Goal: Information Seeking & Learning: Find specific fact

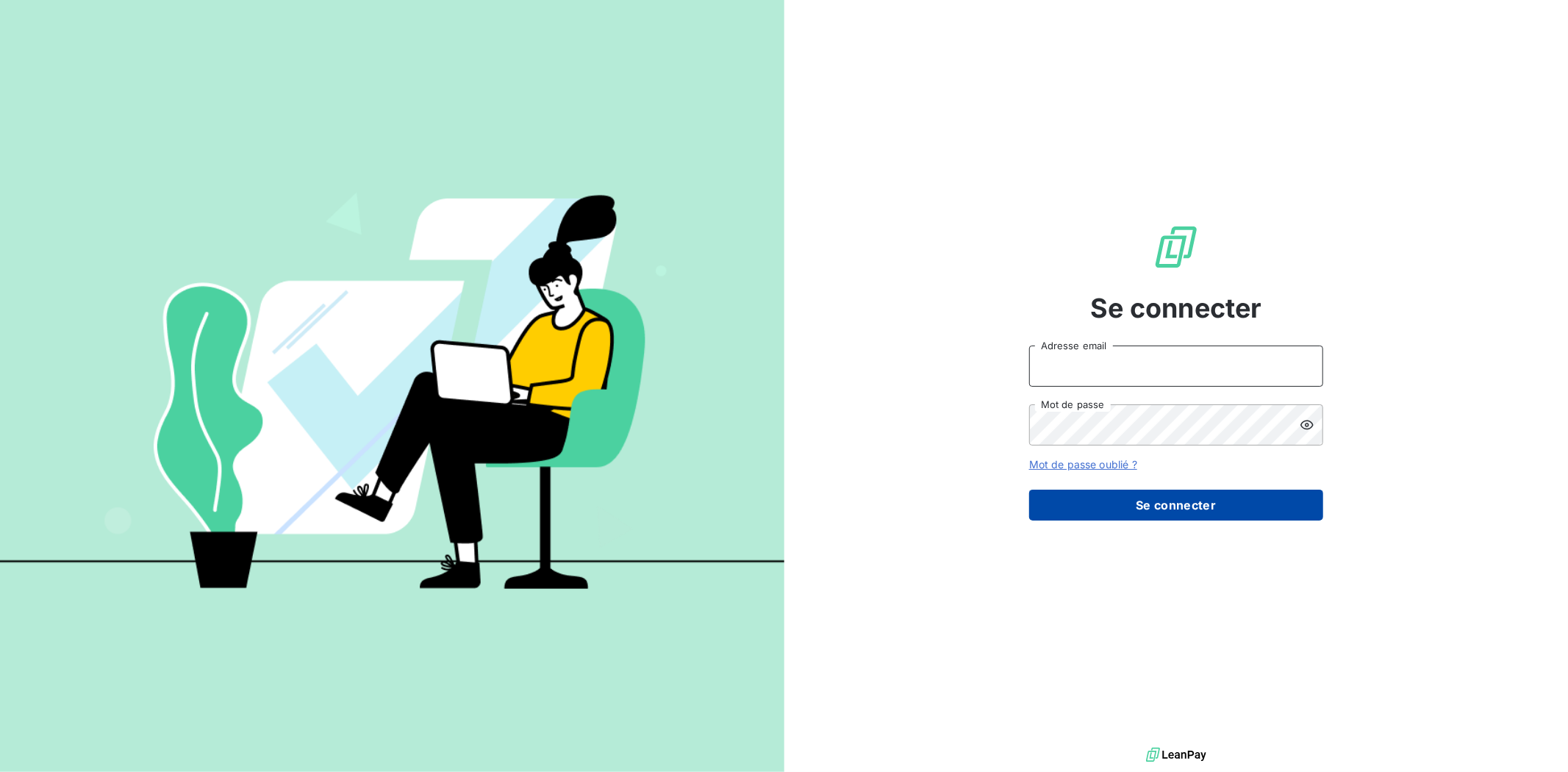
type input "[EMAIL_ADDRESS][DOMAIN_NAME]"
click at [1275, 518] on button "Se connecter" at bounding box center [1176, 505] width 294 height 31
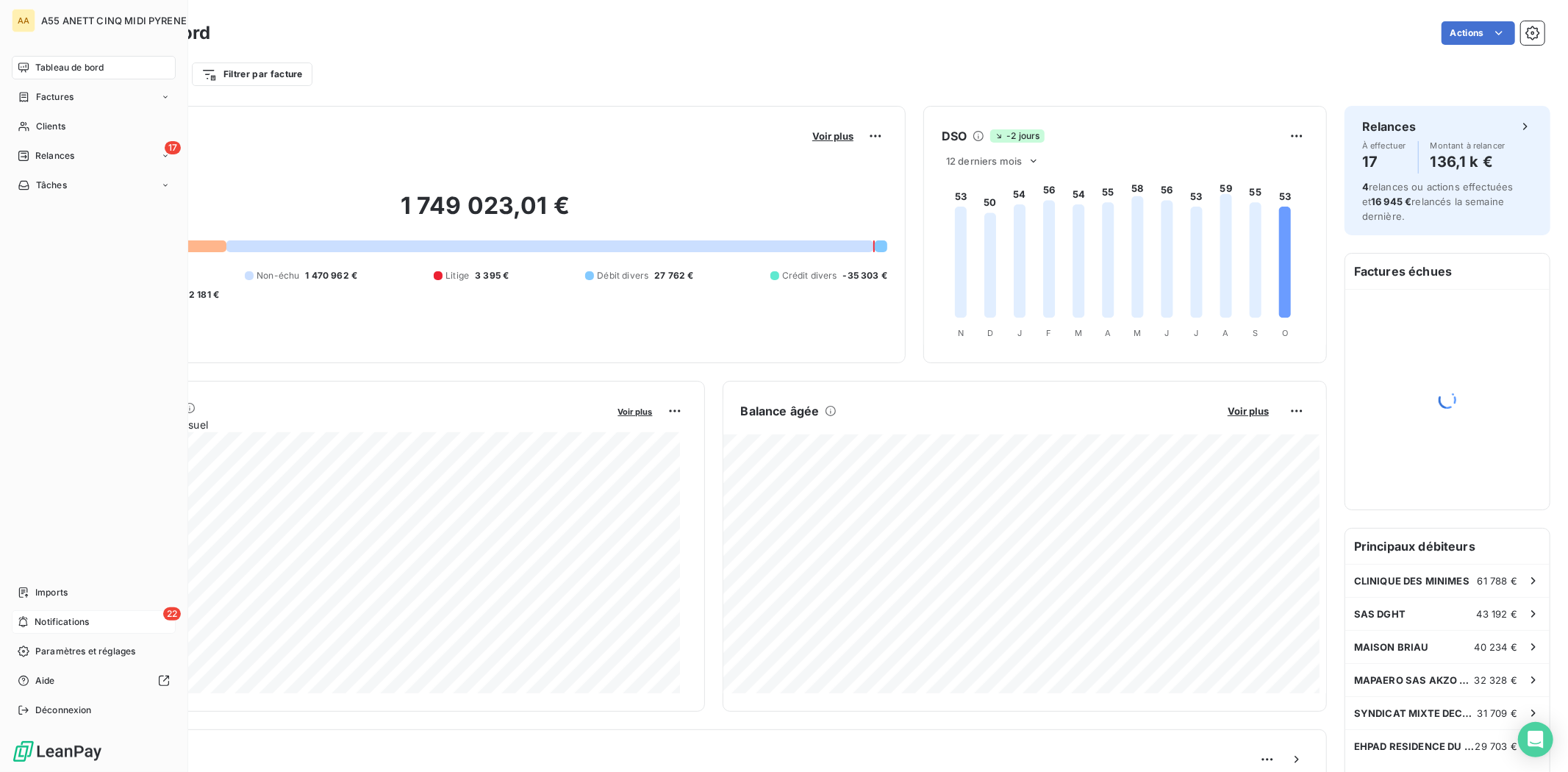
click at [45, 619] on span "Notifications" at bounding box center [61, 622] width 55 height 13
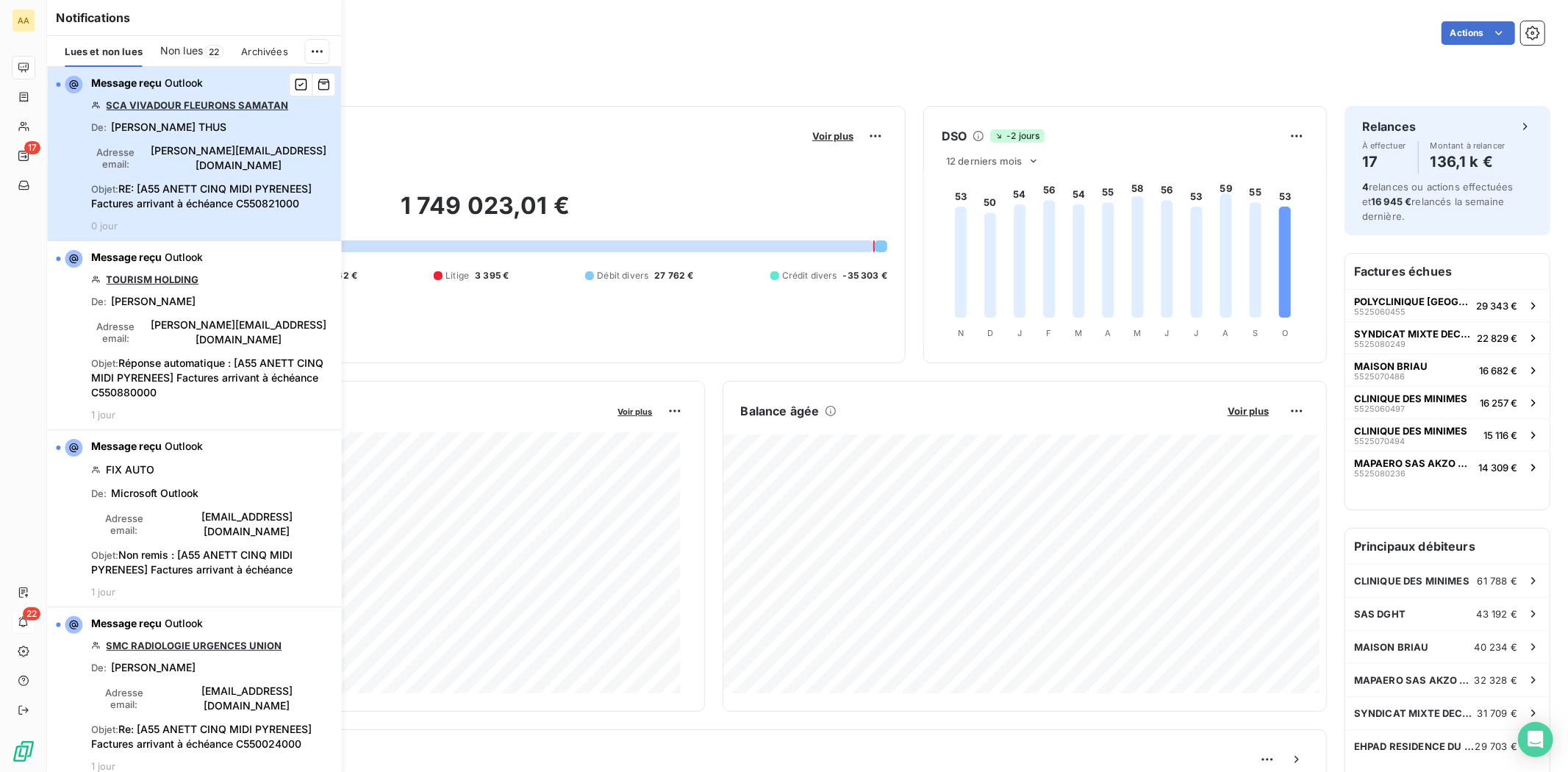
click at [228, 196] on div "Message reçu Outlook SCA VIVADOUR FLEURONS SAMATAN De : Caroline THUS Adresse e…" at bounding box center [211, 153] width 241 height 156
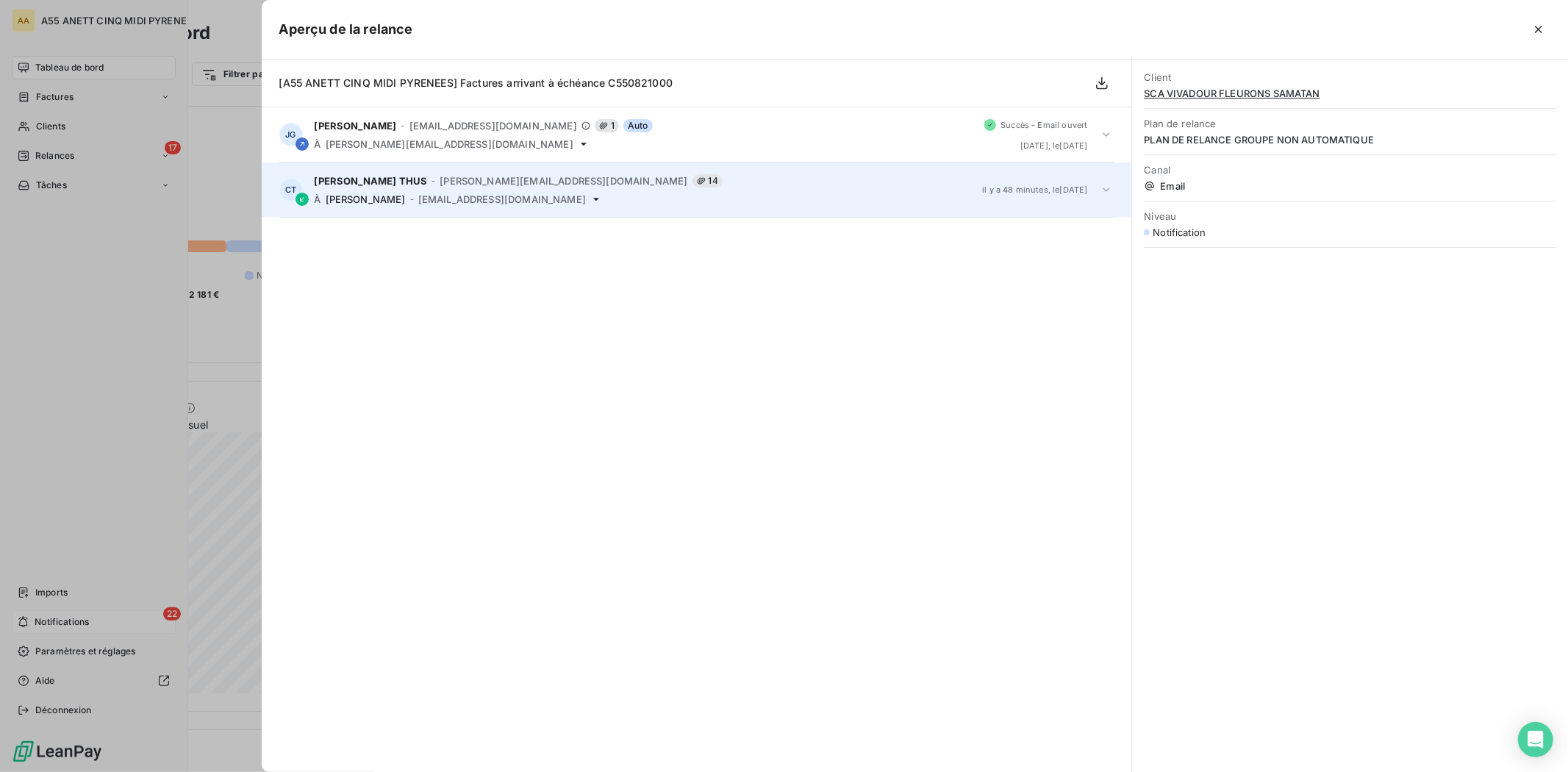
click at [371, 196] on span "GALIO Julia" at bounding box center [365, 199] width 80 height 12
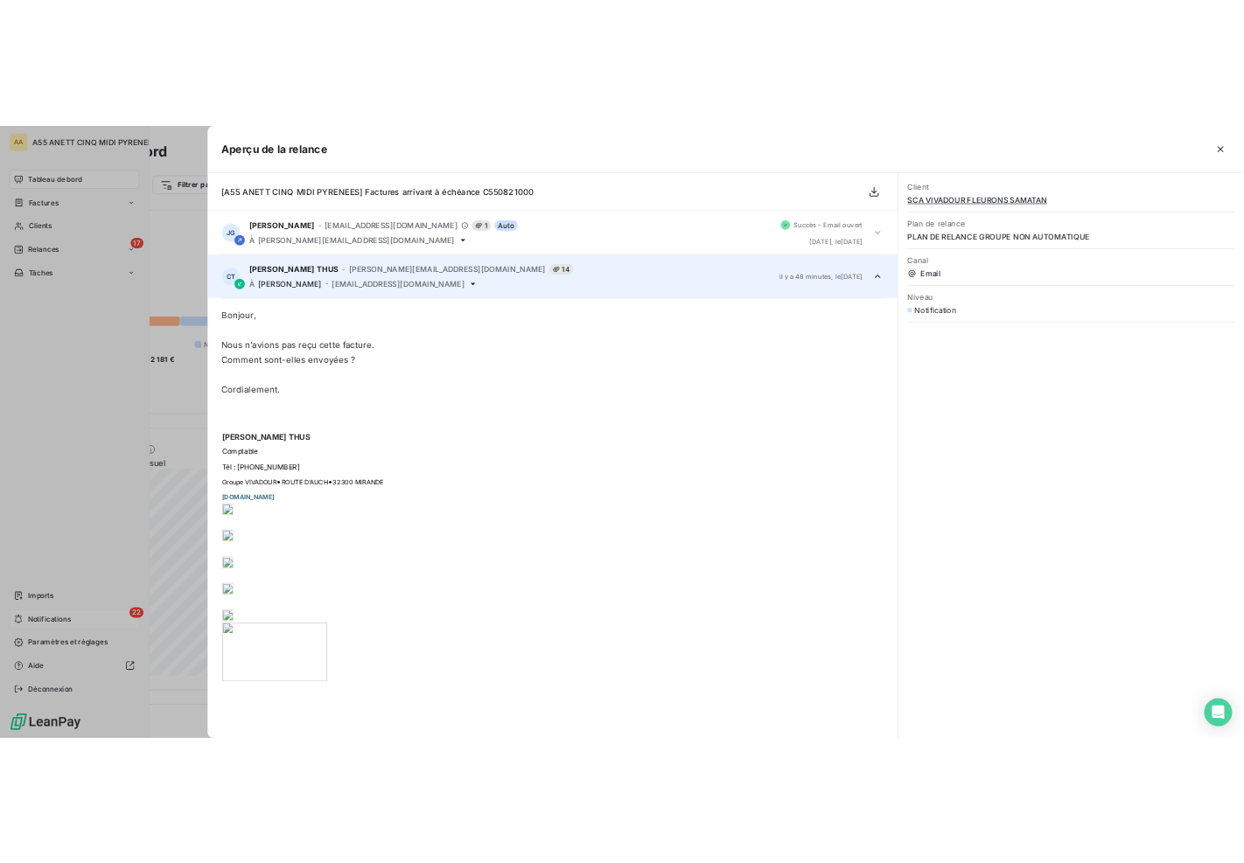
scroll to position [65, 0]
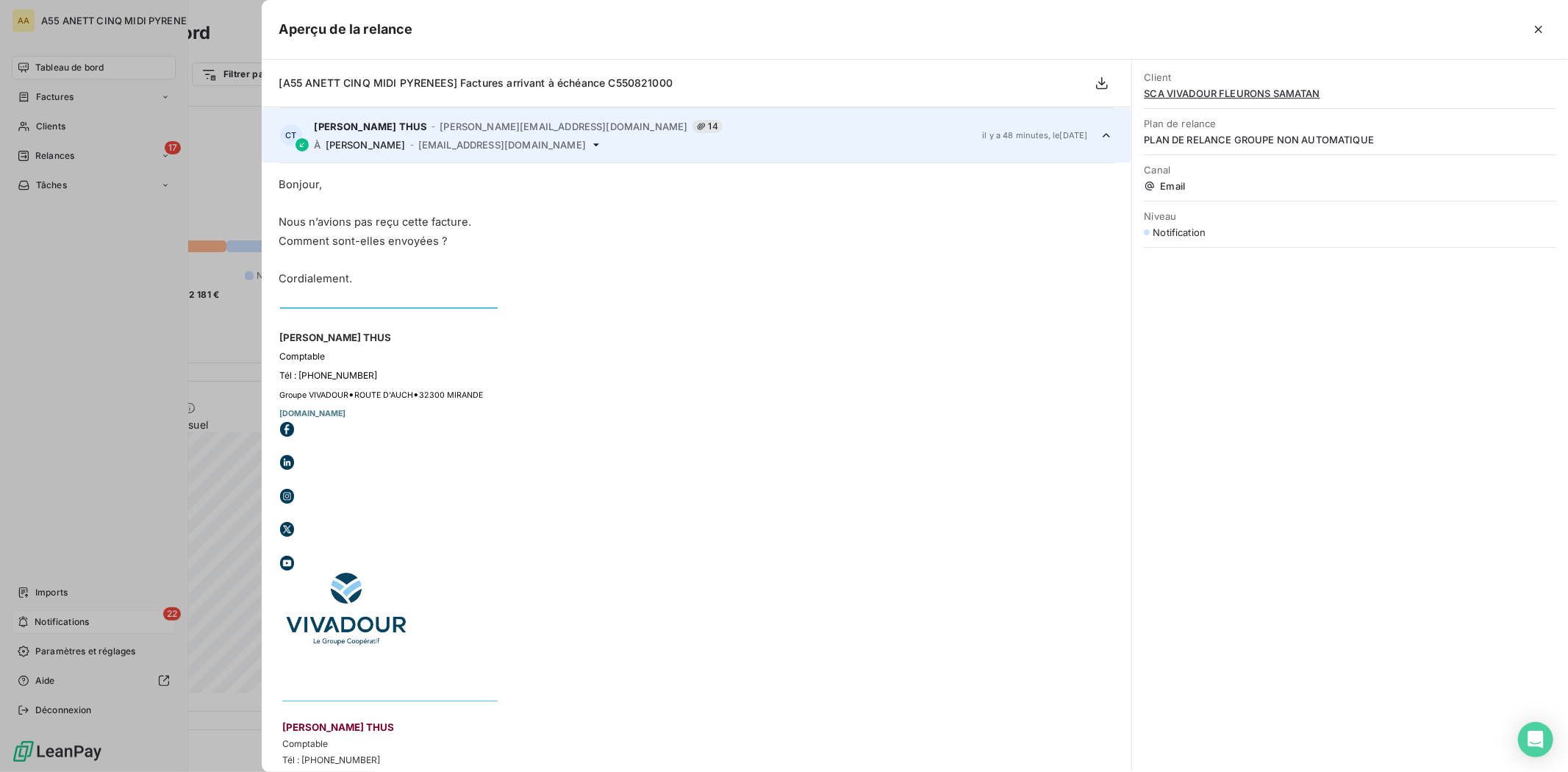
click at [398, 235] on span "Comment sont-elles envoyées ?" at bounding box center [363, 241] width 169 height 13
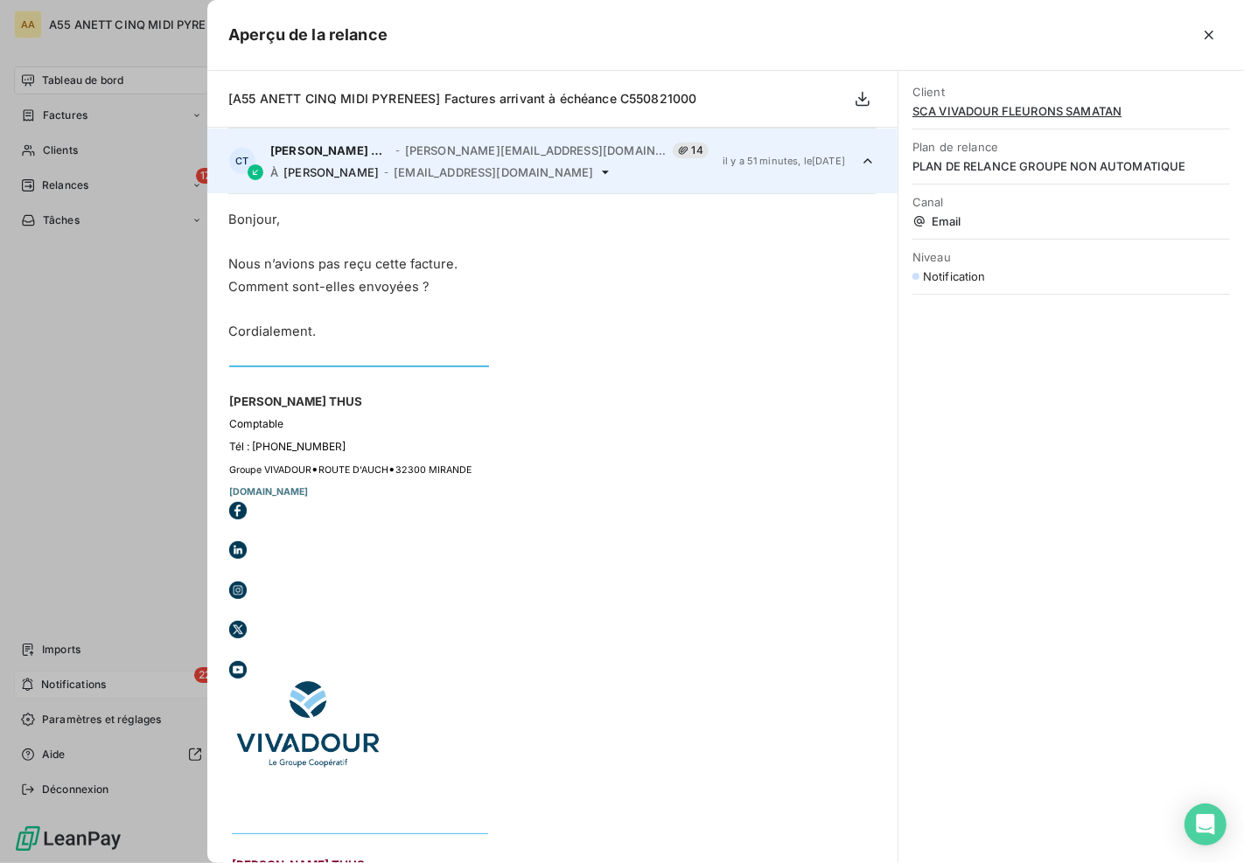
click at [930, 266] on div "Niveau Notification" at bounding box center [1070, 266] width 317 height 55
click at [988, 155] on div "Plan de relance PLAN DE RELANCE GROUPE NON AUTOMATIQUE" at bounding box center [1070, 156] width 317 height 55
click at [1209, 31] on icon "button" at bounding box center [1208, 34] width 17 height 17
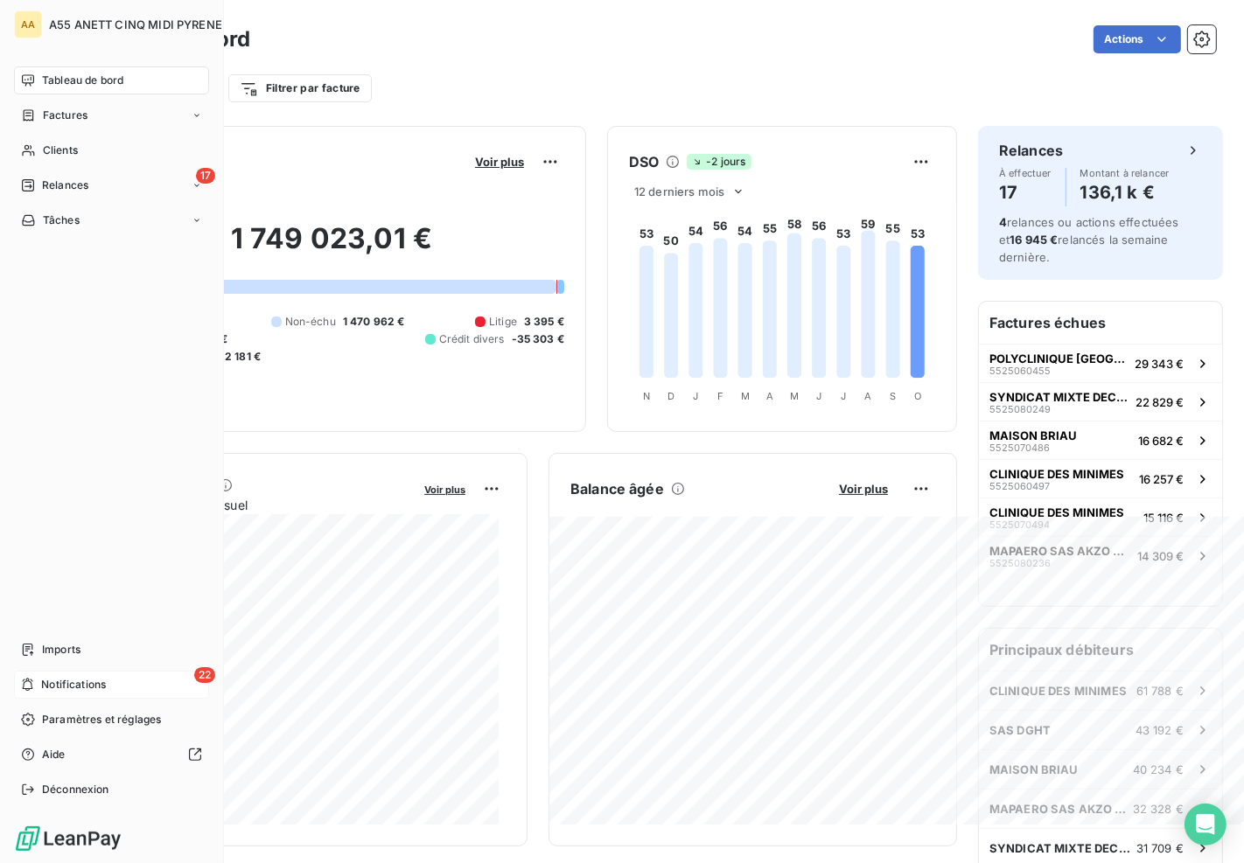
drag, startPoint x: 50, startPoint y: 685, endPoint x: 59, endPoint y: 679, distance: 11.4
click at [50, 685] on span "Notifications" at bounding box center [73, 685] width 65 height 16
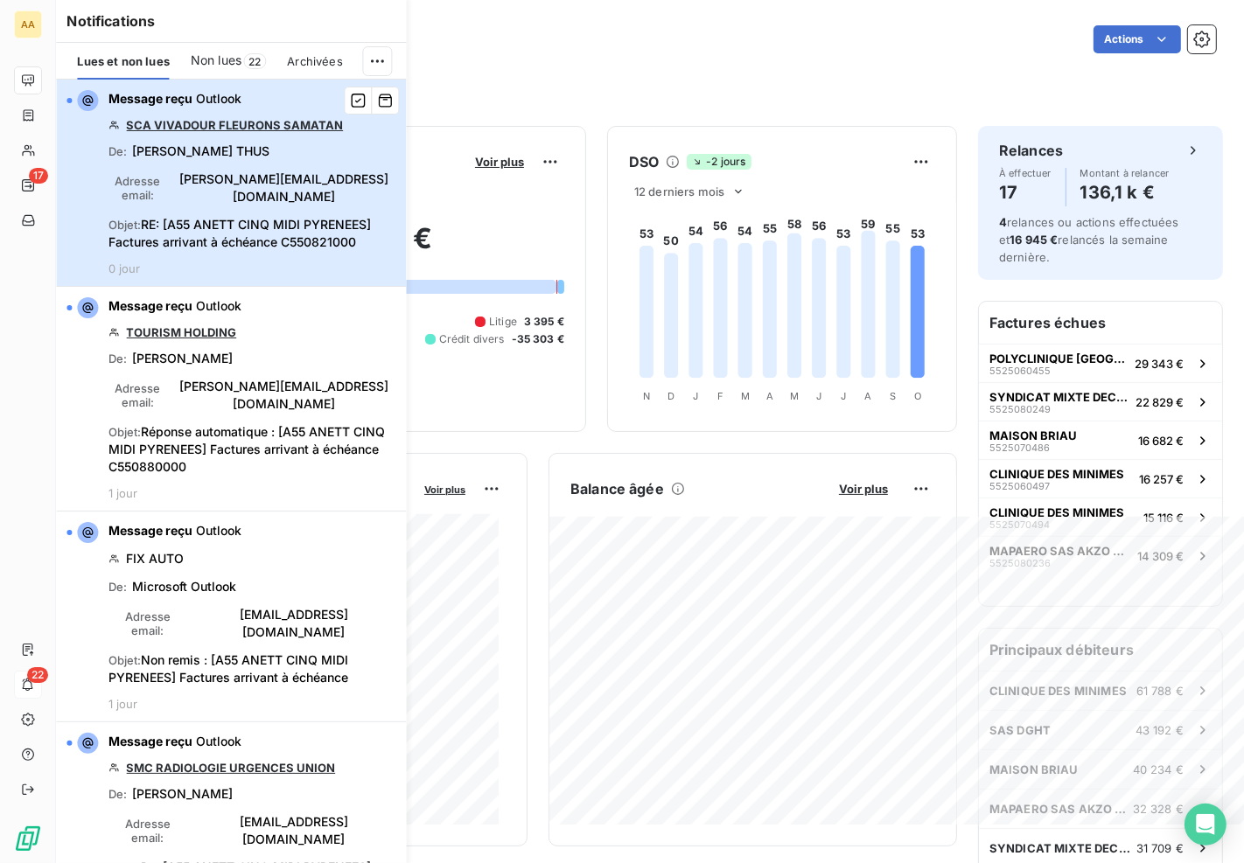
click at [243, 217] on span "RE: [A55 ANETT CINQ MIDI PYRENEES] Factures arrivant à échéance C550821000" at bounding box center [239, 233] width 262 height 32
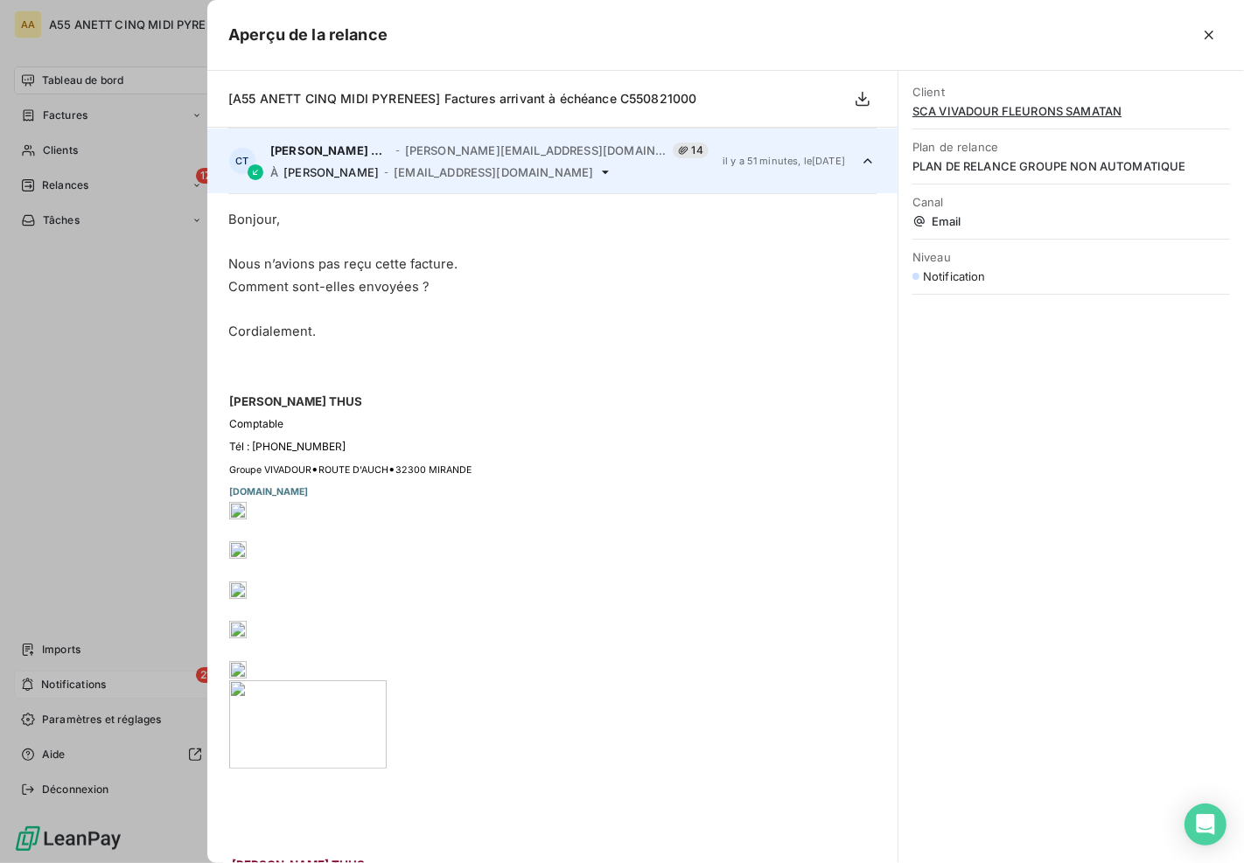
click at [108, 324] on div at bounding box center [622, 431] width 1244 height 863
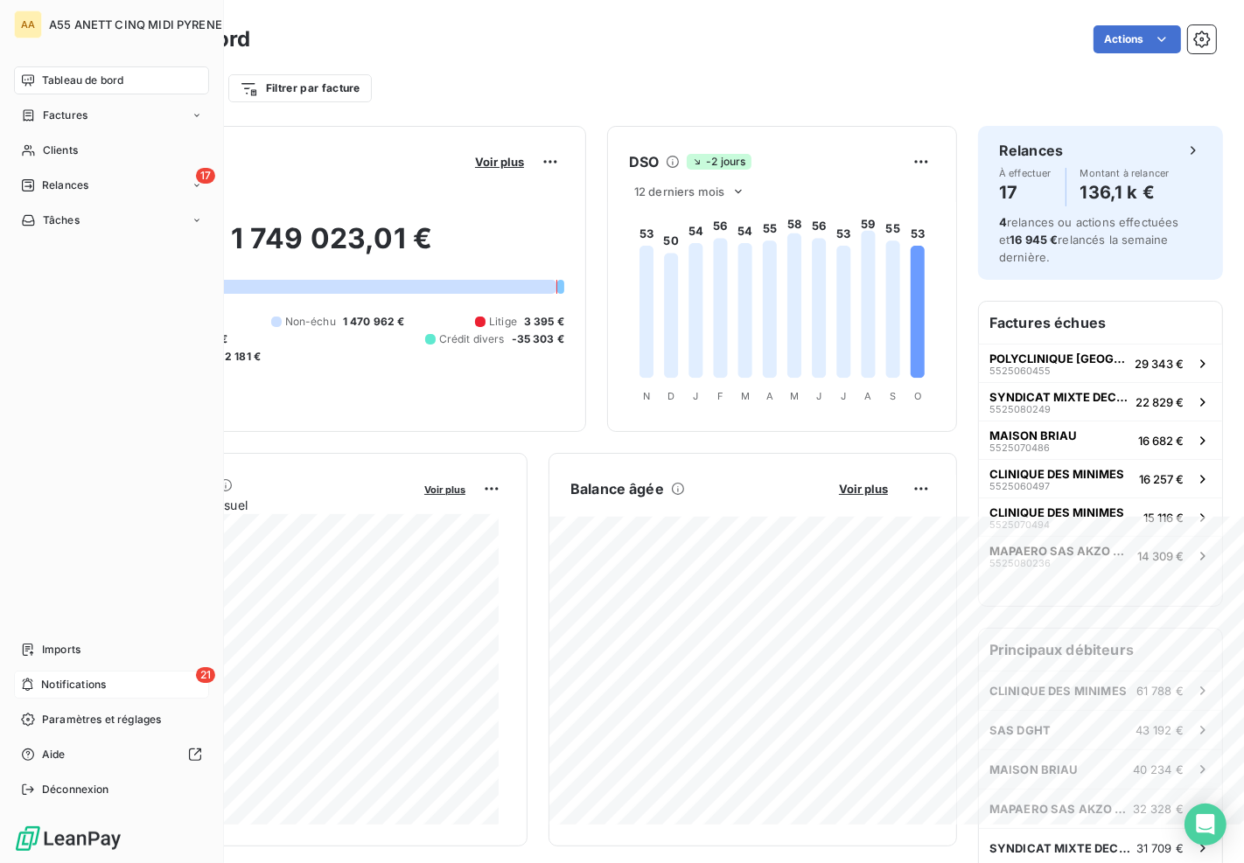
click at [93, 680] on span "Notifications" at bounding box center [73, 685] width 65 height 16
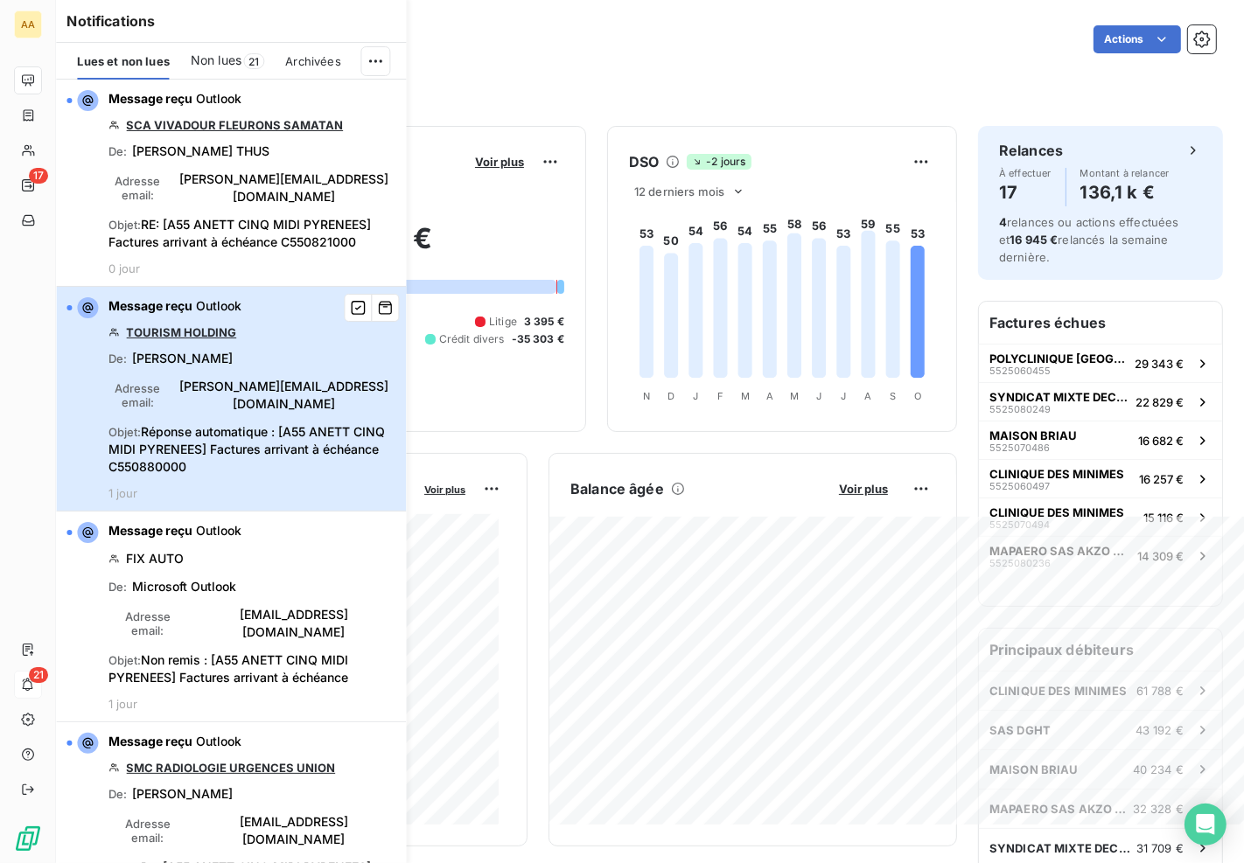
click at [203, 426] on span "Réponse automatique : [A55 ANETT CINQ MIDI PYRENEES] Factures arrivant à échéan…" at bounding box center [246, 449] width 276 height 50
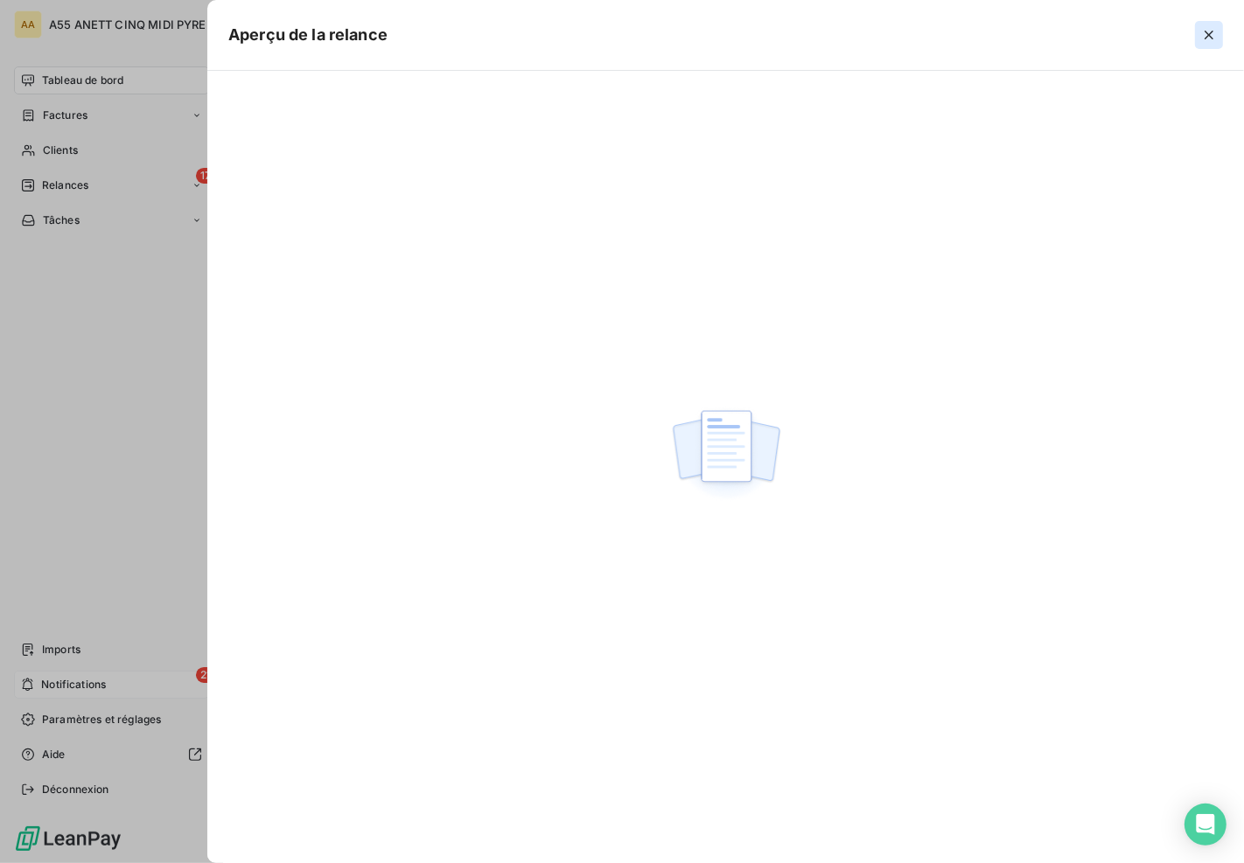
click at [1204, 33] on icon "button" at bounding box center [1208, 34] width 17 height 17
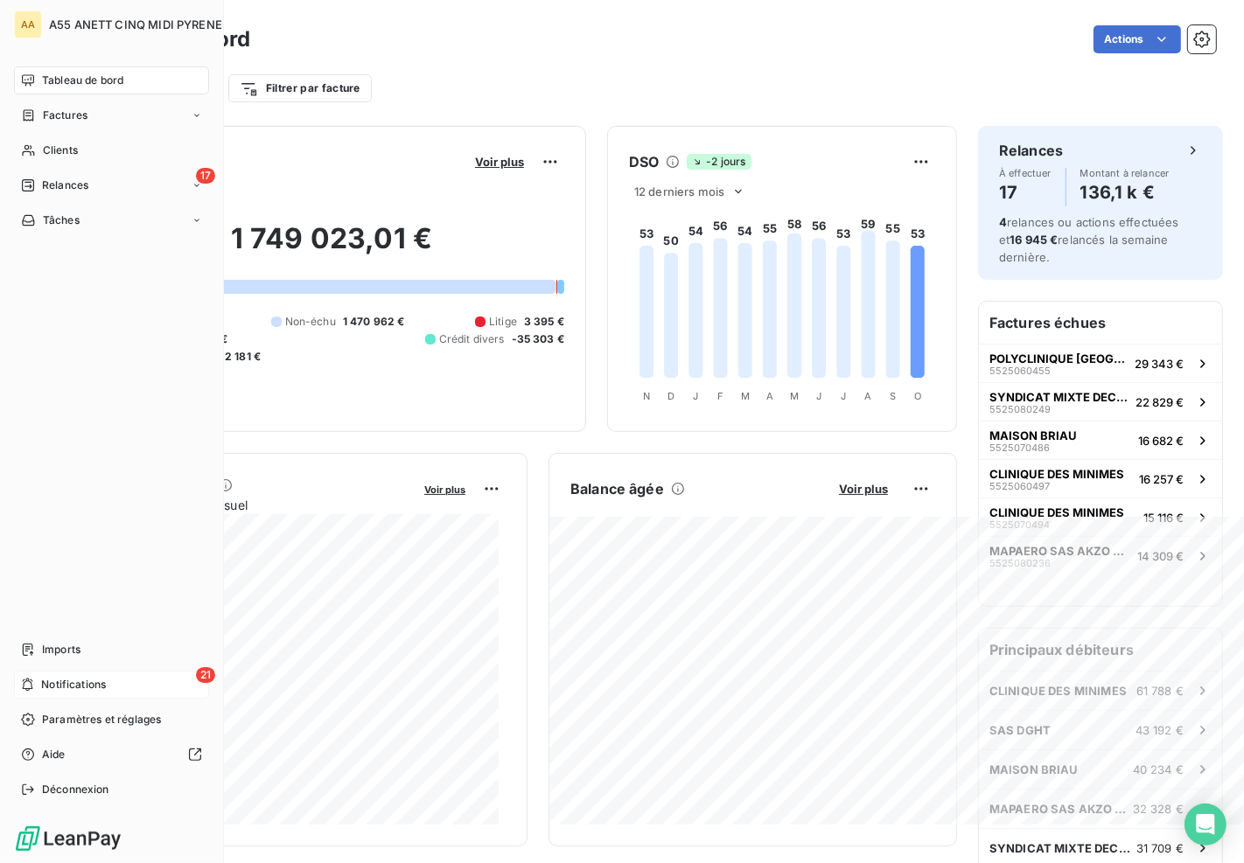
click at [151, 672] on div "21 Notifications" at bounding box center [111, 685] width 195 height 28
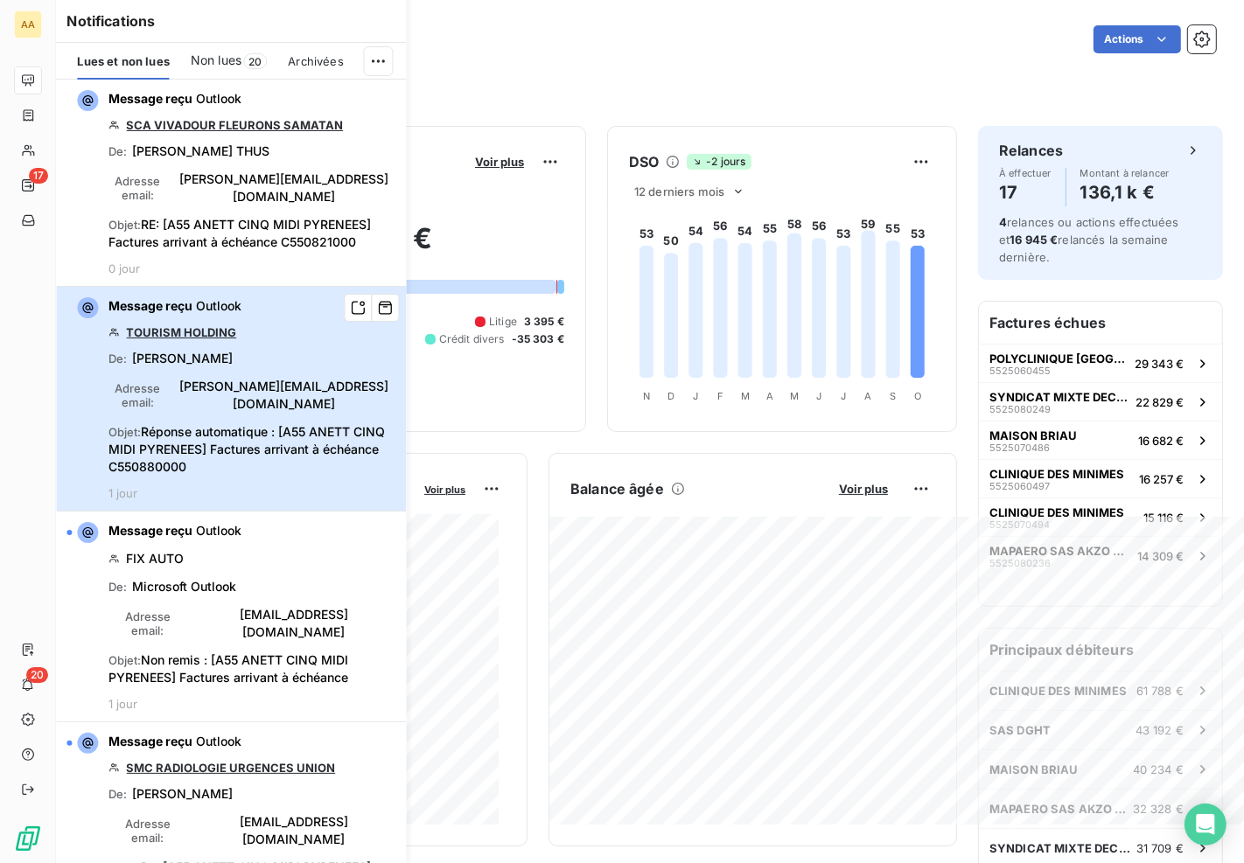
click at [151, 436] on span "Réponse automatique : [A55 ANETT CINQ MIDI PYRENEES] Factures arrivant à échéan…" at bounding box center [246, 449] width 276 height 50
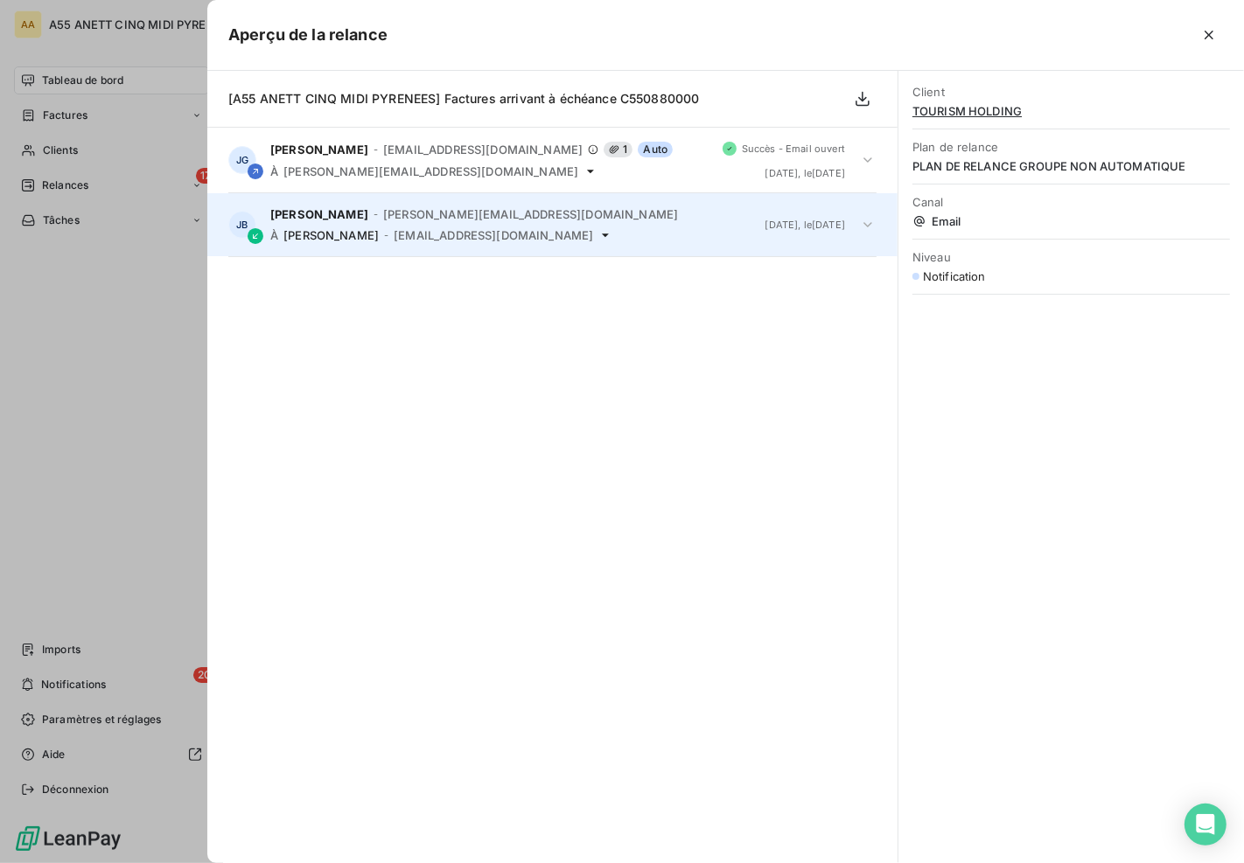
click at [414, 224] on div "Julien BOUILLAUD - julien@cassiopee-services.com À GALIO Julia - anett.midipyre…" at bounding box center [510, 224] width 481 height 35
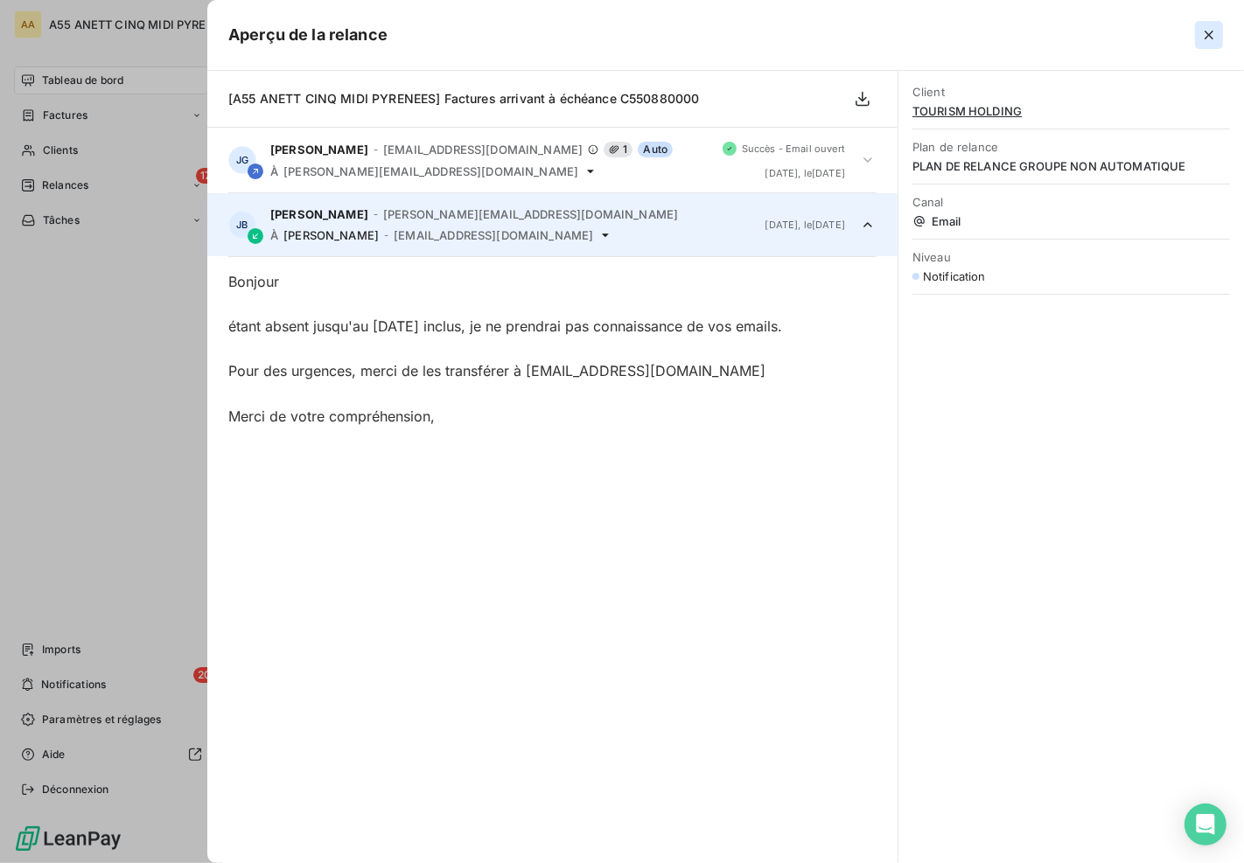
click at [1209, 29] on icon "button" at bounding box center [1208, 34] width 17 height 17
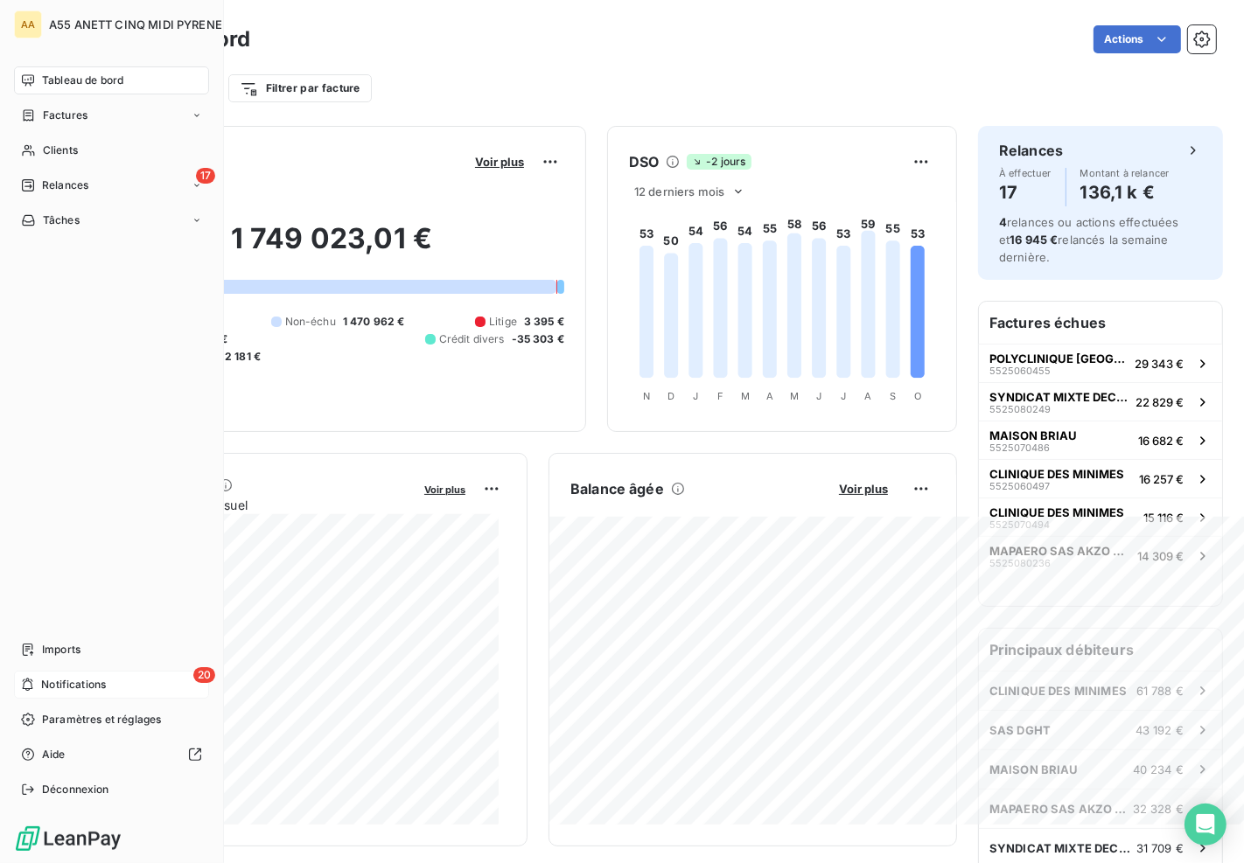
click at [80, 685] on span "Notifications" at bounding box center [73, 685] width 65 height 16
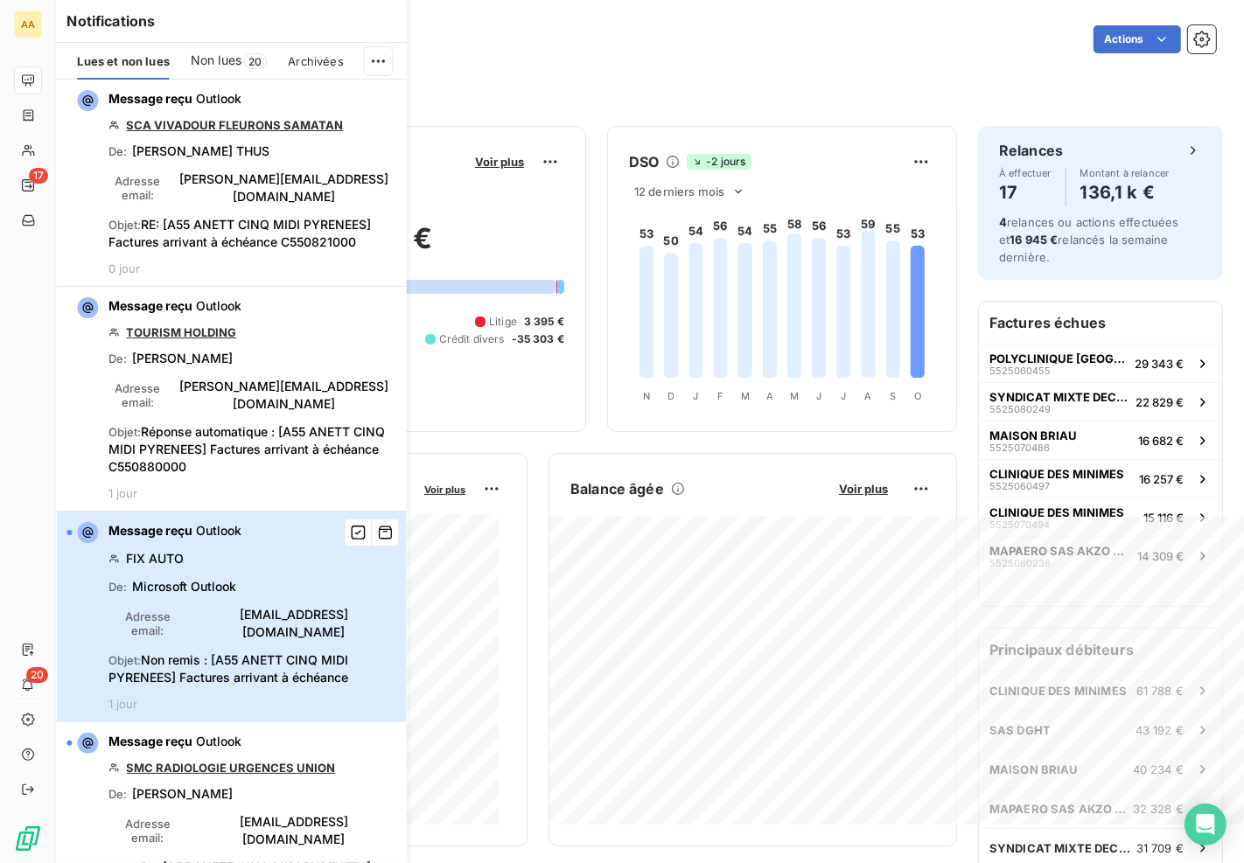
click at [208, 652] on span "Non remis : [A55 ANETT CINQ MIDI PYRENEES] Factures arrivant à échéance" at bounding box center [228, 668] width 240 height 32
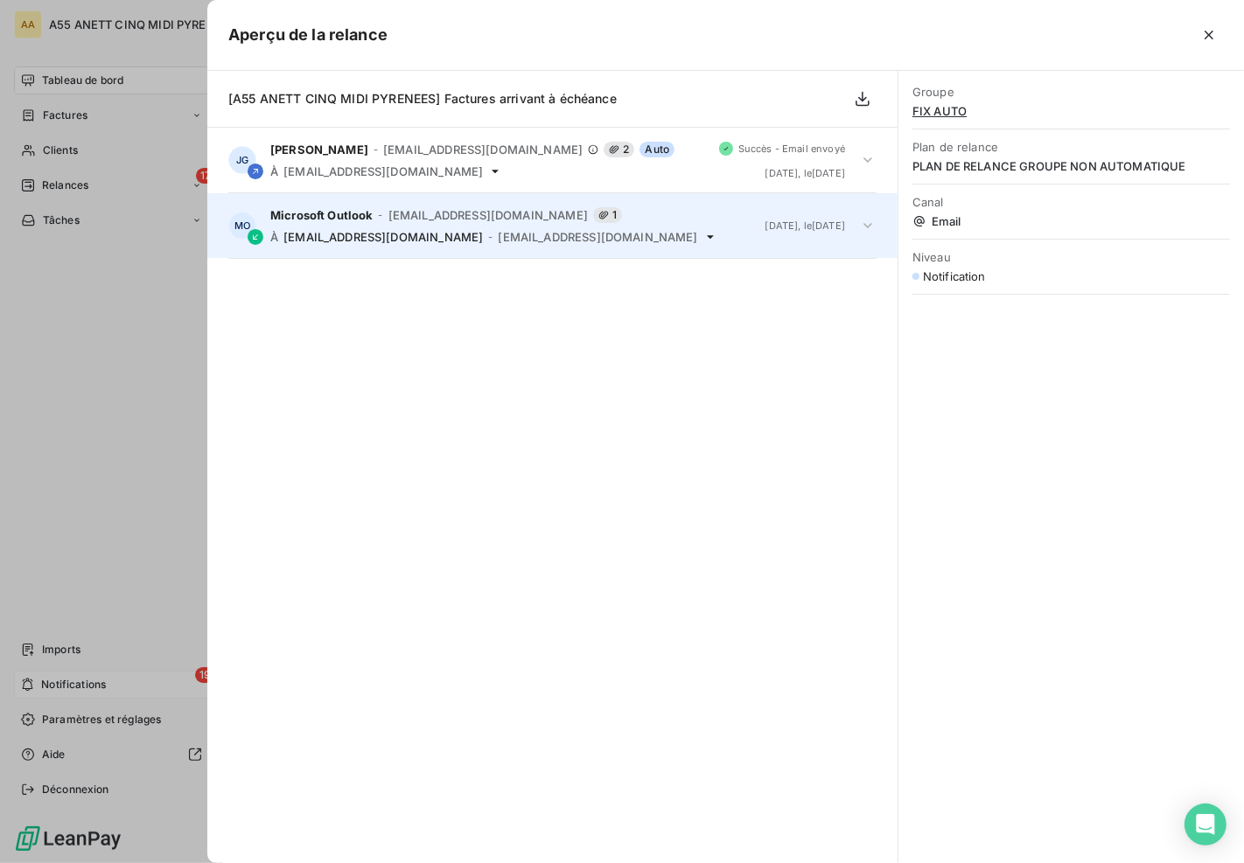
click at [498, 233] on span "compta@fixauto.com" at bounding box center [597, 237] width 199 height 14
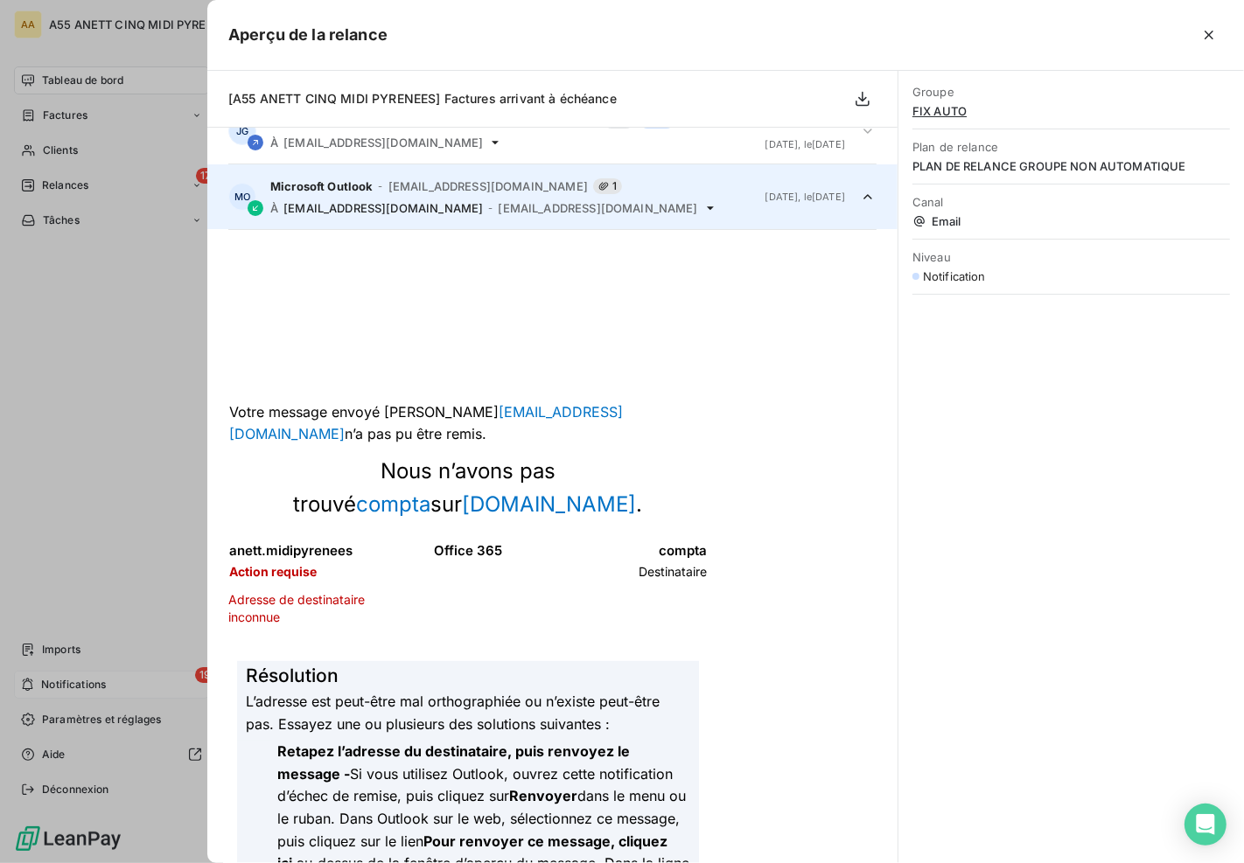
scroll to position [0, 0]
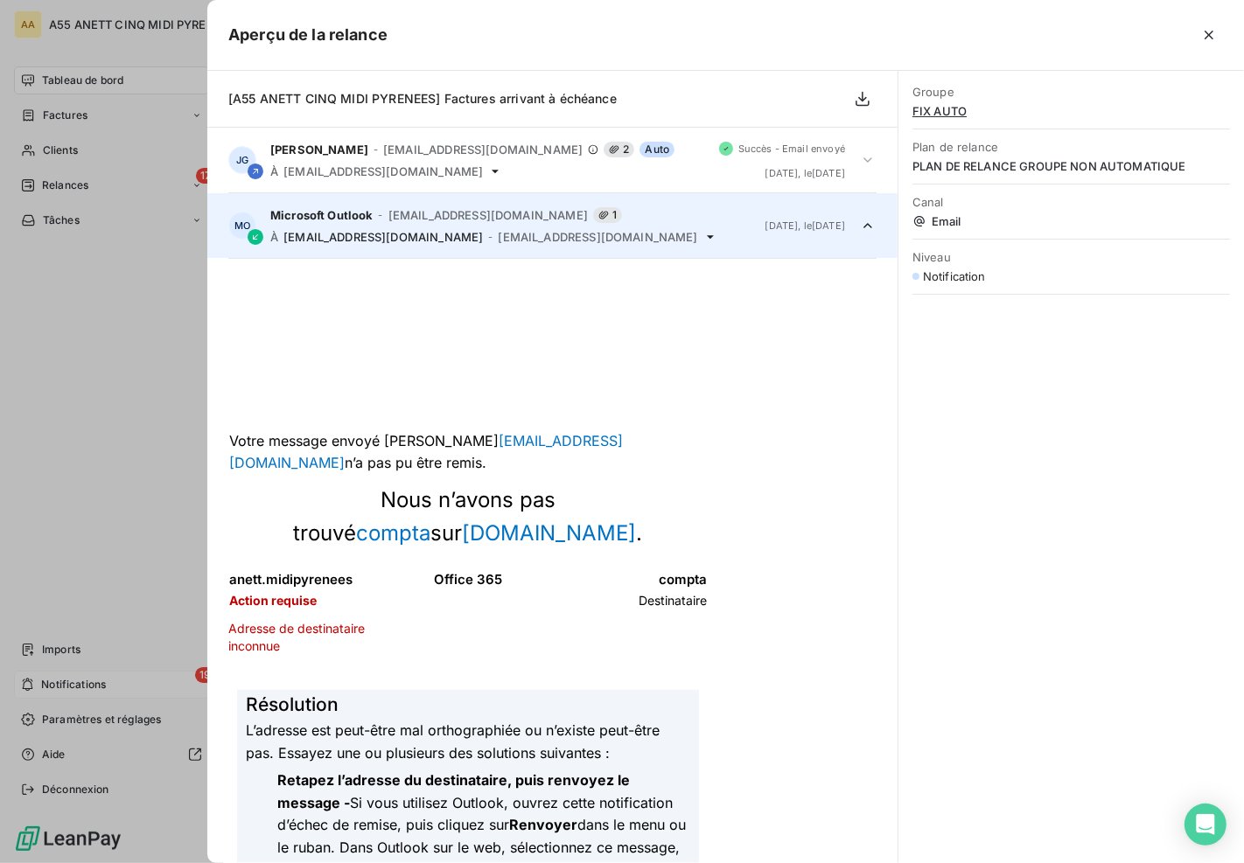
click at [941, 115] on span "FIX AUTO" at bounding box center [1070, 111] width 317 height 14
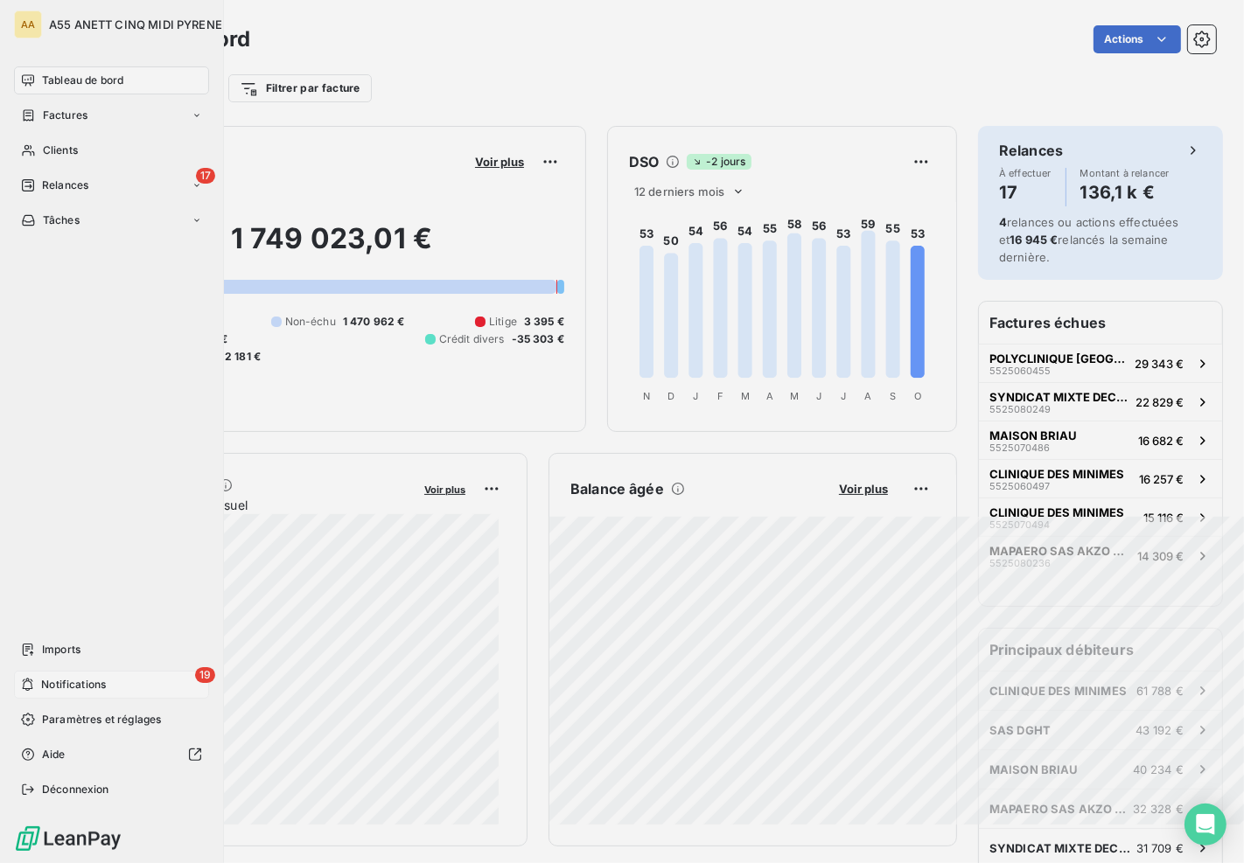
type input "FIX AUTO"
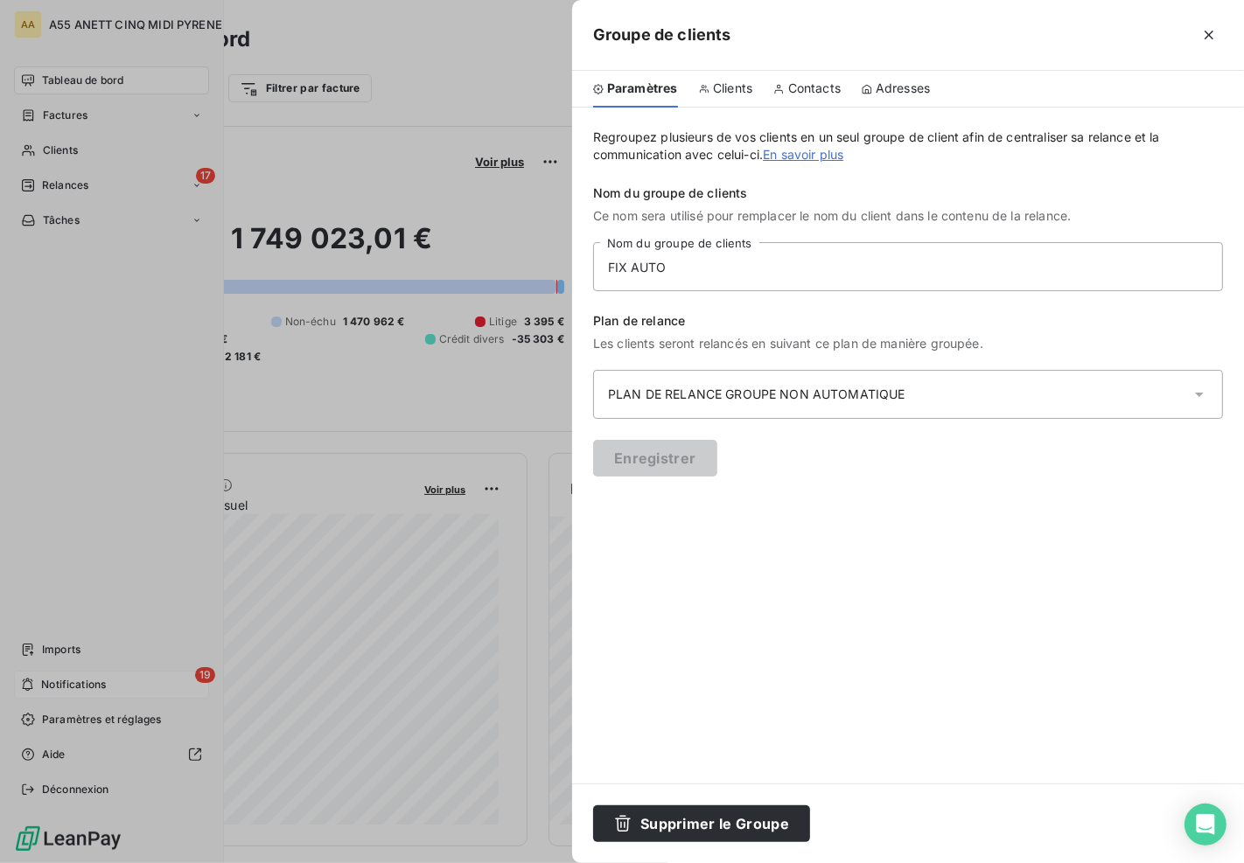
click at [731, 83] on span "Clients" at bounding box center [732, 88] width 39 height 17
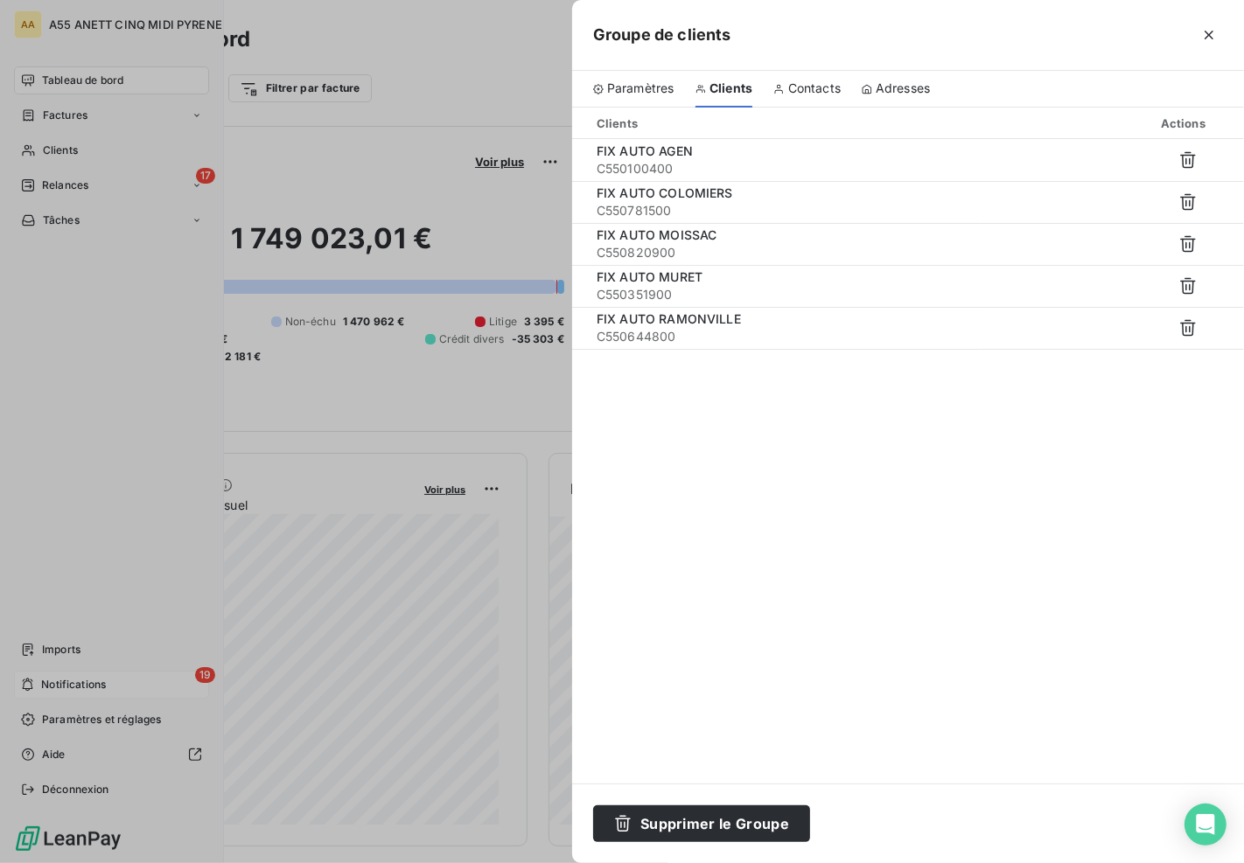
click at [800, 81] on span "Contacts" at bounding box center [814, 88] width 52 height 17
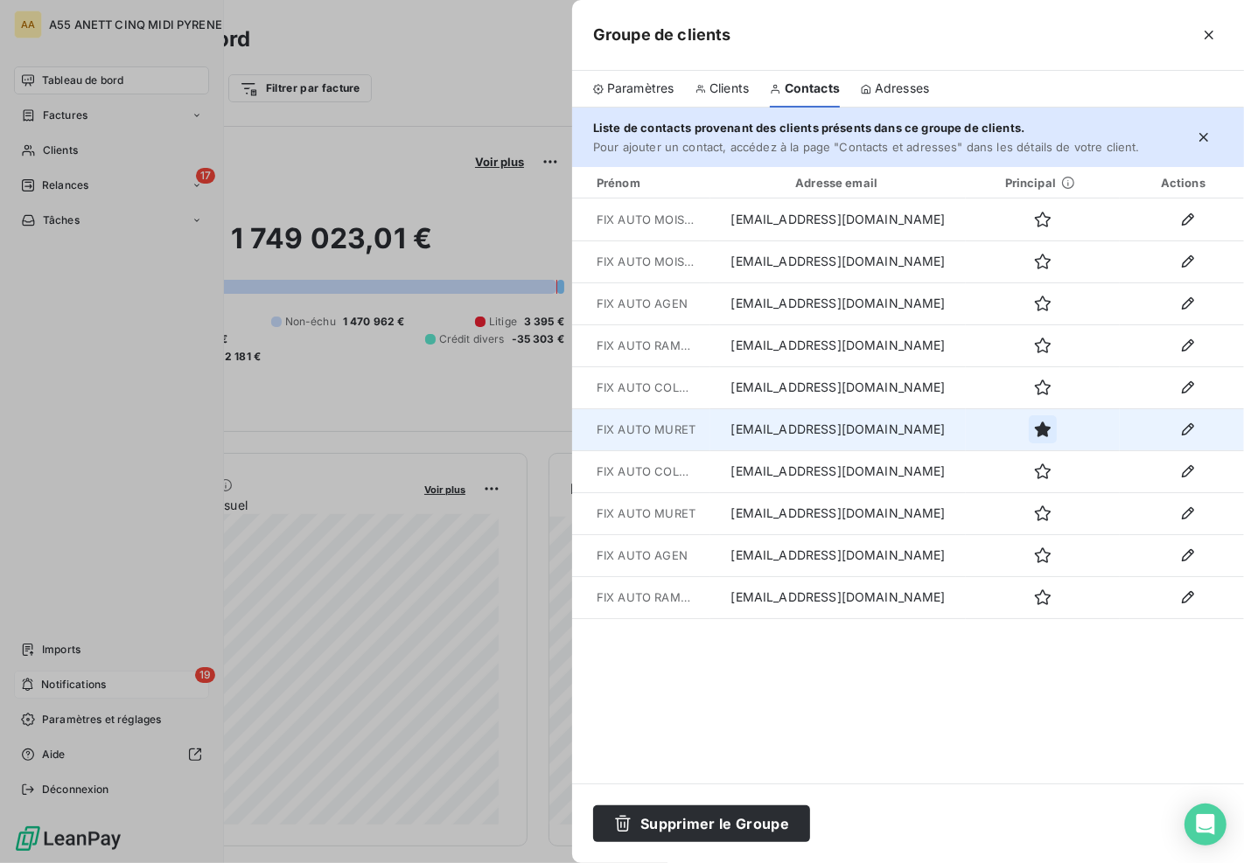
click at [1034, 421] on icon "button" at bounding box center [1042, 429] width 17 height 17
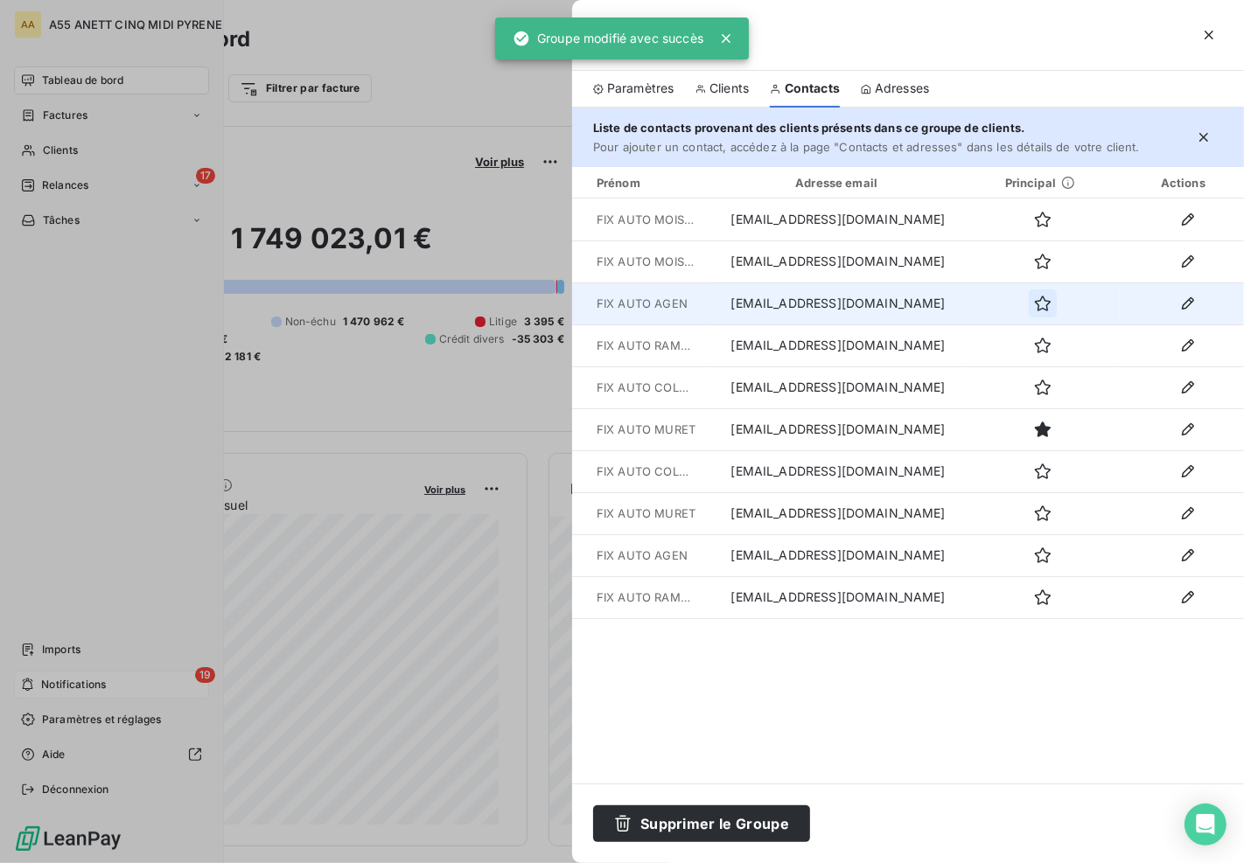
click at [1035, 309] on icon "button" at bounding box center [1043, 304] width 16 height 16
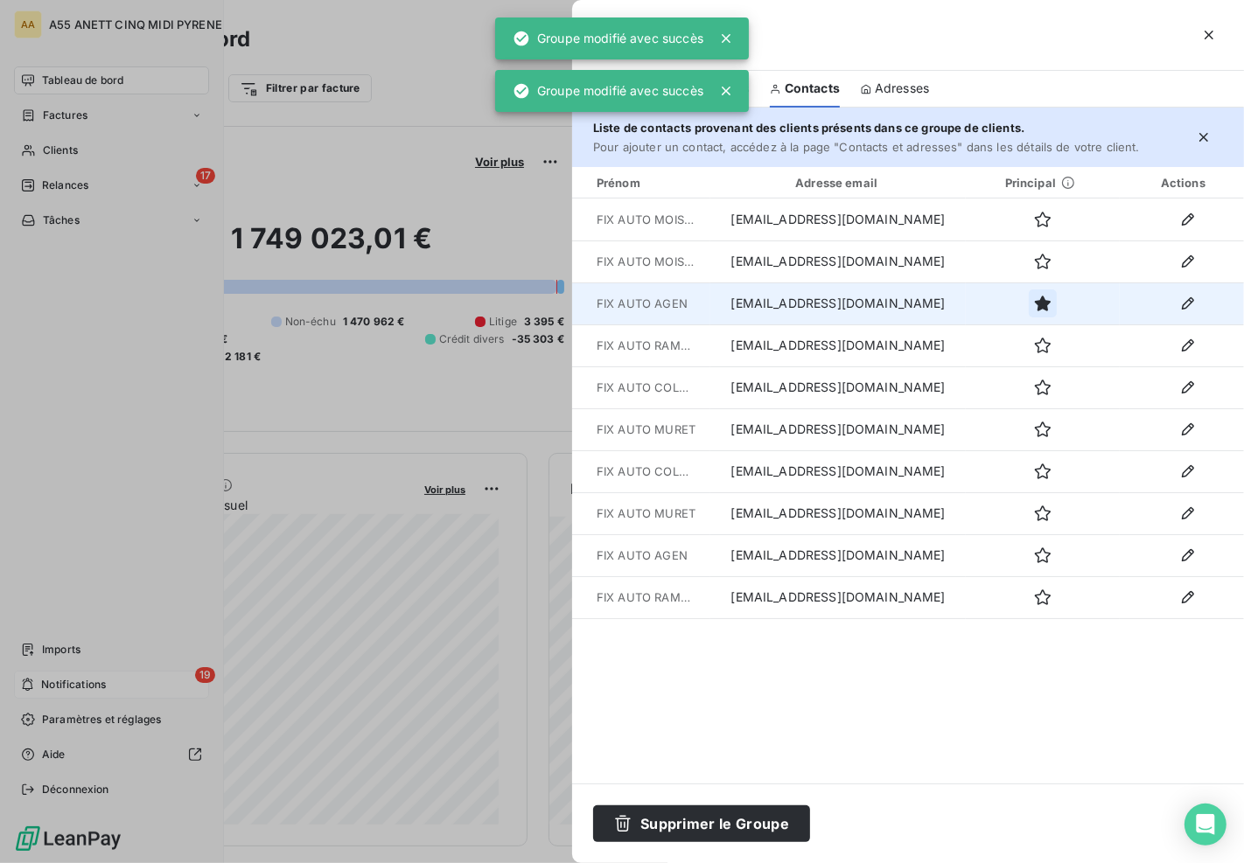
click at [1035, 301] on icon "button" at bounding box center [1043, 304] width 16 height 16
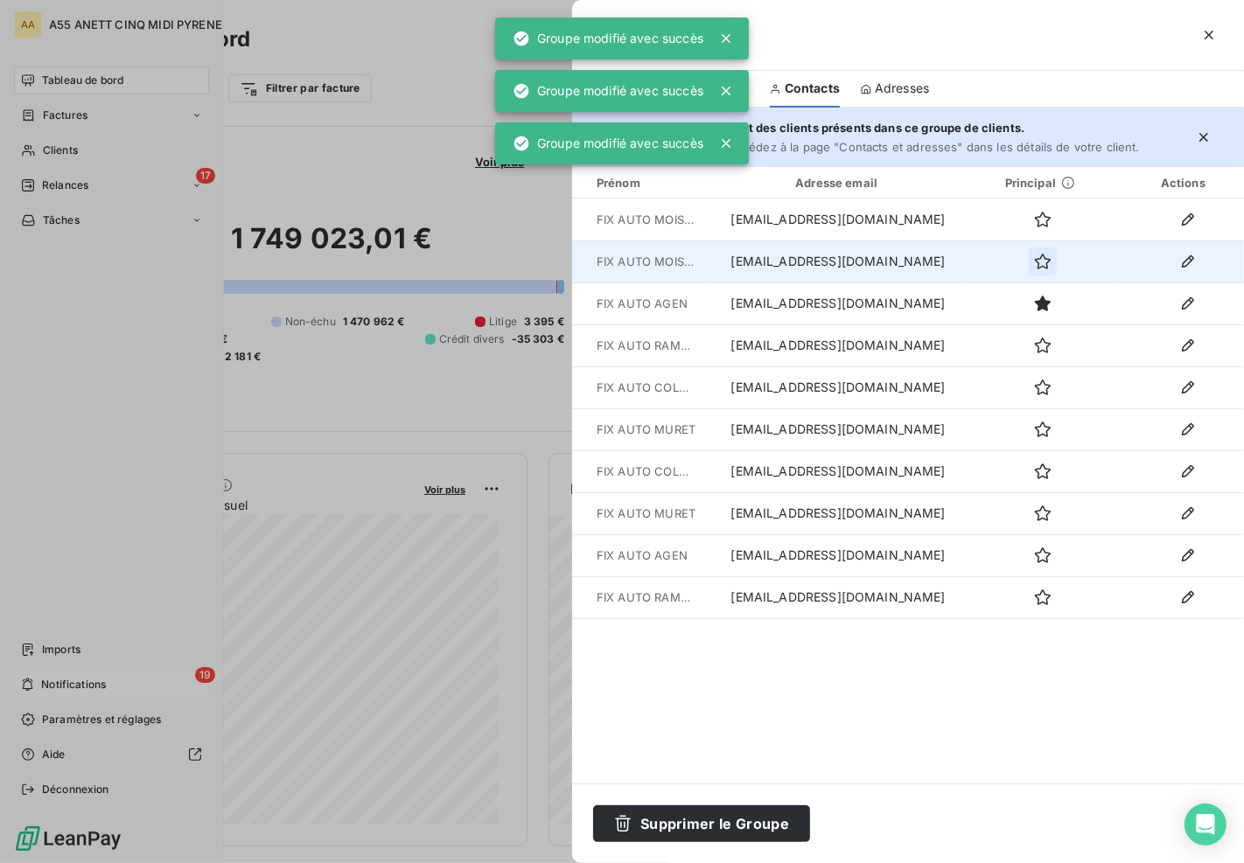
click at [1034, 265] on icon "button" at bounding box center [1042, 261] width 17 height 17
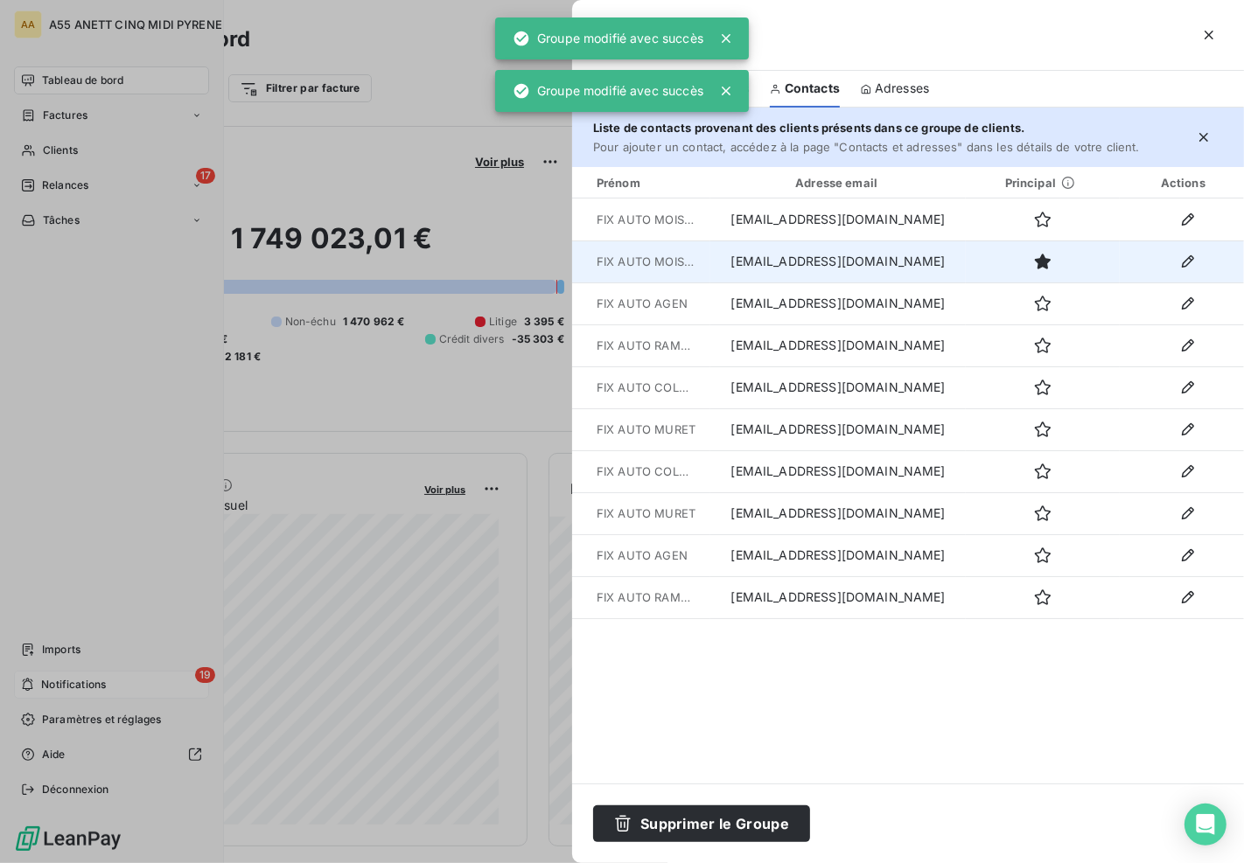
click at [918, 762] on div "Prénom Adresse email Principal Actions FIX AUTO MOISSAC compta@fixauto.com FIX …" at bounding box center [908, 475] width 672 height 617
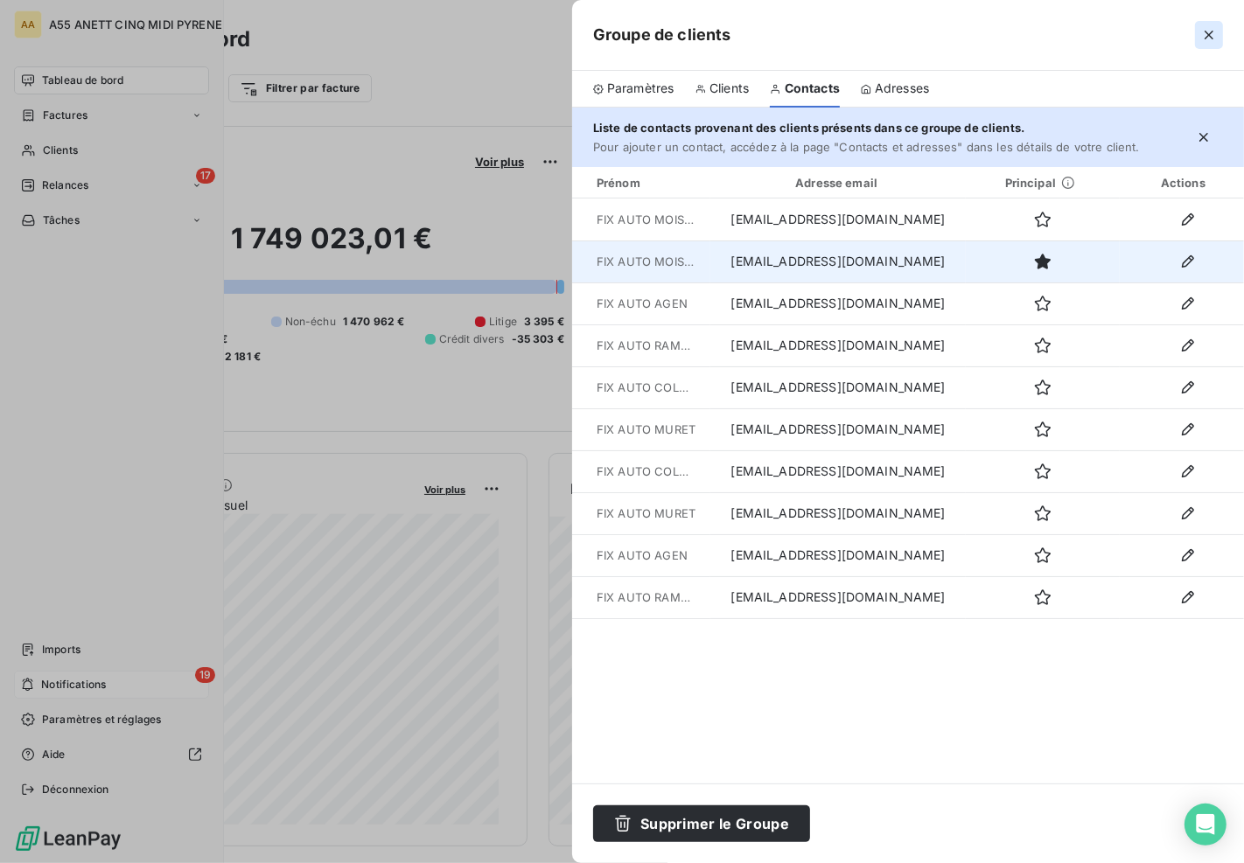
click at [1209, 32] on icon "button" at bounding box center [1208, 34] width 17 height 17
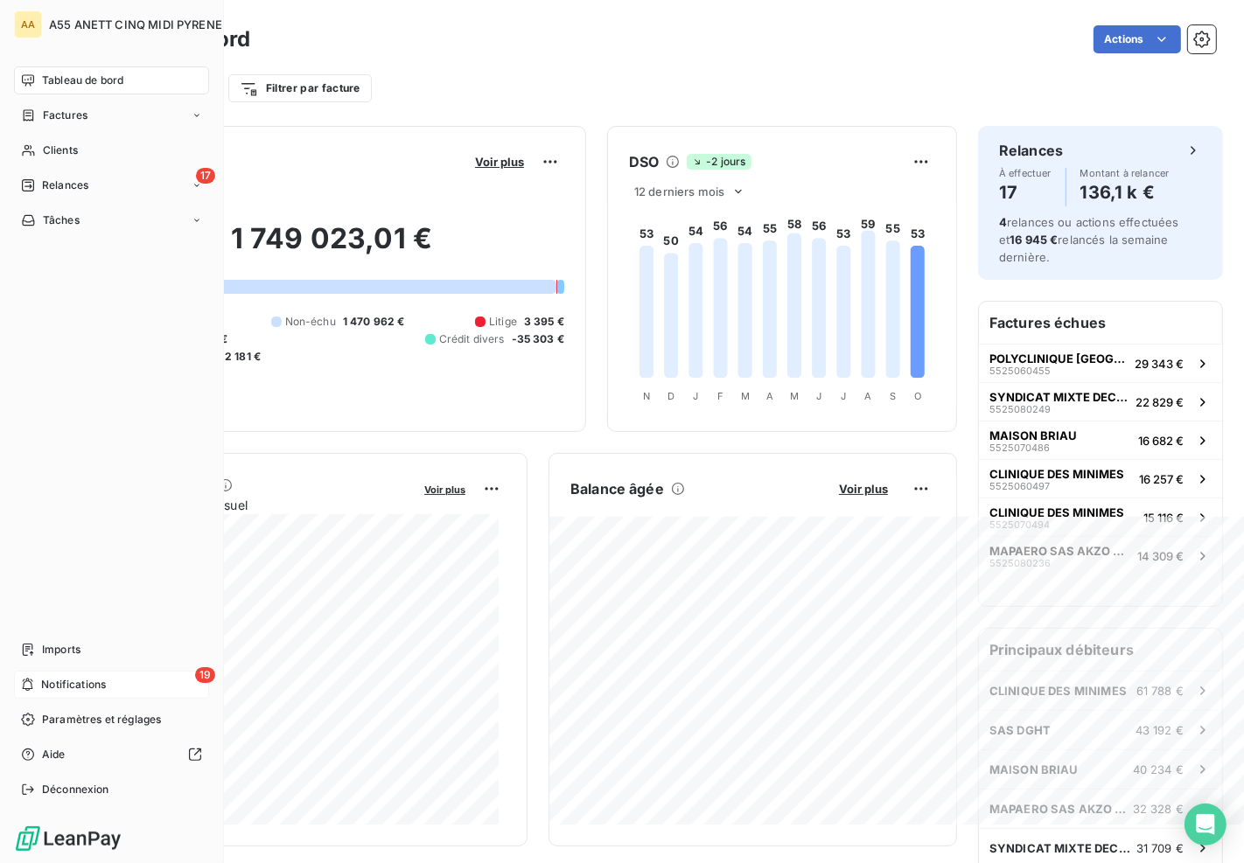
click at [81, 677] on span "Notifications" at bounding box center [73, 685] width 65 height 16
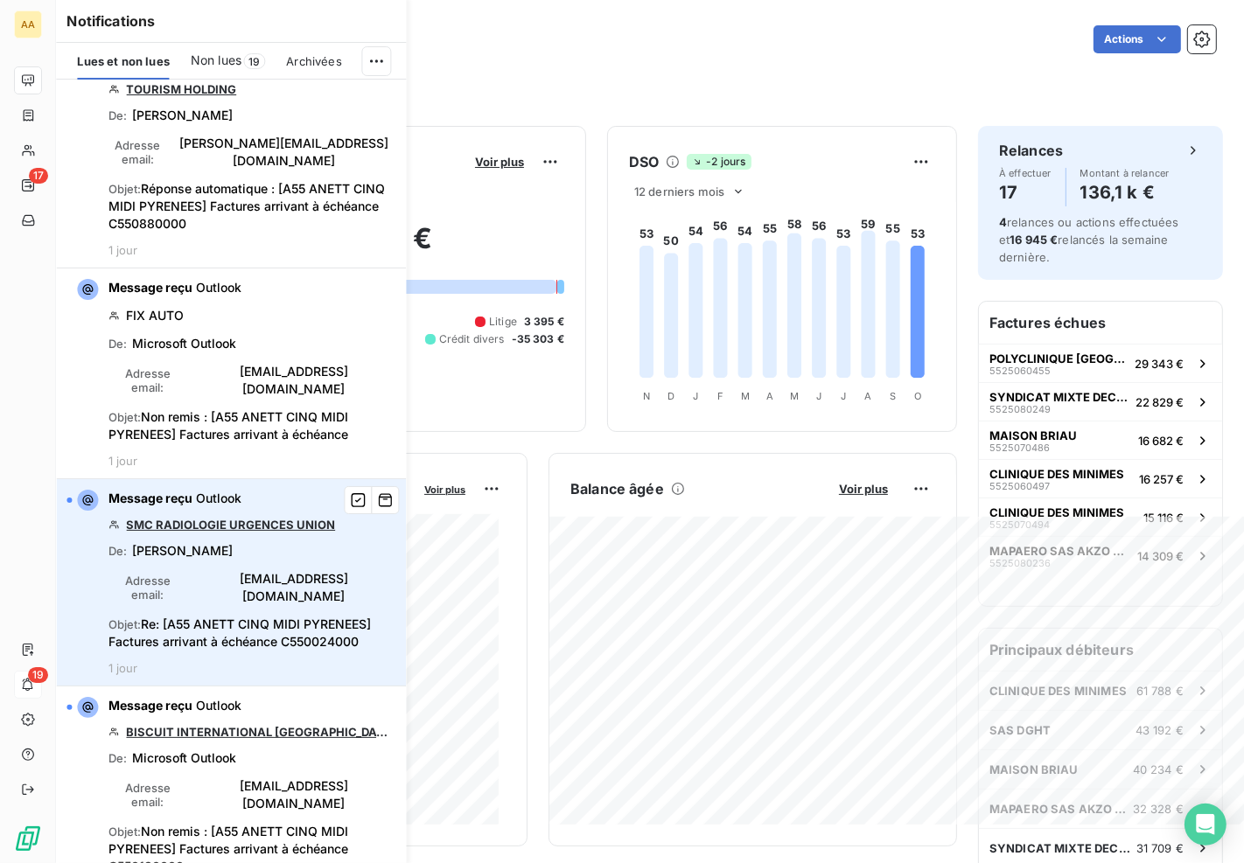
scroll to position [291, 0]
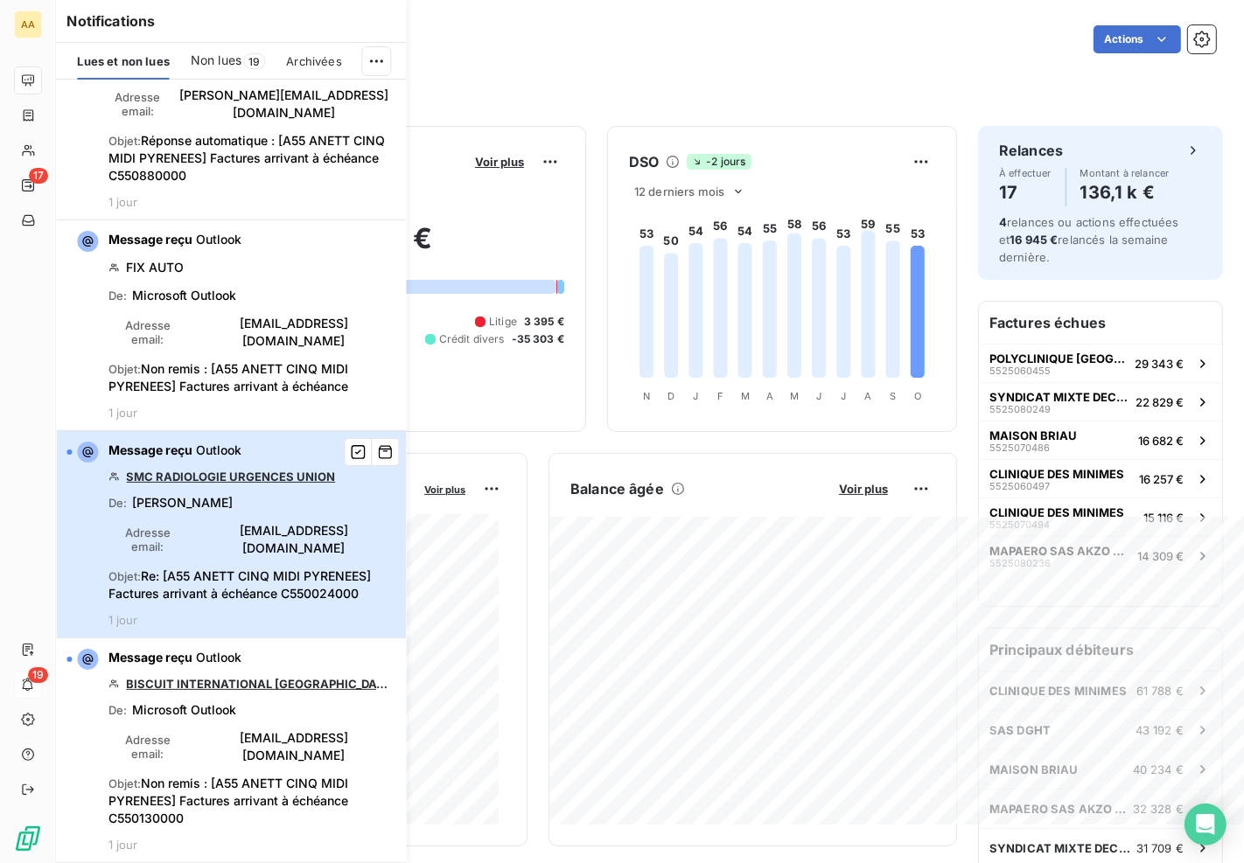
click at [206, 568] on span "Re: [A55 ANETT CINQ MIDI PYRENEES] Factures arrivant à échéance C550024000" at bounding box center [239, 584] width 262 height 32
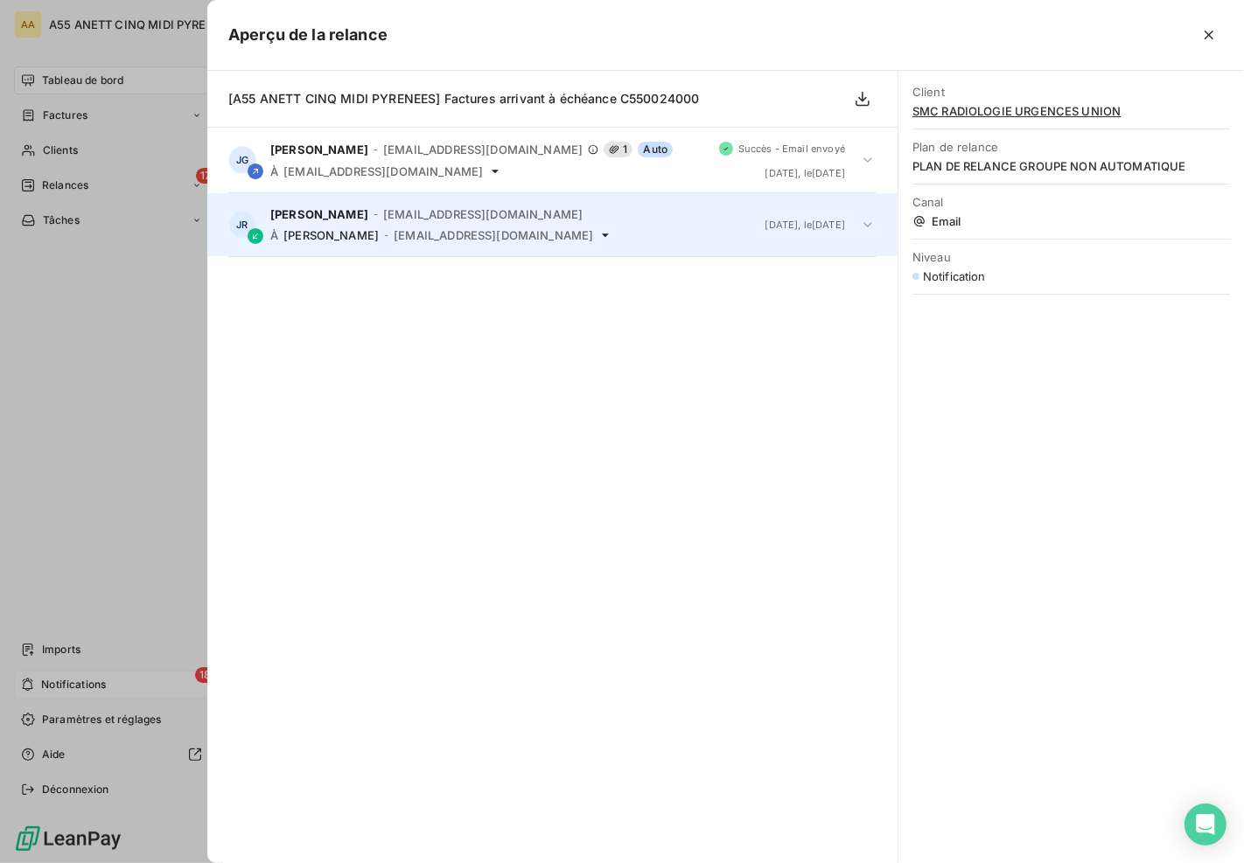
click at [345, 238] on span "GALIO Julia" at bounding box center [330, 235] width 95 height 14
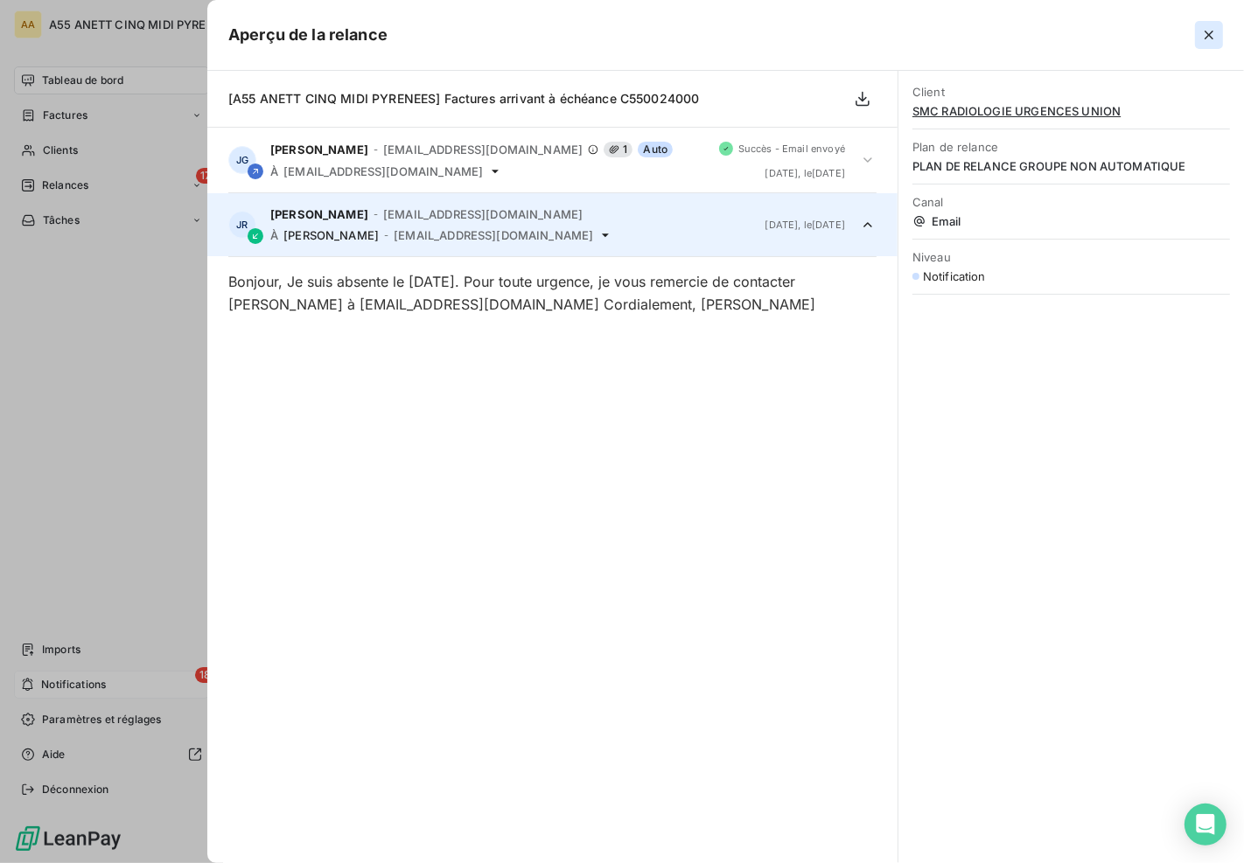
click at [1216, 26] on icon "button" at bounding box center [1208, 34] width 17 height 17
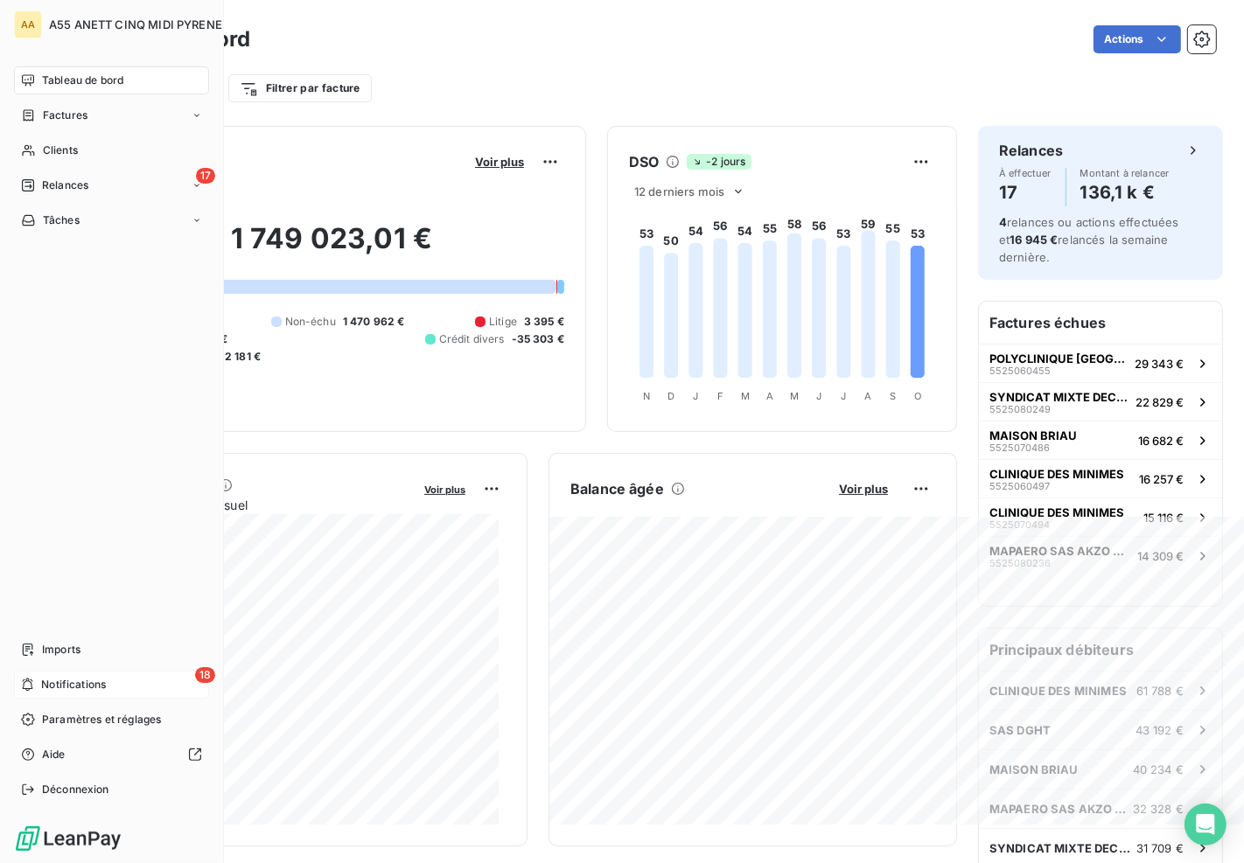
click at [115, 680] on div "18 Notifications" at bounding box center [111, 685] width 195 height 28
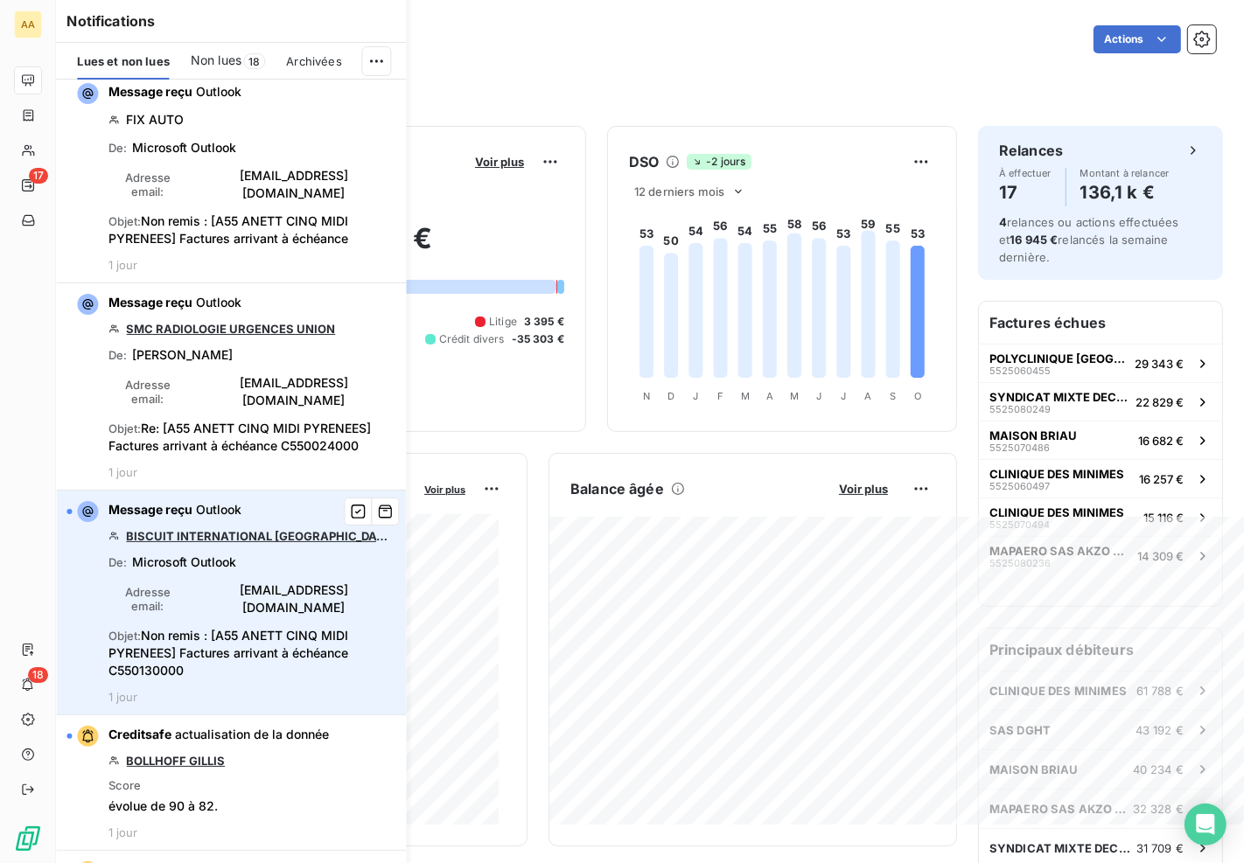
scroll to position [485, 0]
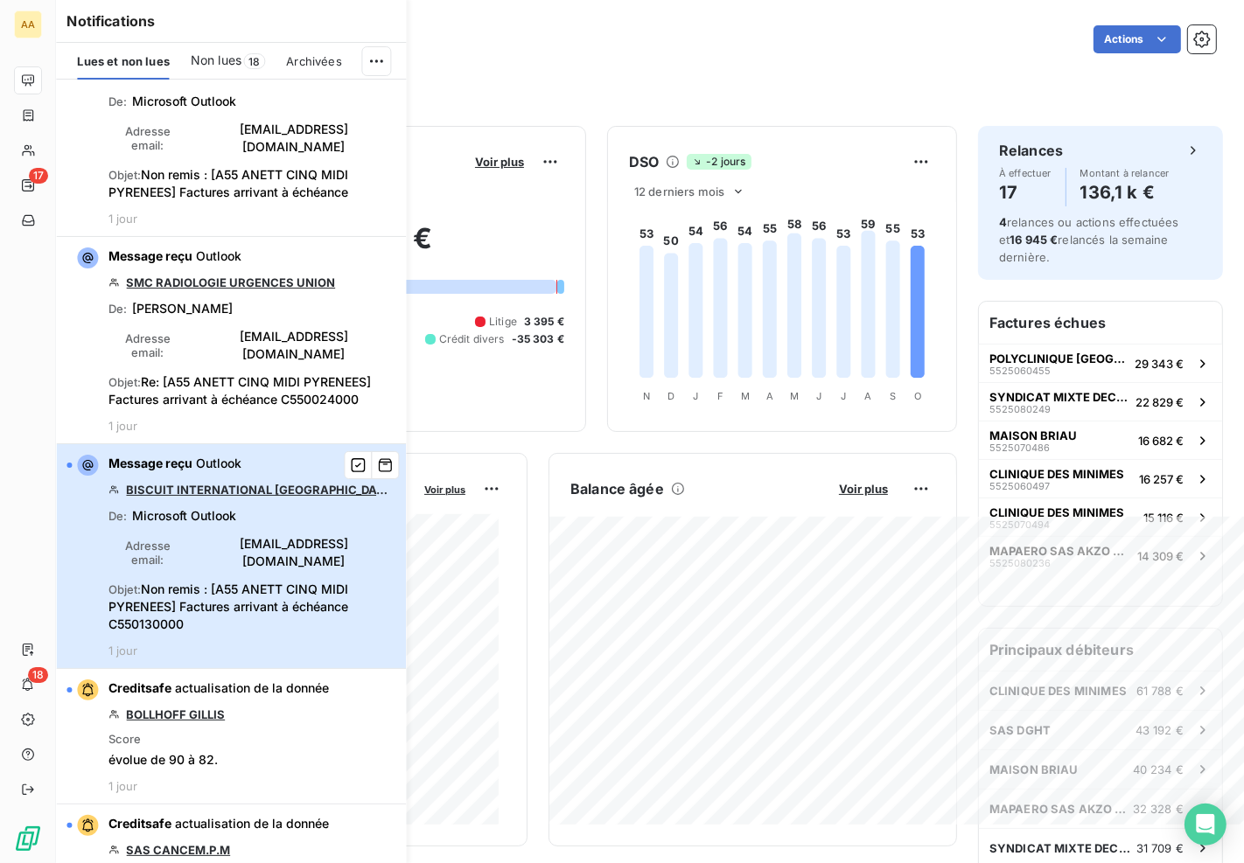
click at [237, 582] on span "Non remis : [A55 ANETT CINQ MIDI PYRENEES] Factures arrivant à échéance C550130…" at bounding box center [228, 607] width 240 height 50
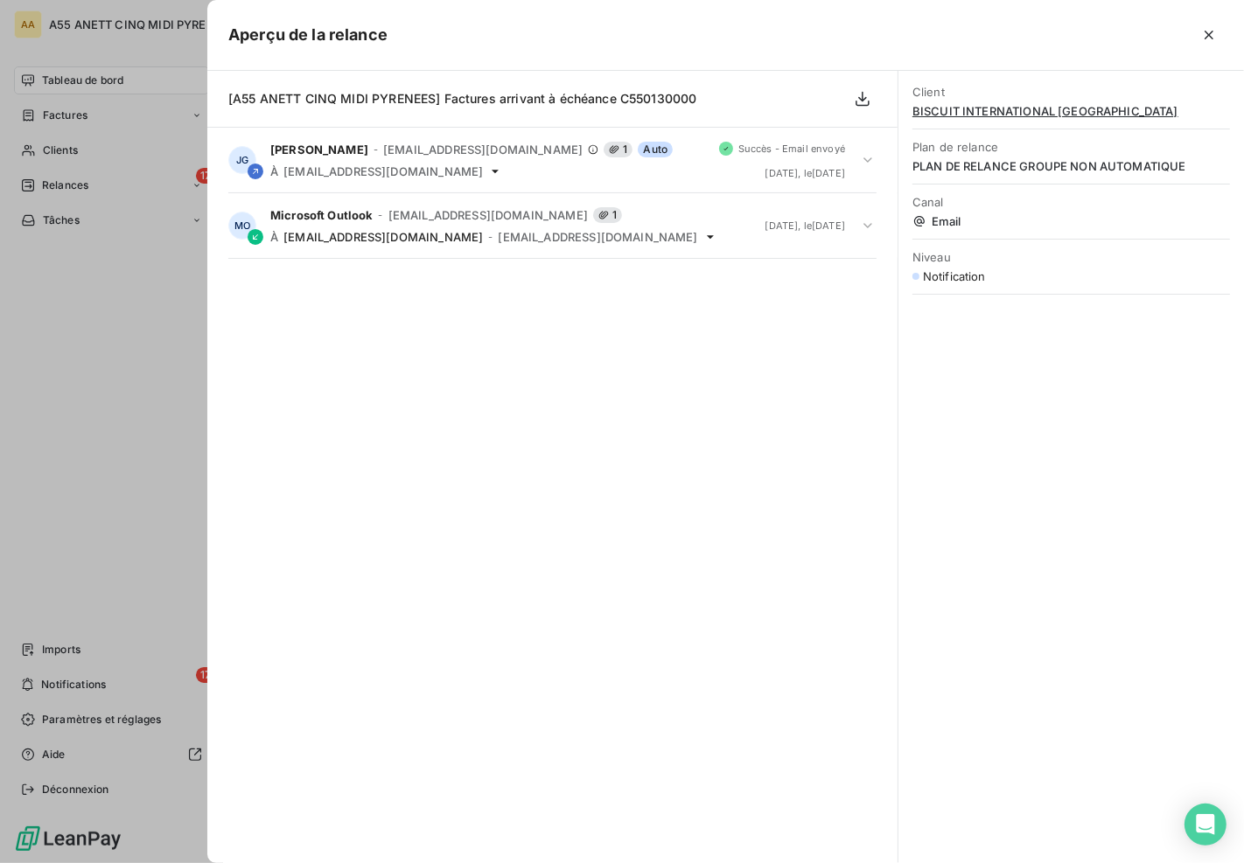
click at [943, 112] on span "BISCUIT INTERNATIONAL FRANCE" at bounding box center [1070, 111] width 317 height 14
click at [930, 105] on span "BISCUIT INTERNATIONAL FRANCE" at bounding box center [1070, 111] width 317 height 14
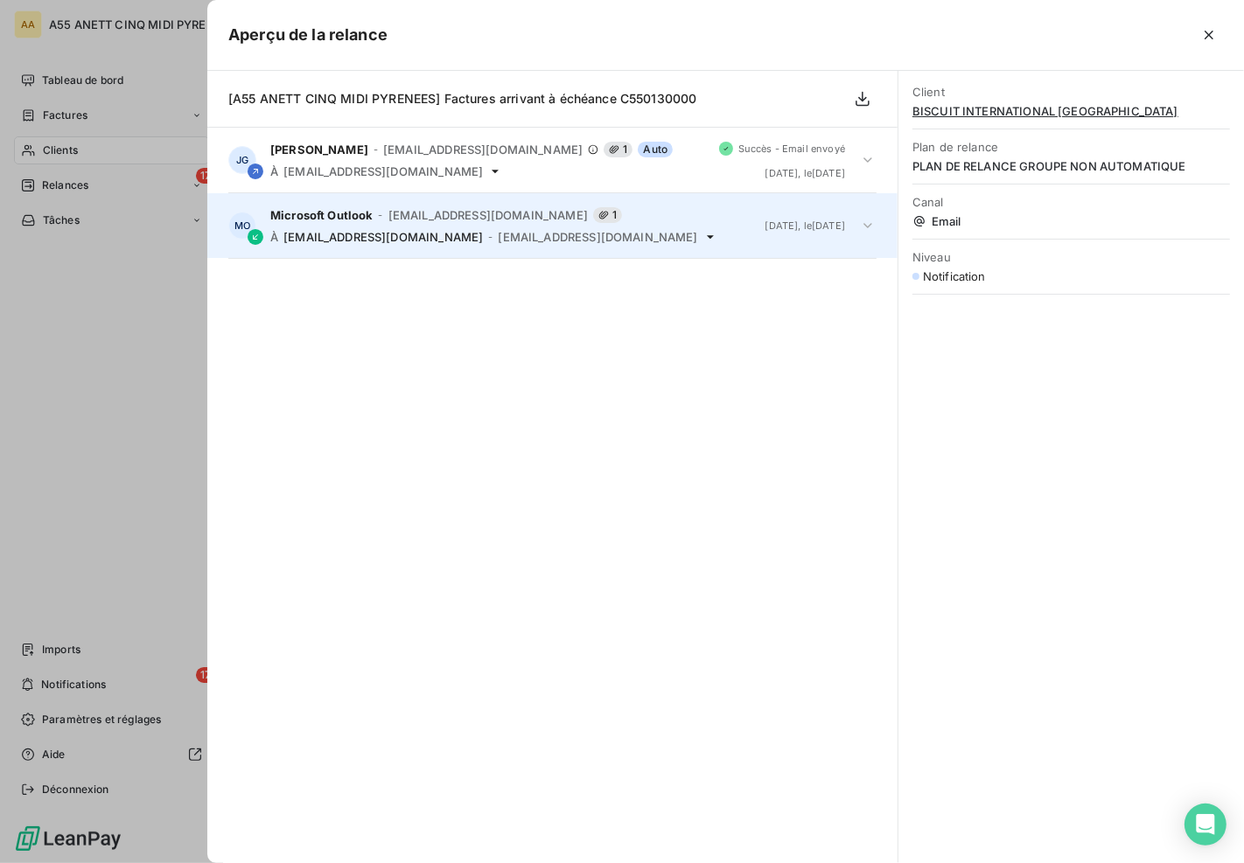
click at [498, 242] on span "m.lenfant@groupe-poult.fr" at bounding box center [597, 237] width 199 height 14
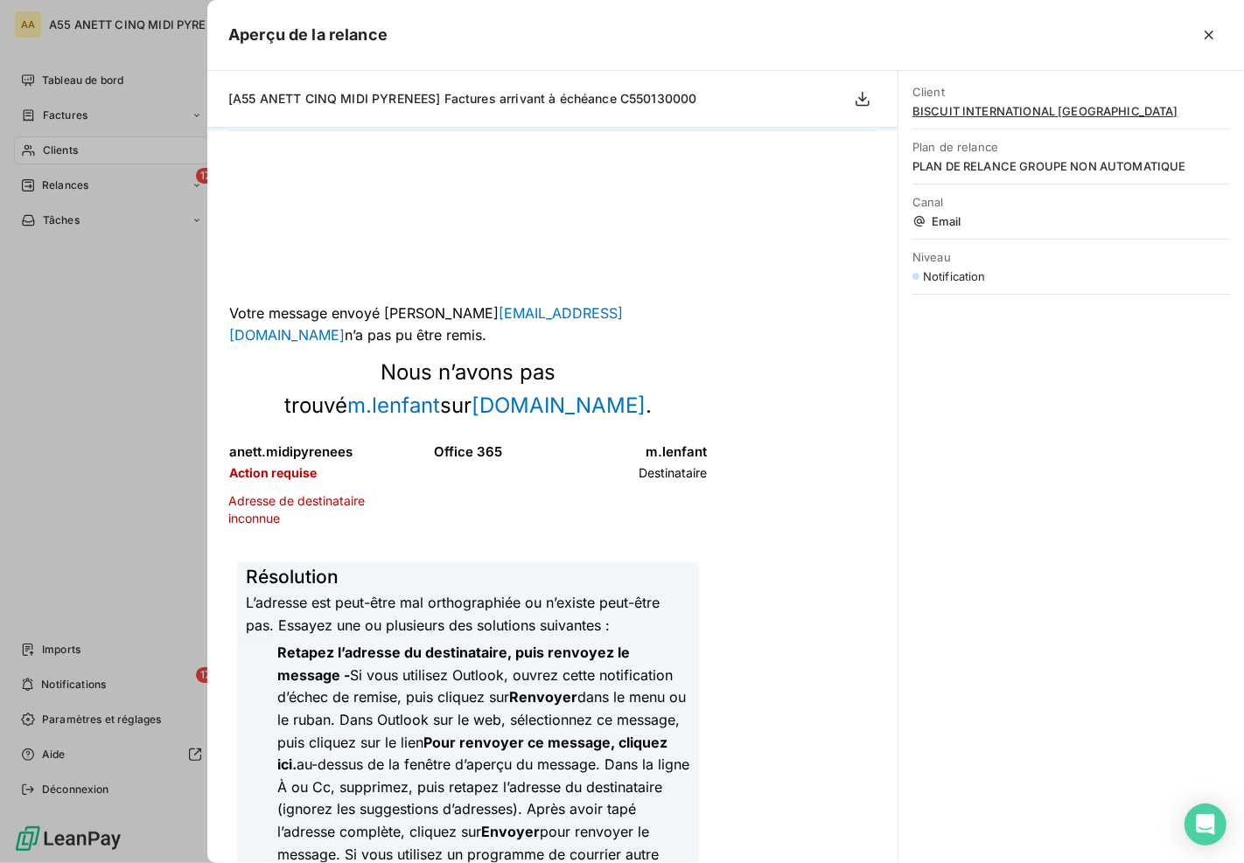
scroll to position [162, 0]
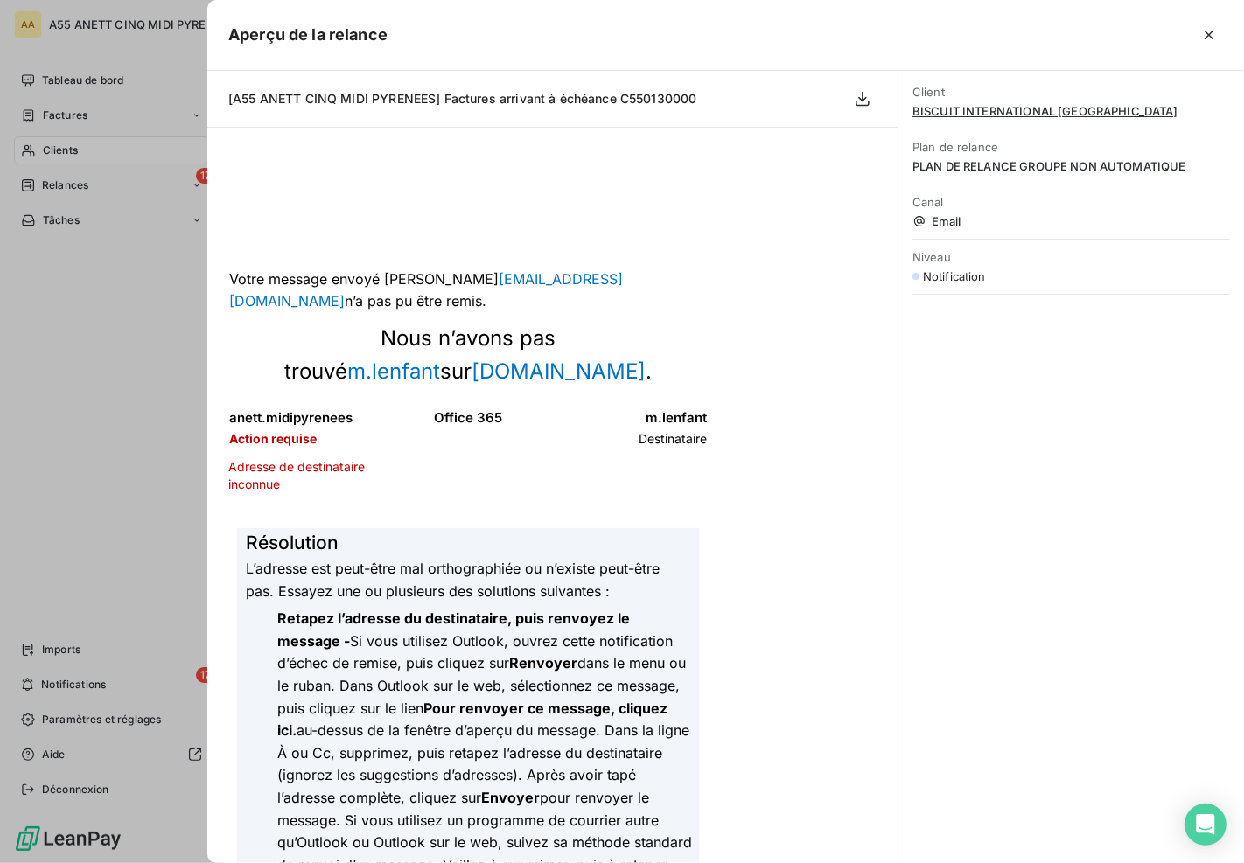
drag, startPoint x: 924, startPoint y: 99, endPoint x: 938, endPoint y: 111, distance: 18.6
click at [924, 100] on div "Client BISCUIT INTERNATIONAL FRANCE" at bounding box center [1070, 101] width 317 height 54
click at [939, 112] on span "BISCUIT INTERNATIONAL FRANCE" at bounding box center [1070, 111] width 317 height 14
click at [1195, 31] on button "button" at bounding box center [1209, 35] width 28 height 28
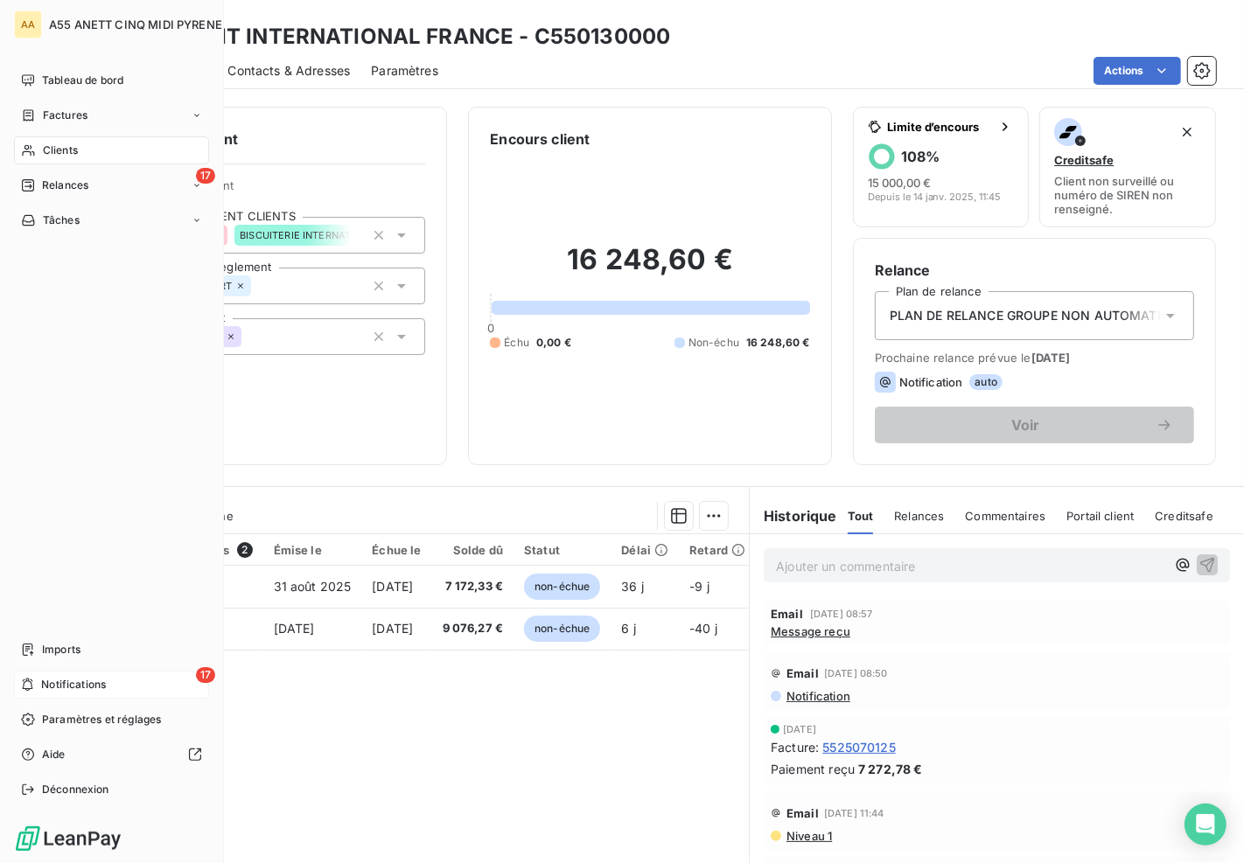
click at [168, 683] on div "17 Notifications" at bounding box center [111, 685] width 195 height 28
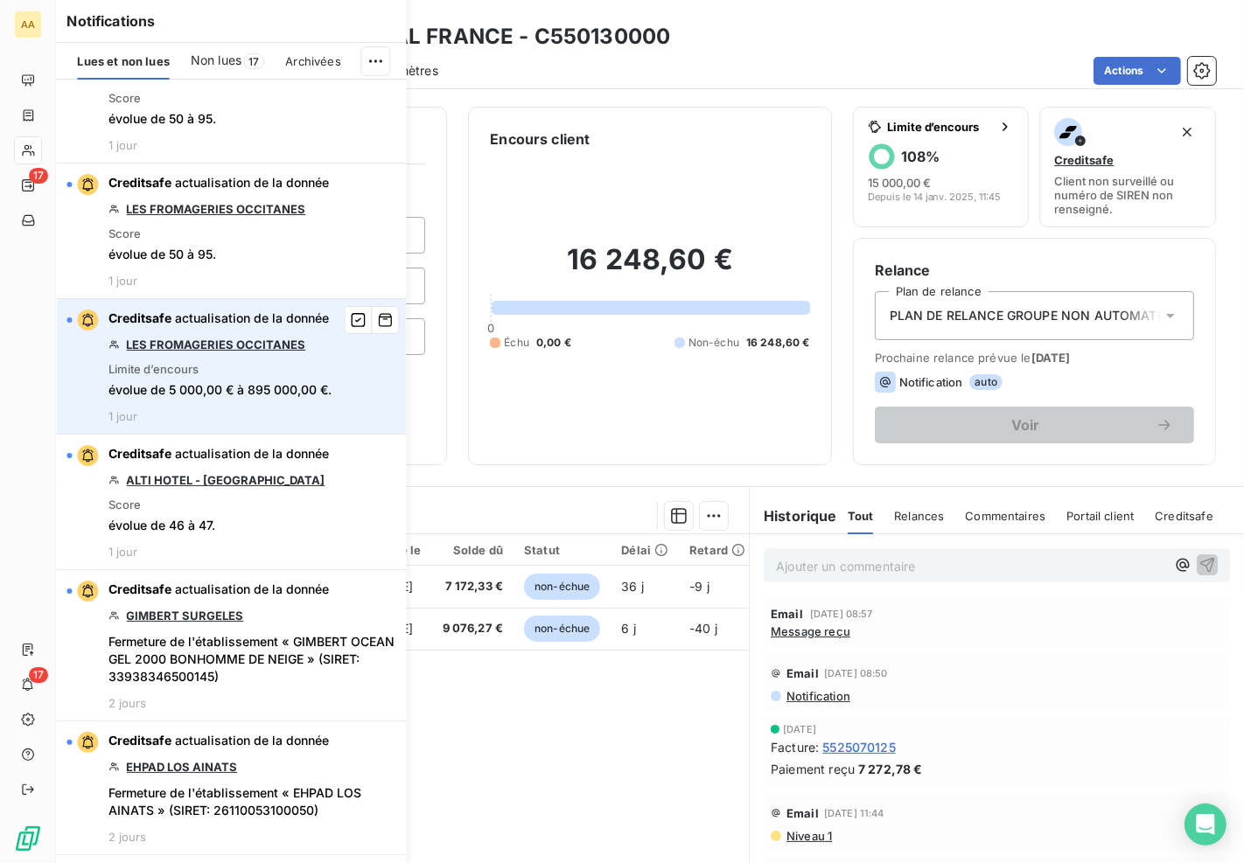
scroll to position [1554, 0]
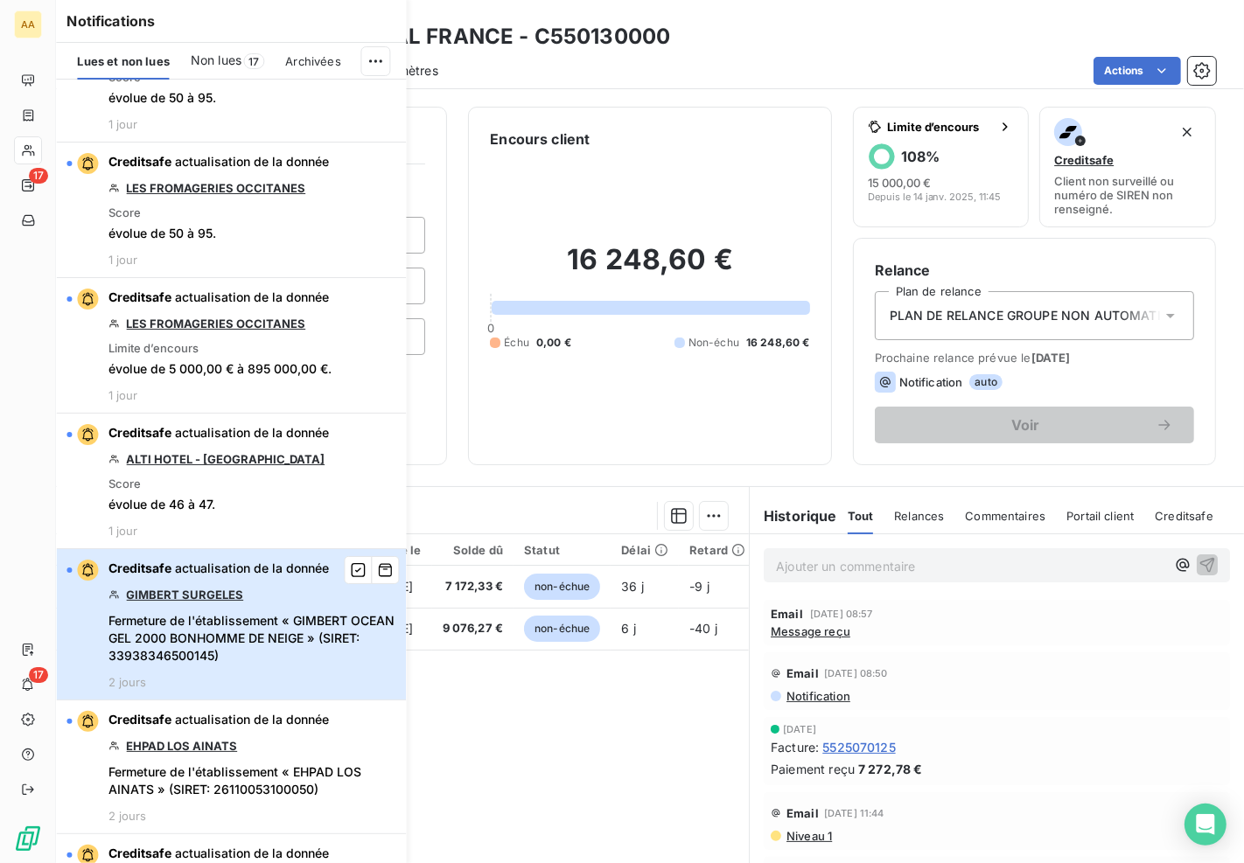
click at [211, 612] on span "Fermeture de l'établissement « GIMBERT OCEAN GEL 2000 BONHOMME DE NEIGE » (SIRE…" at bounding box center [251, 638] width 287 height 52
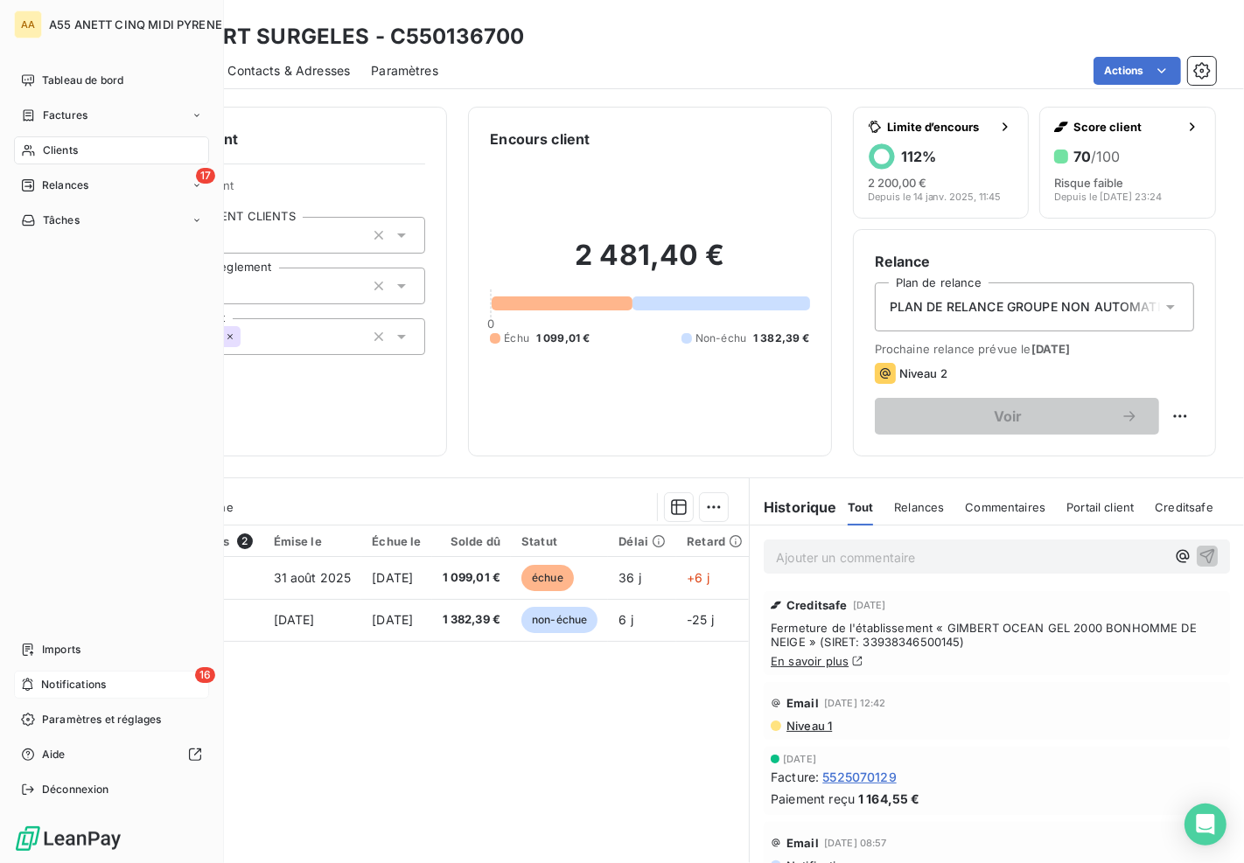
click at [39, 672] on div "16 Notifications" at bounding box center [111, 685] width 195 height 28
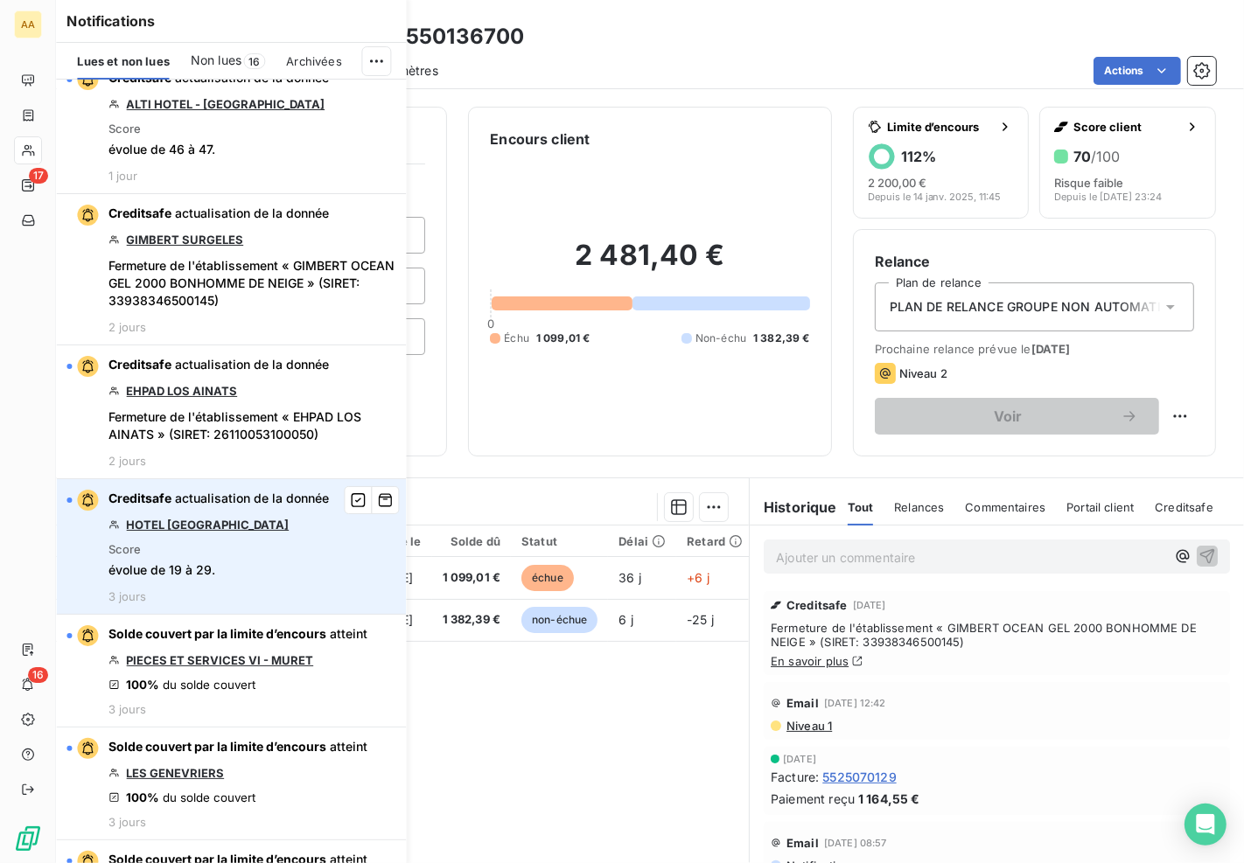
scroll to position [1943, 0]
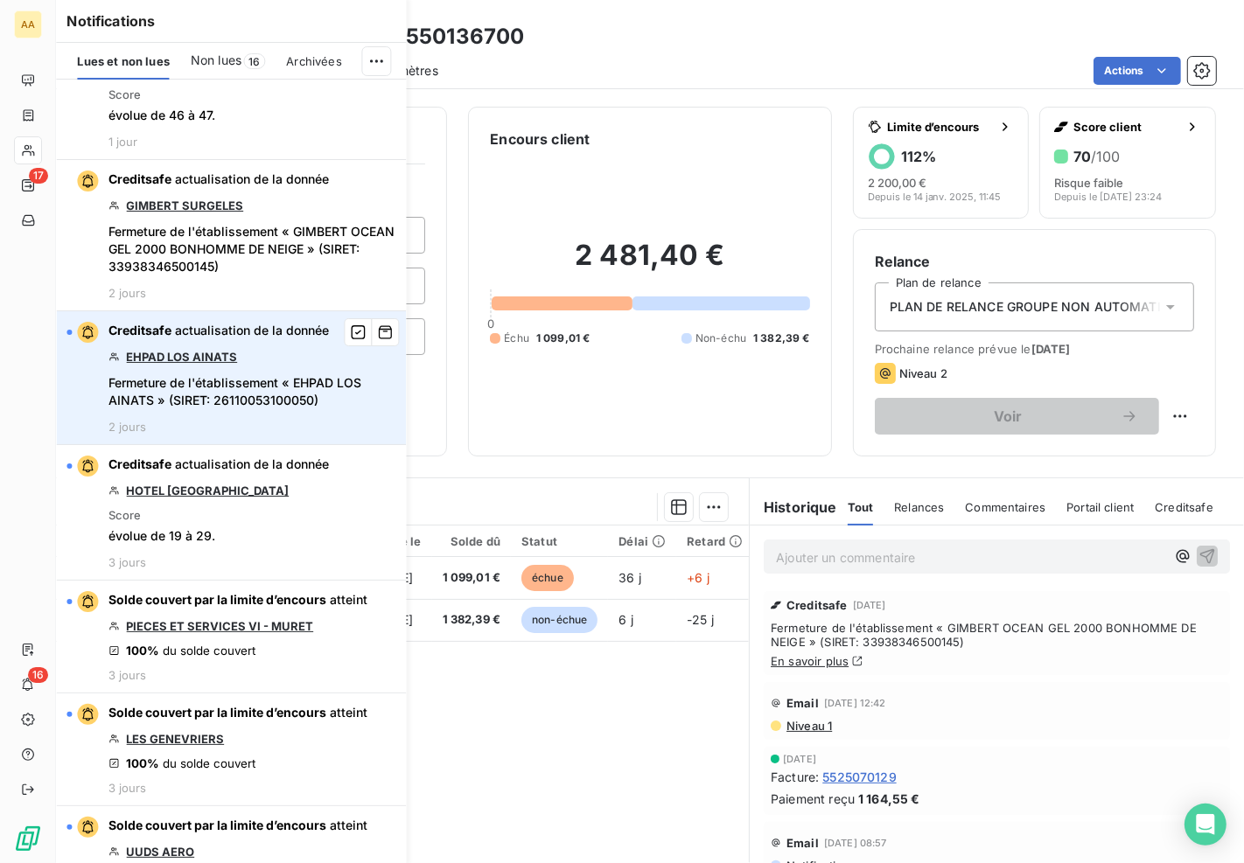
click at [211, 350] on link "EHPAD LOS AINATS" at bounding box center [181, 357] width 111 height 14
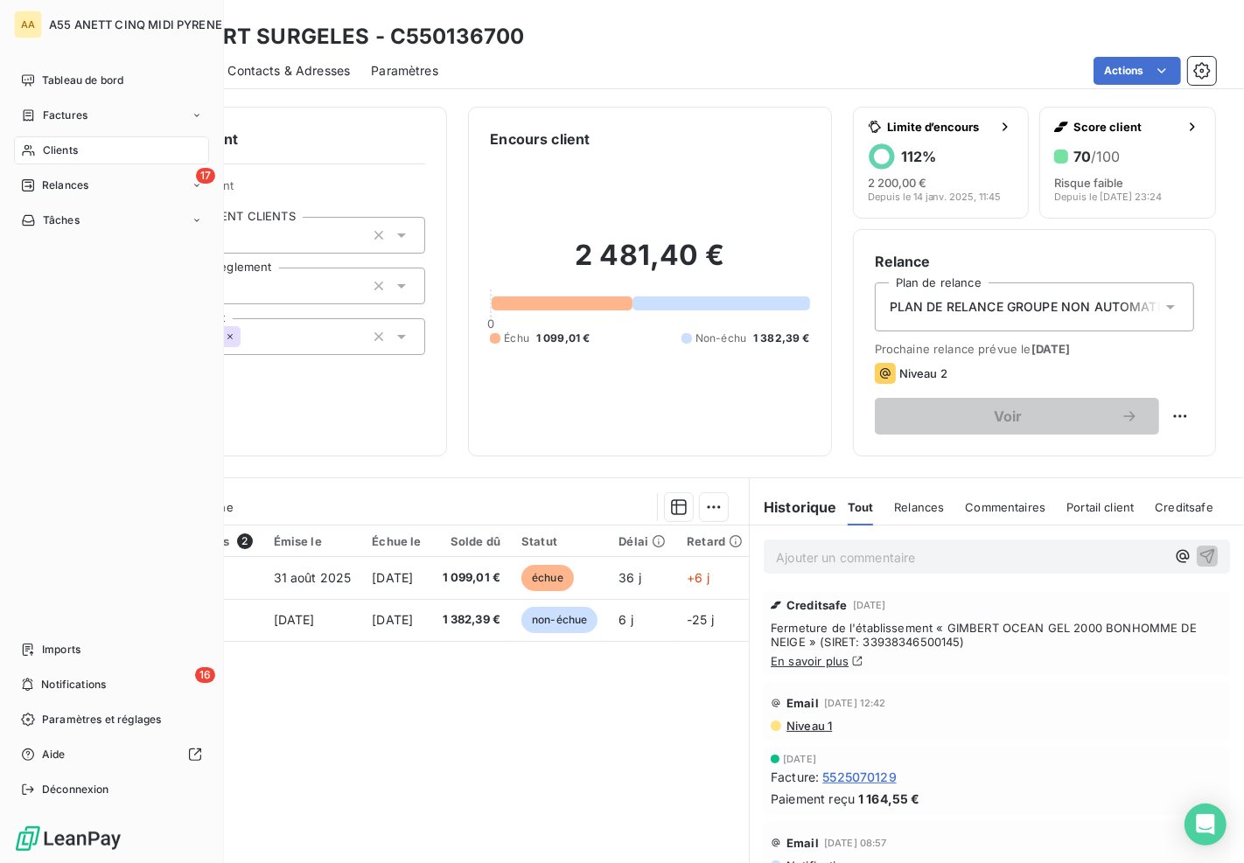
click at [10, 675] on div "AA A55 ANETT CINQ MIDI PYRENEES Tableau de bord Factures Clients 17 Relances Tâ…" at bounding box center [112, 431] width 224 height 863
click at [38, 684] on div "16 Notifications" at bounding box center [111, 685] width 195 height 28
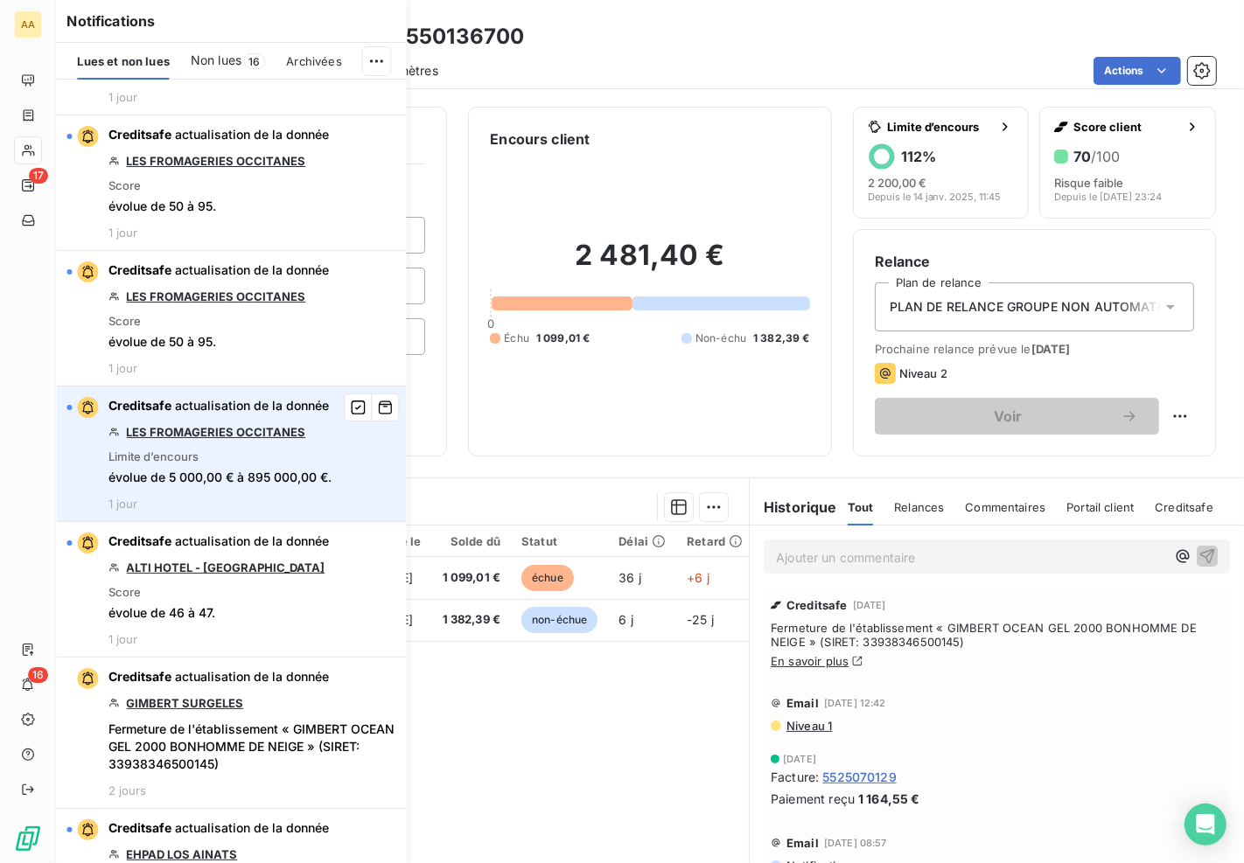
scroll to position [1749, 0]
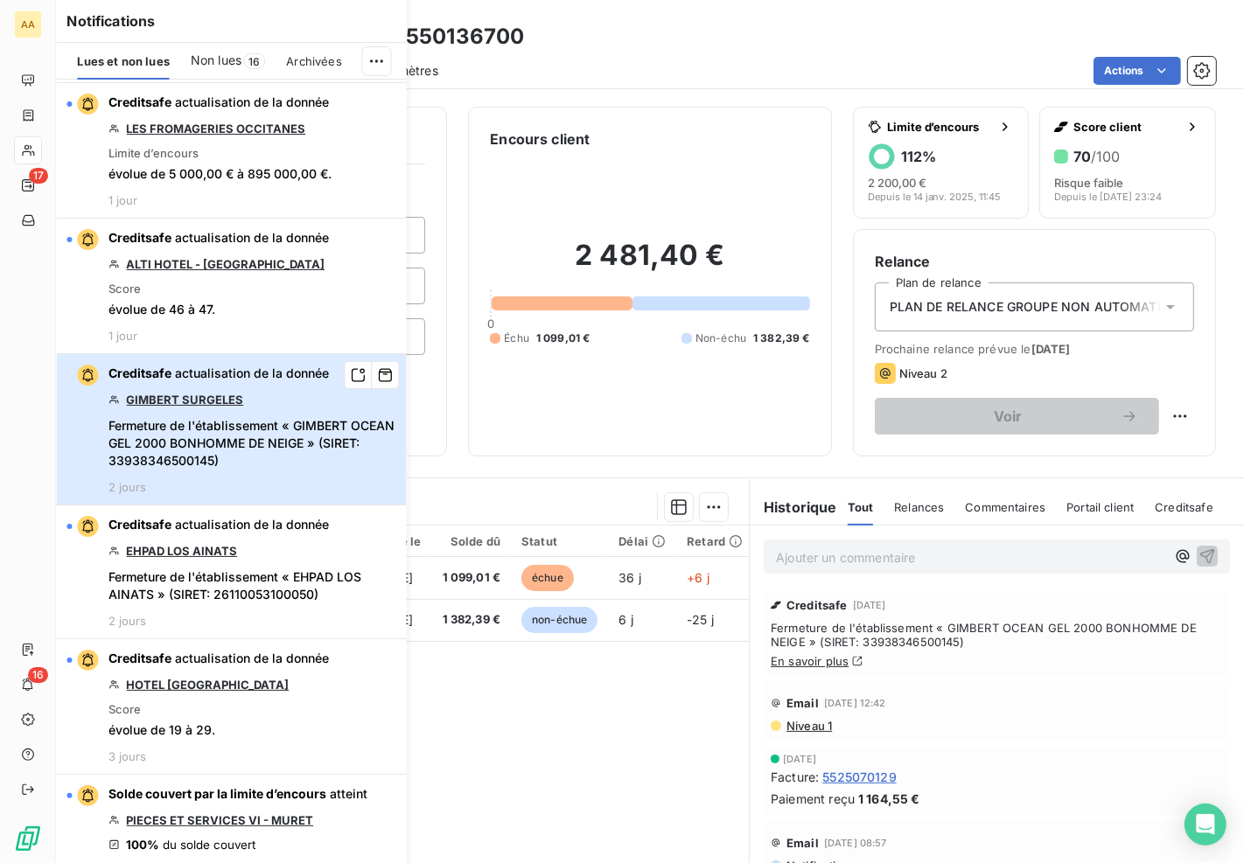
click at [219, 417] on span "Fermeture de l'établissement « GIMBERT OCEAN GEL 2000 BONHOMME DE NEIGE » (SIRE…" at bounding box center [251, 443] width 287 height 52
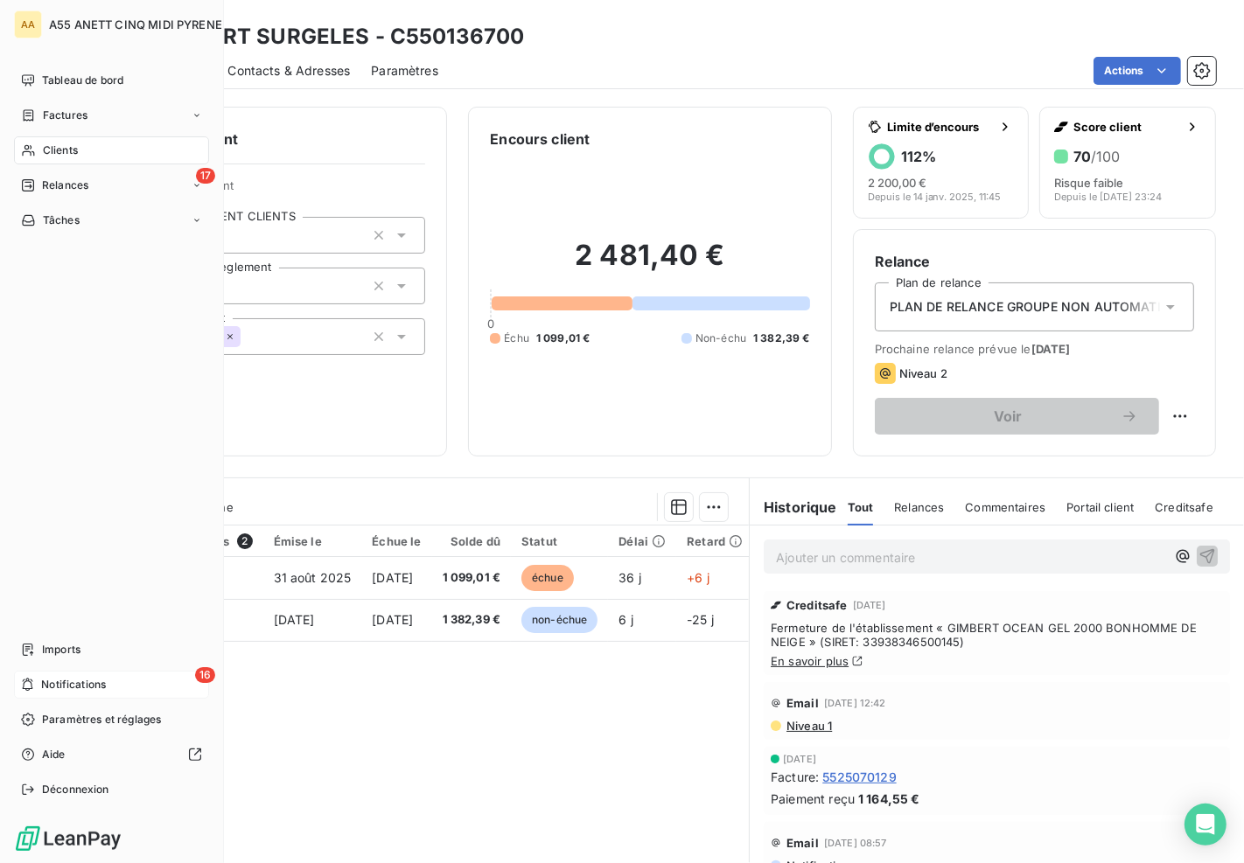
click at [29, 692] on icon at bounding box center [27, 685] width 13 height 14
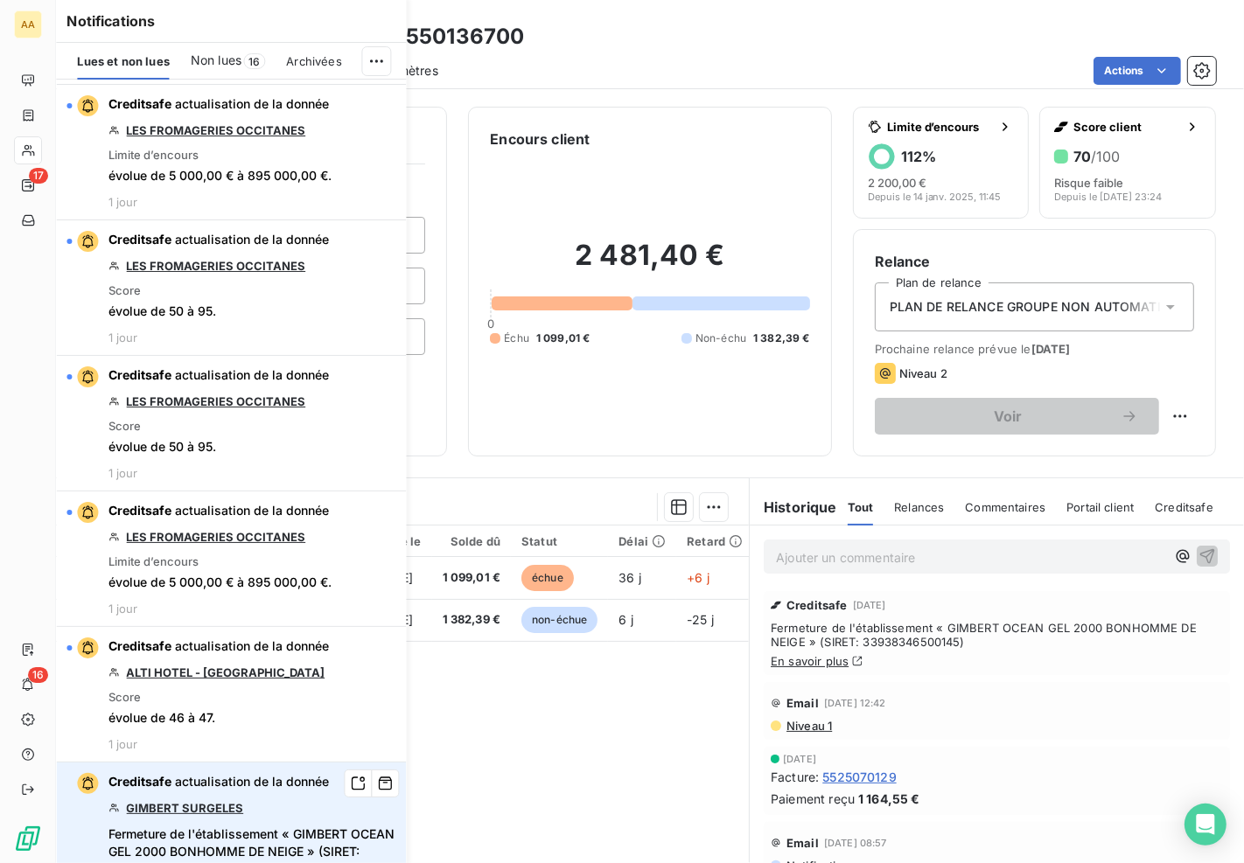
scroll to position [1360, 0]
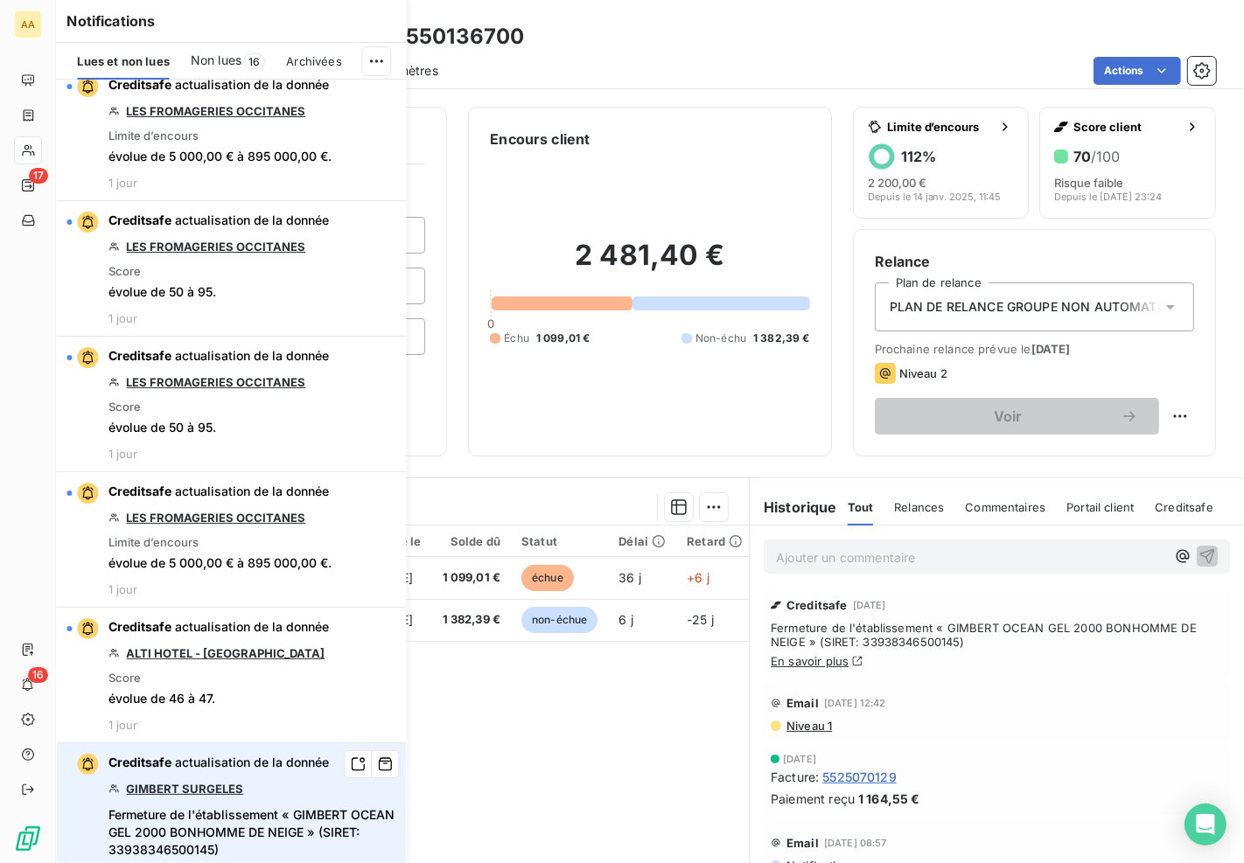
click at [185, 782] on link "[PERSON_NAME] SURGELES" at bounding box center [184, 789] width 117 height 14
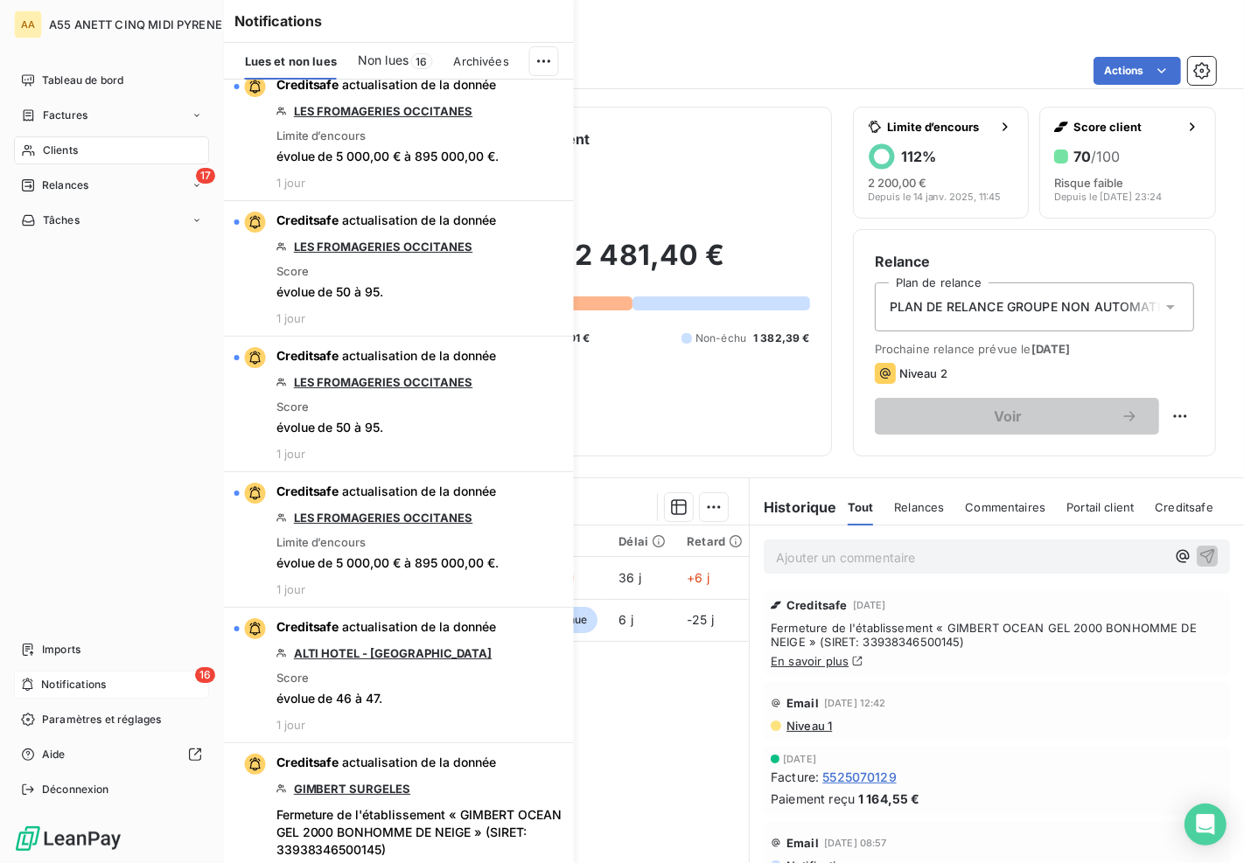
click at [89, 685] on span "Notifications" at bounding box center [73, 685] width 65 height 16
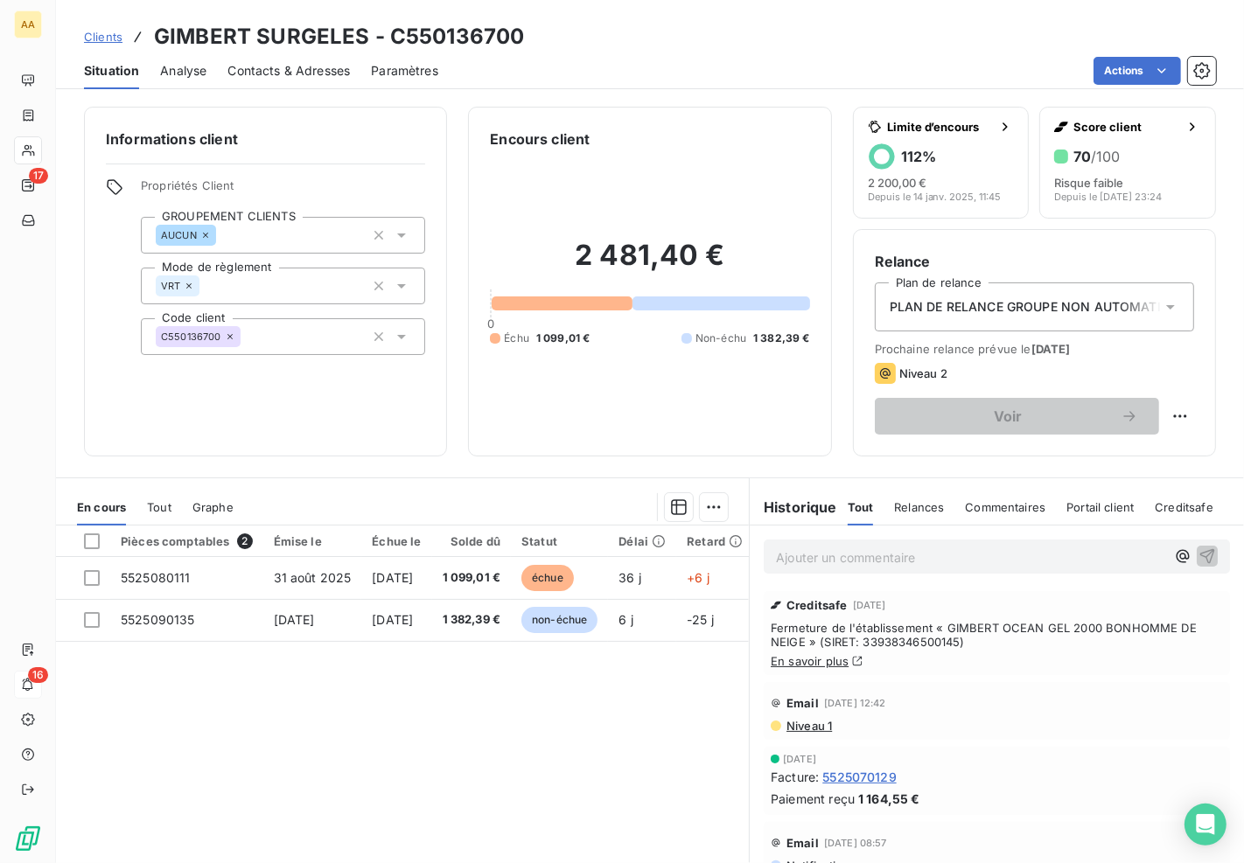
click at [854, 555] on p "Ajouter un commentaire ﻿" at bounding box center [970, 558] width 389 height 22
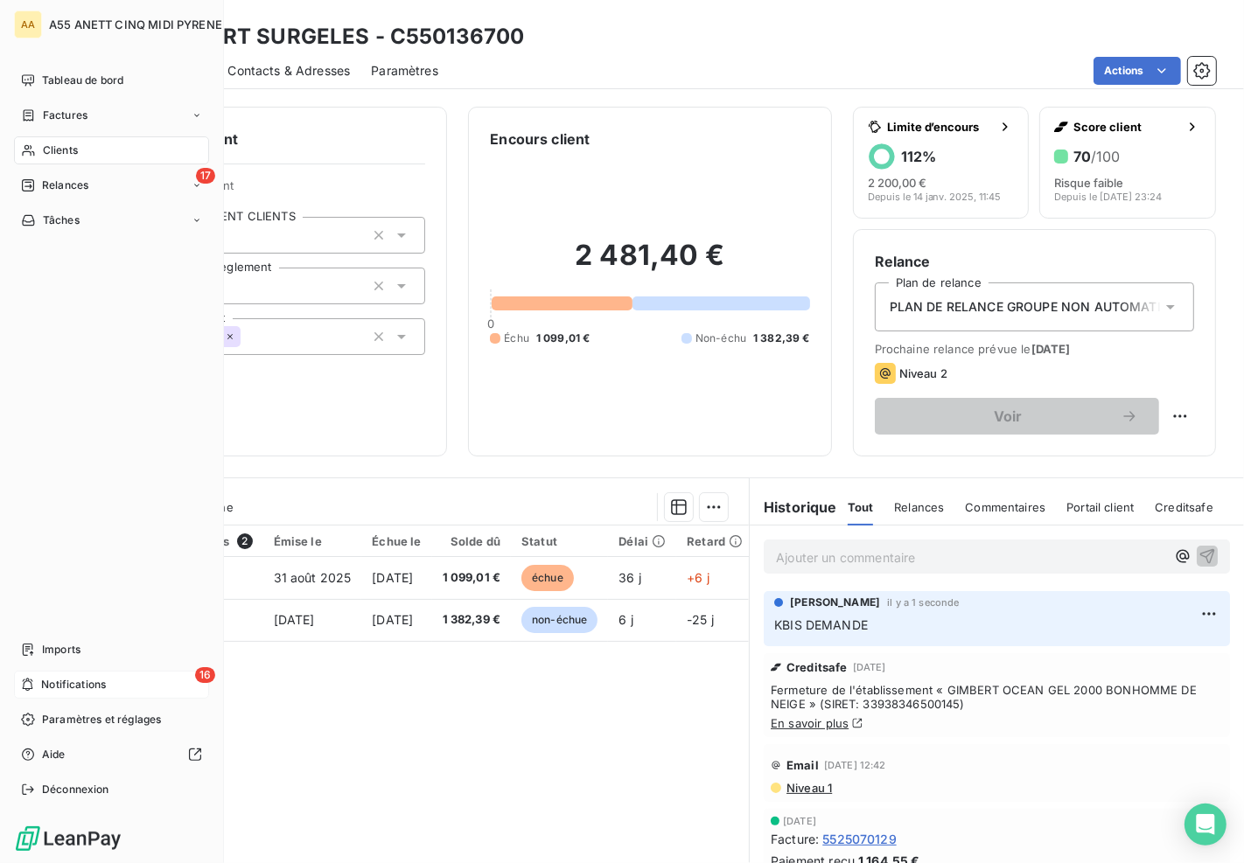
click at [38, 669] on nav "Imports 16 Notifications Paramètres et réglages Aide Déconnexion" at bounding box center [111, 720] width 195 height 168
click at [42, 686] on span "Notifications" at bounding box center [73, 685] width 65 height 16
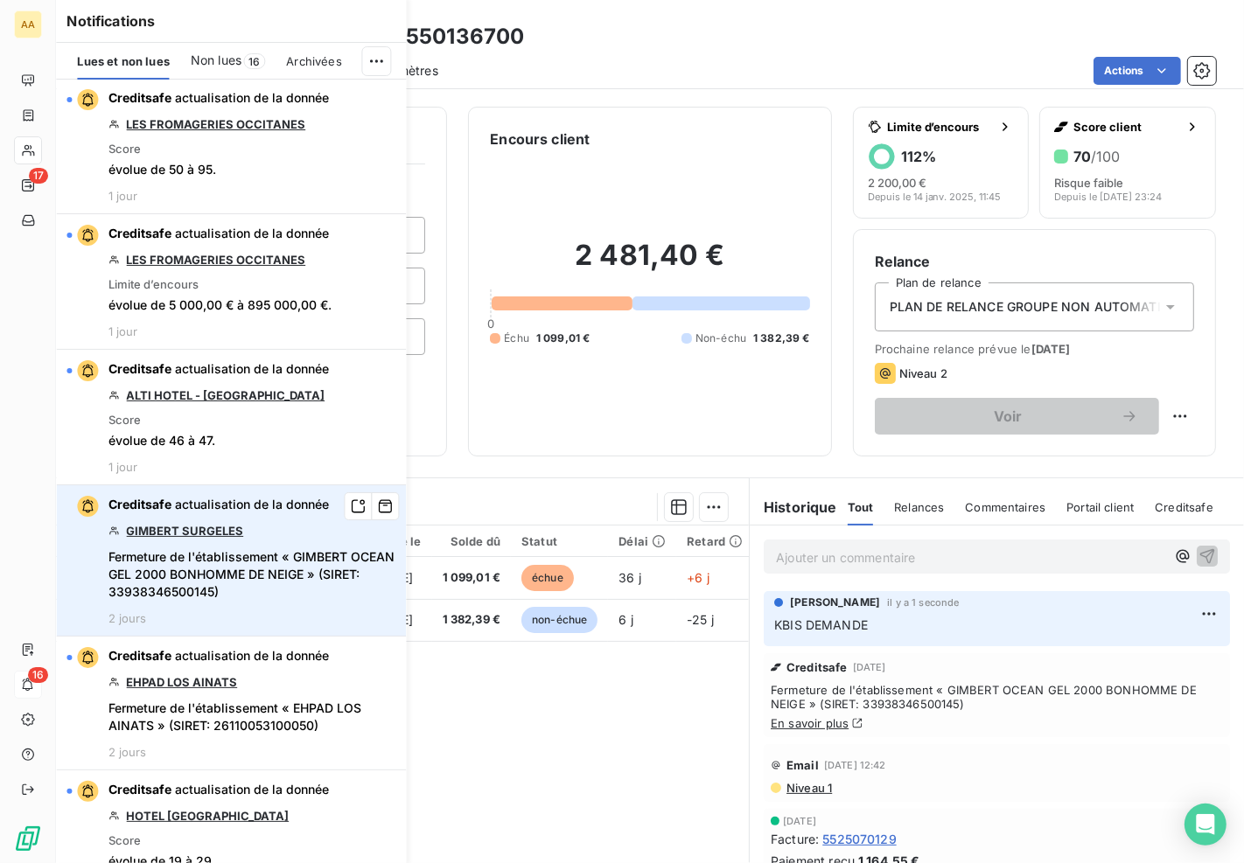
scroll to position [1651, 0]
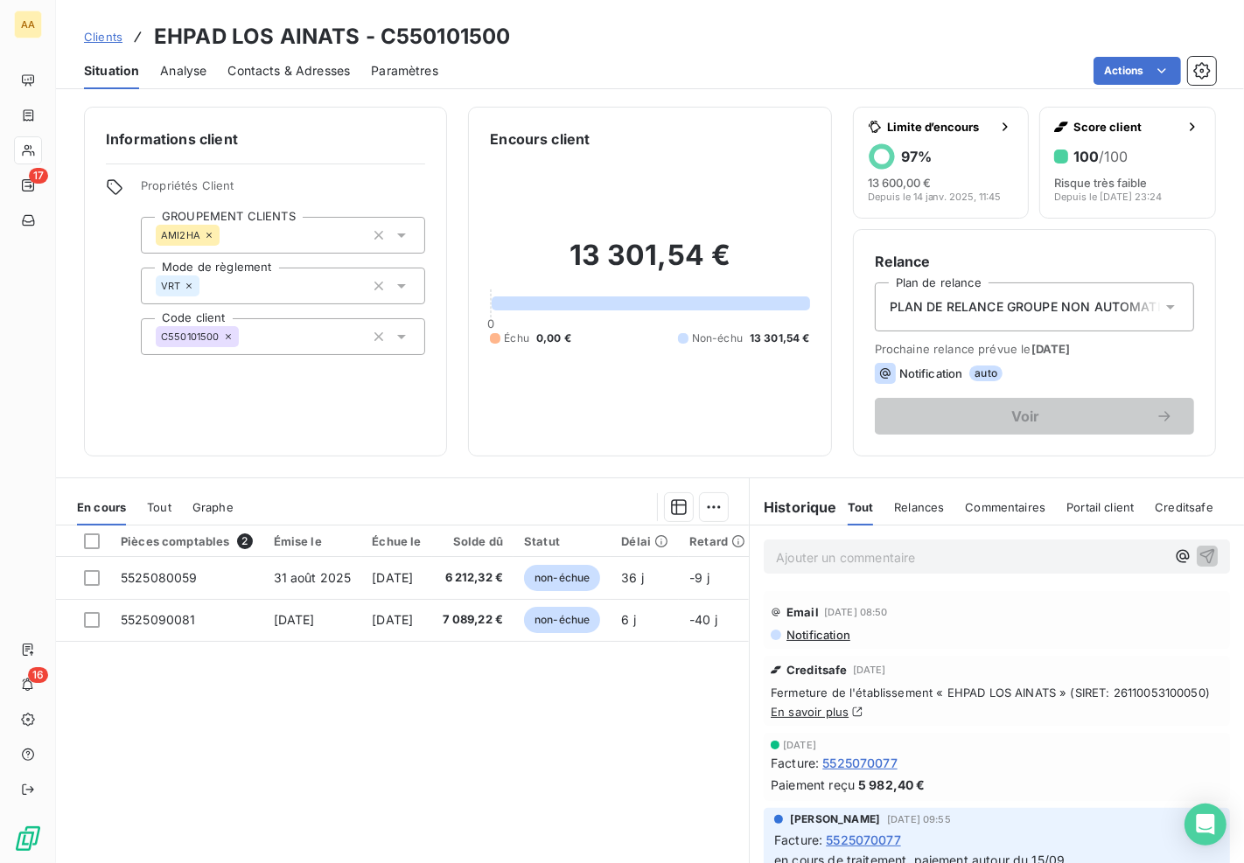
click at [103, 38] on span "Clients" at bounding box center [103, 37] width 38 height 14
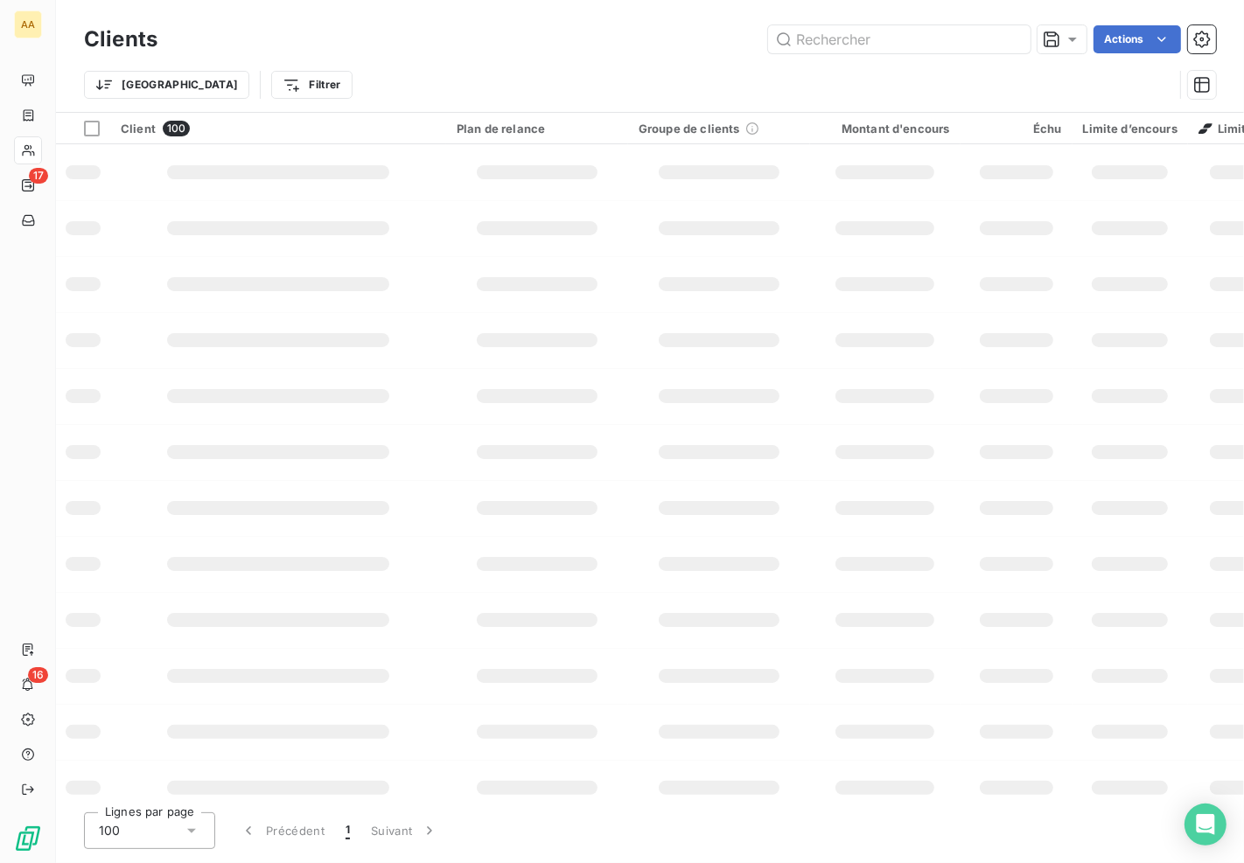
click at [868, 35] on input "text" at bounding box center [899, 39] width 262 height 28
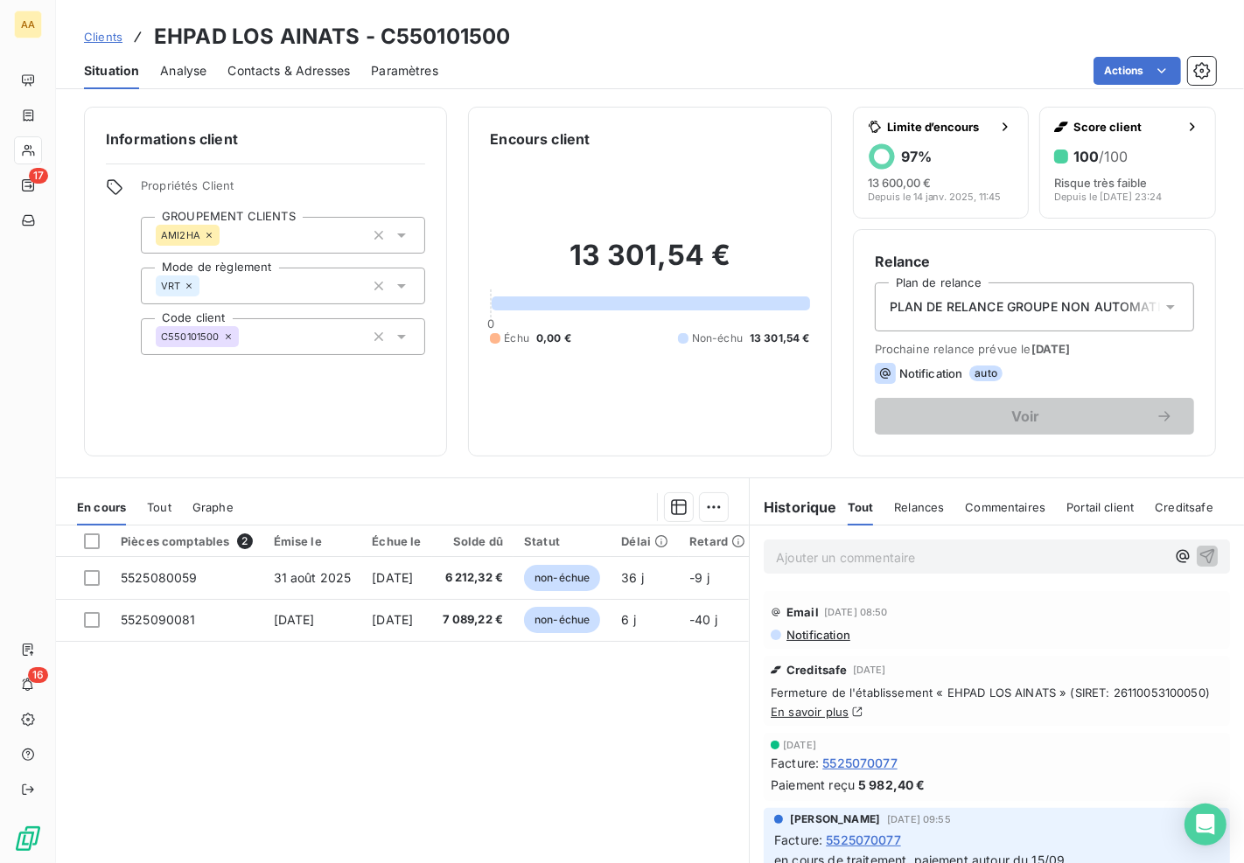
click at [166, 71] on span "Analyse" at bounding box center [183, 70] width 46 height 17
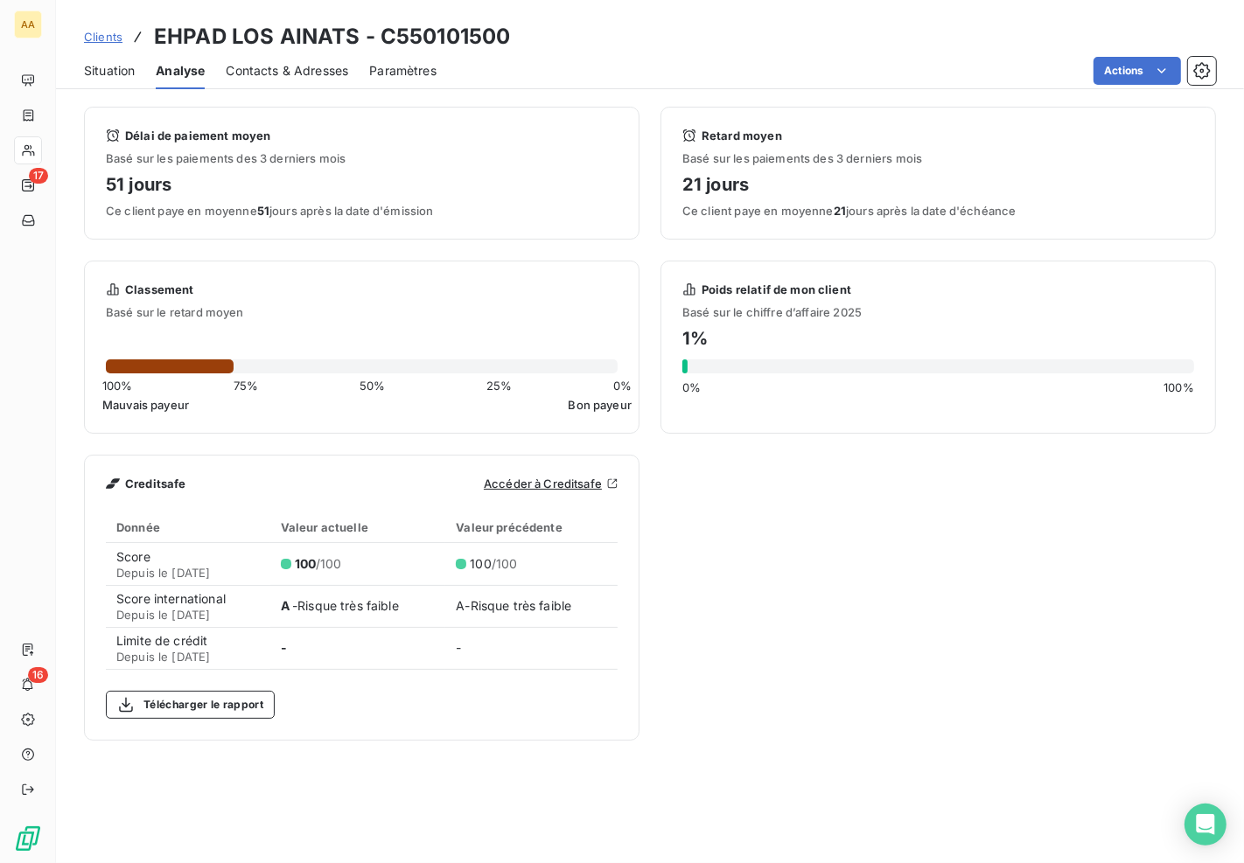
click at [281, 66] on span "Contacts & Adresses" at bounding box center [287, 70] width 122 height 17
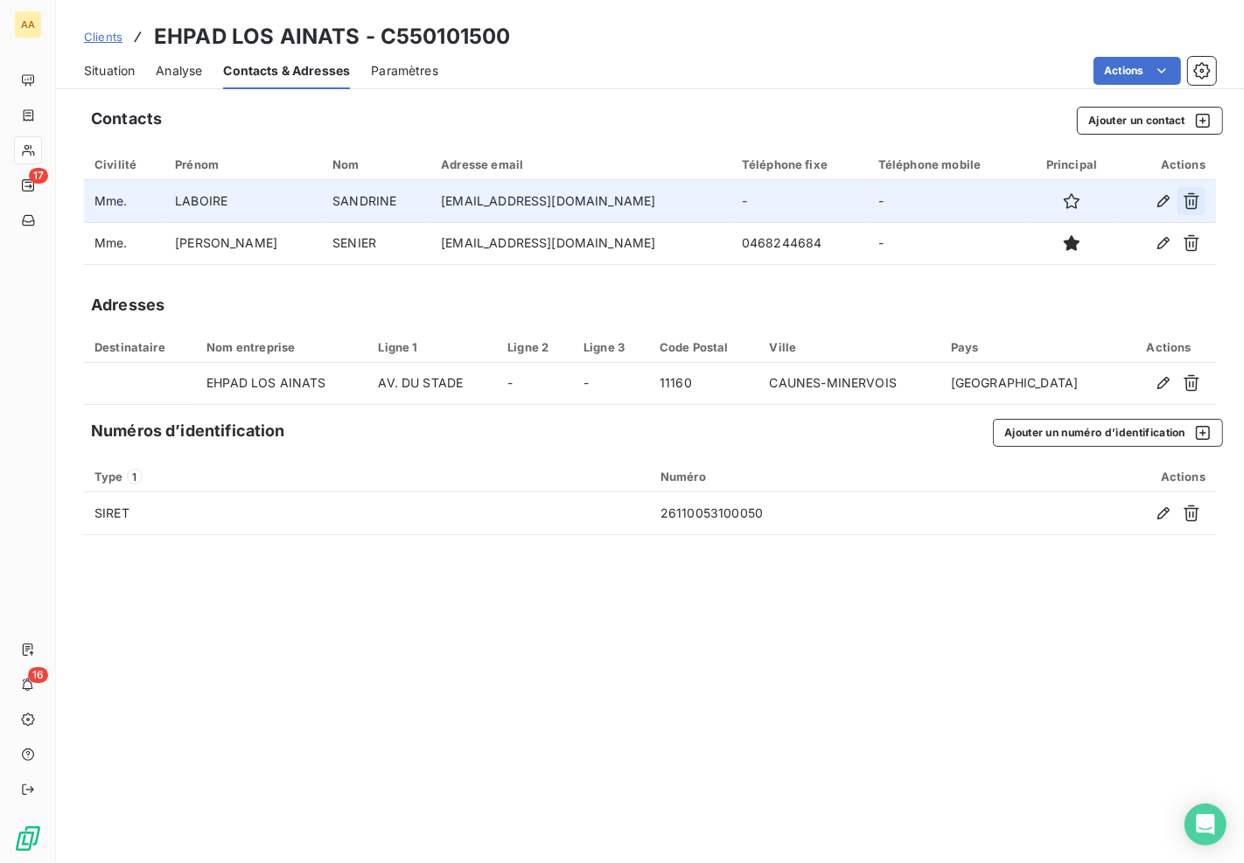
click at [1194, 203] on icon "button" at bounding box center [1190, 200] width 17 height 17
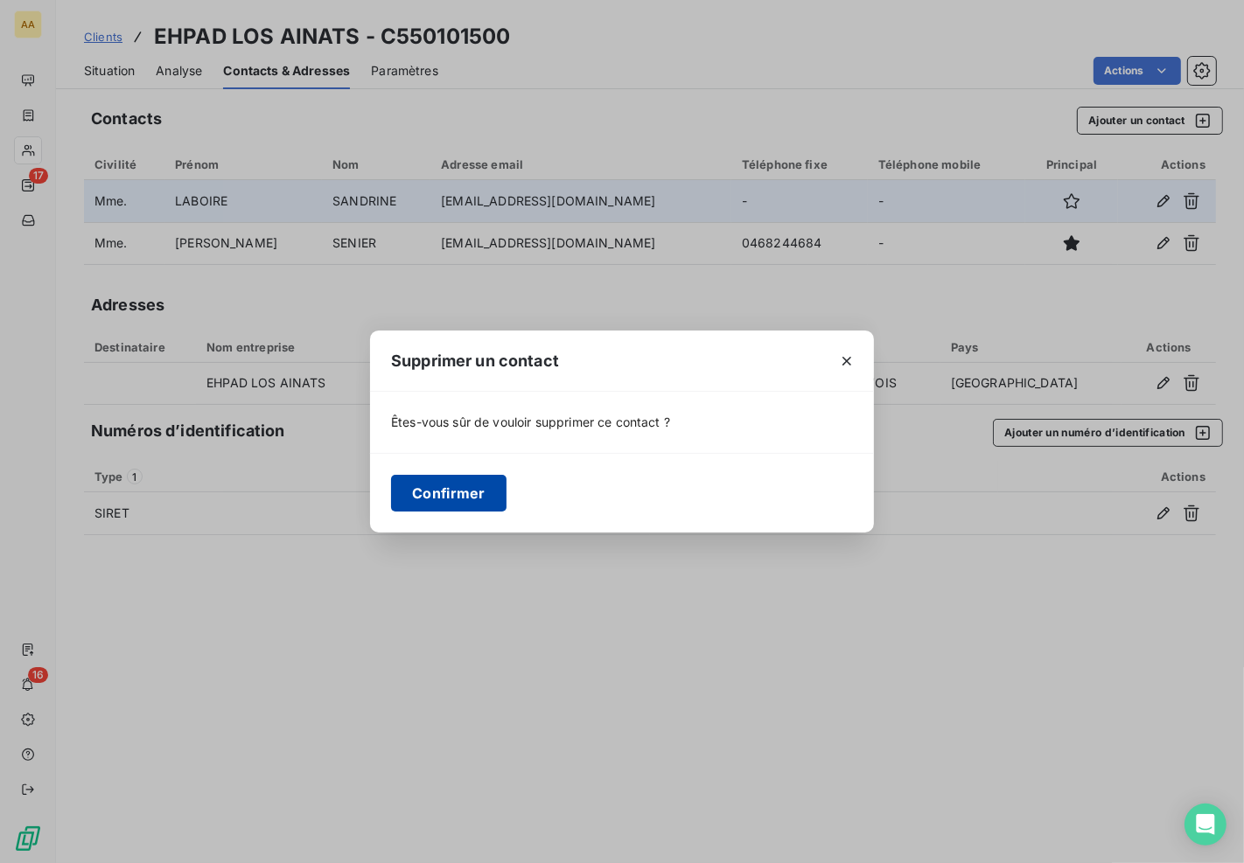
click at [470, 501] on button "Confirmer" at bounding box center [448, 493] width 115 height 37
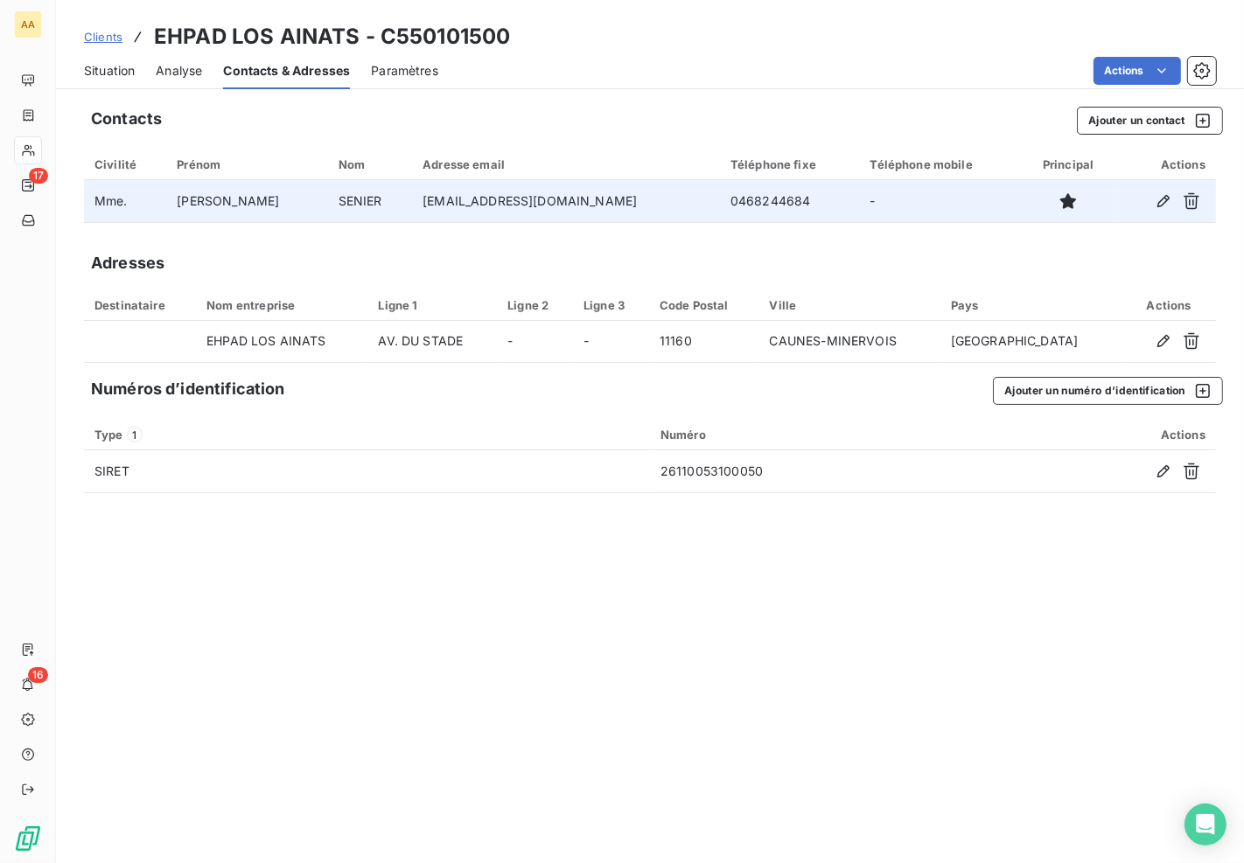
click at [400, 67] on span "Paramètres" at bounding box center [404, 70] width 67 height 17
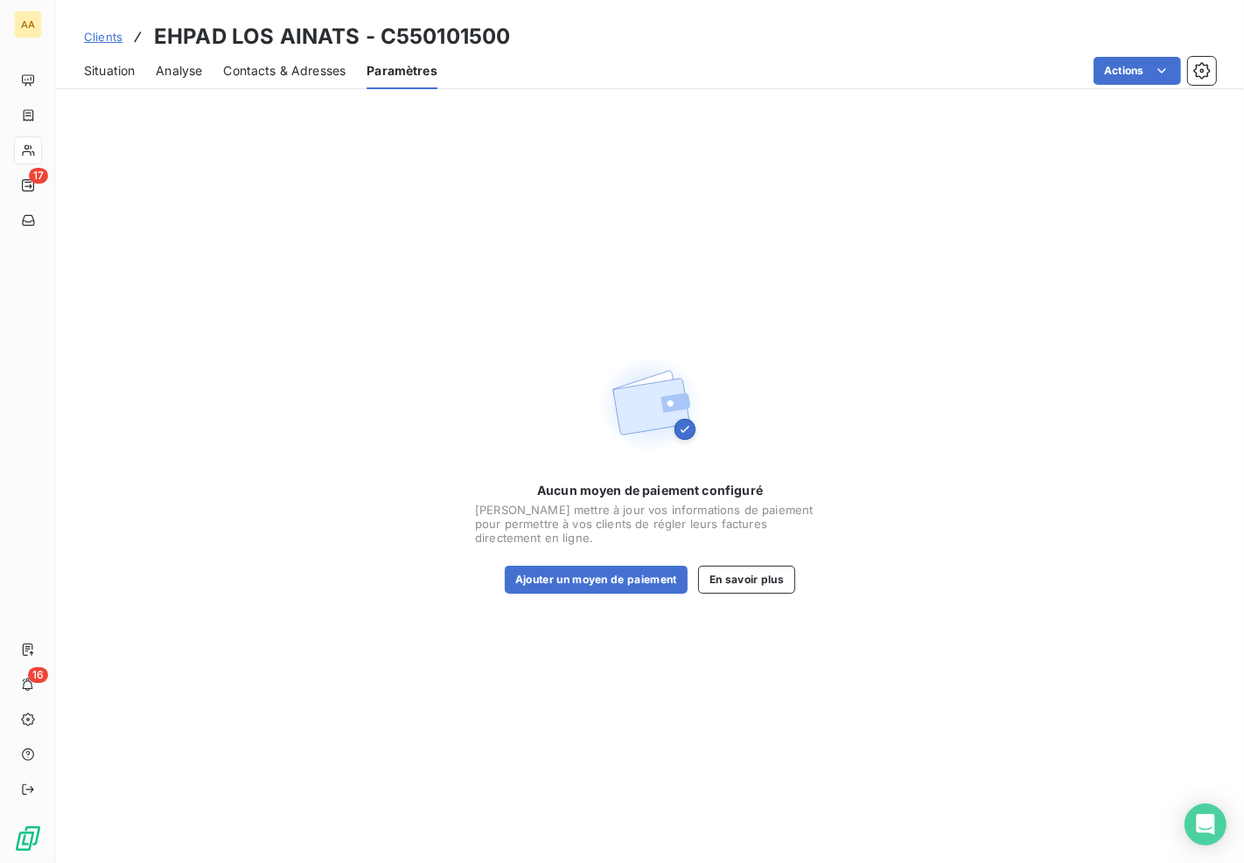
drag, startPoint x: 76, startPoint y: 70, endPoint x: 91, endPoint y: 73, distance: 15.1
click at [76, 73] on div "Situation Analyse Contacts & Adresses Paramètres Actions" at bounding box center [650, 70] width 1188 height 37
click at [98, 72] on span "Situation" at bounding box center [109, 70] width 51 height 17
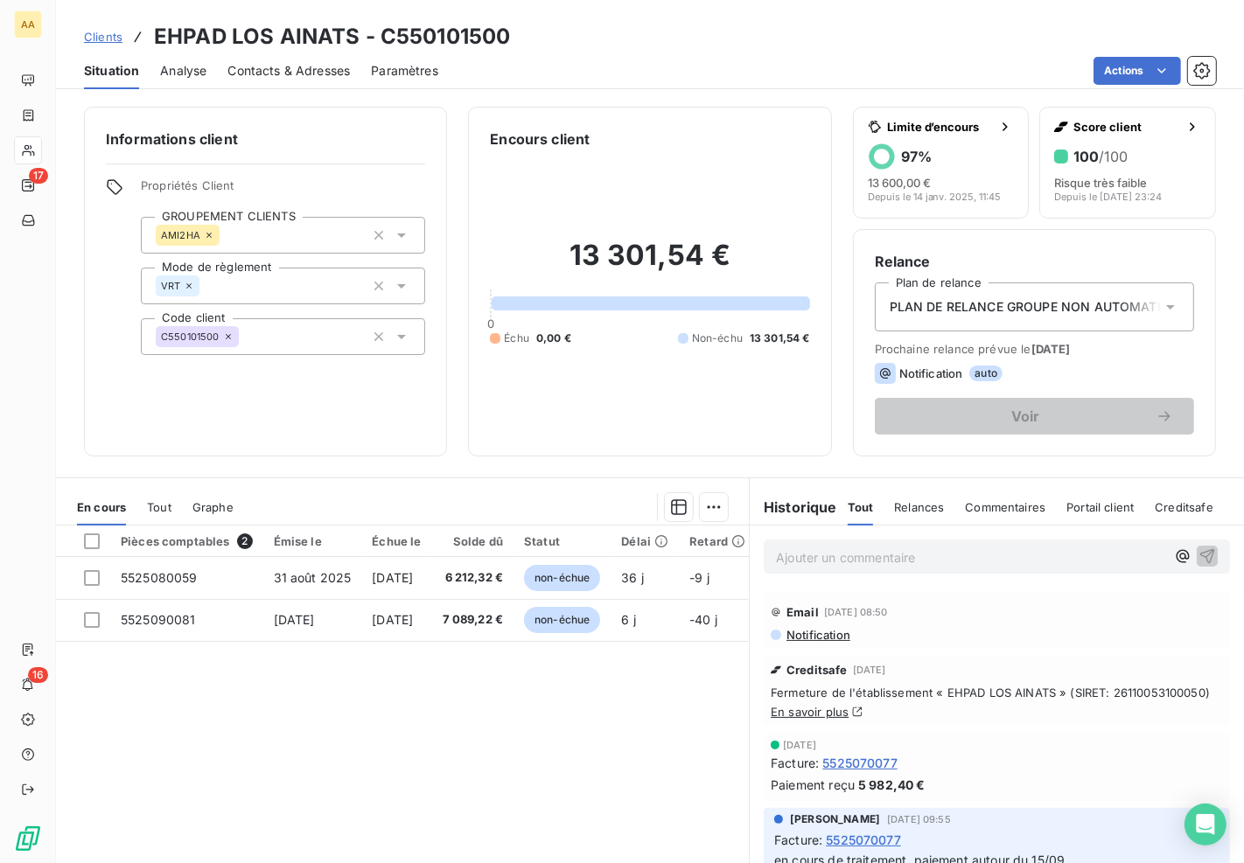
click at [187, 66] on span "Analyse" at bounding box center [183, 70] width 46 height 17
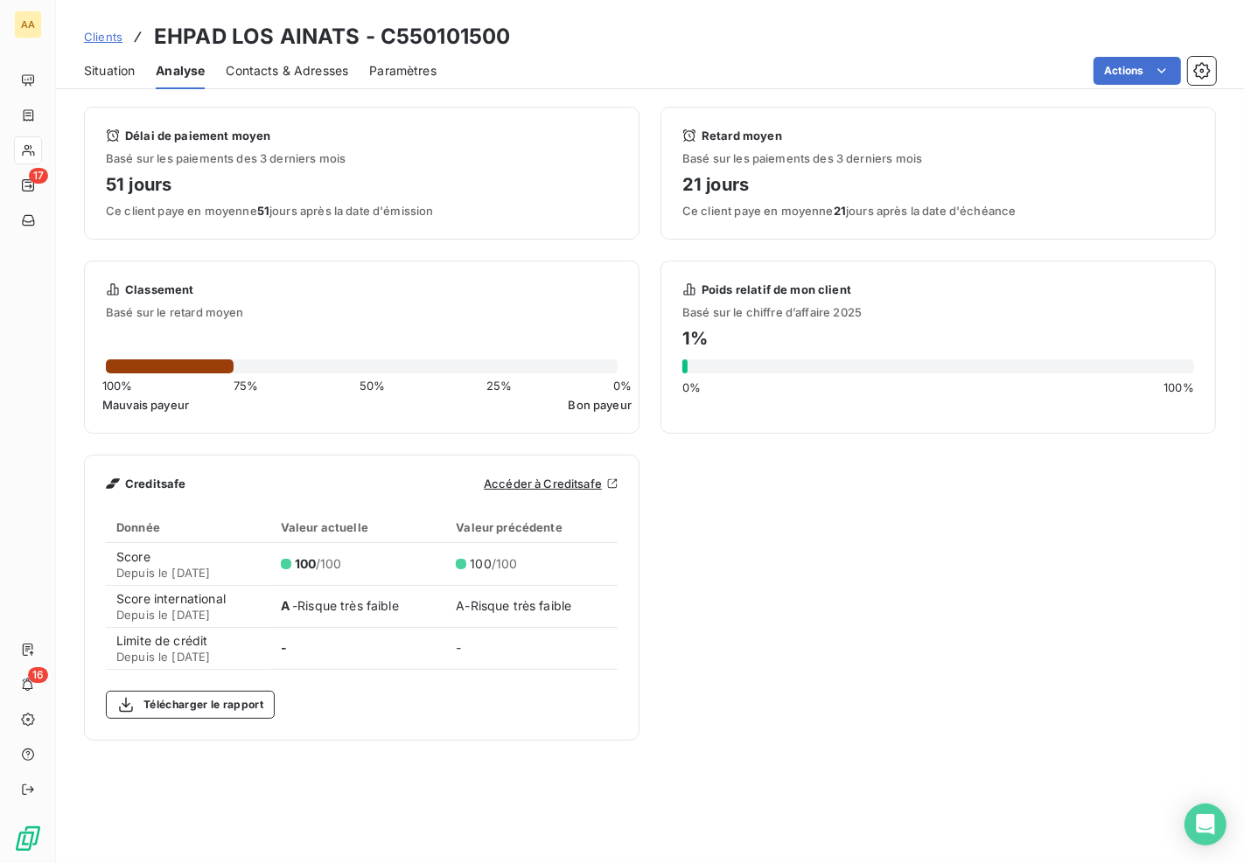
click at [276, 62] on span "Contacts & Adresses" at bounding box center [287, 70] width 122 height 17
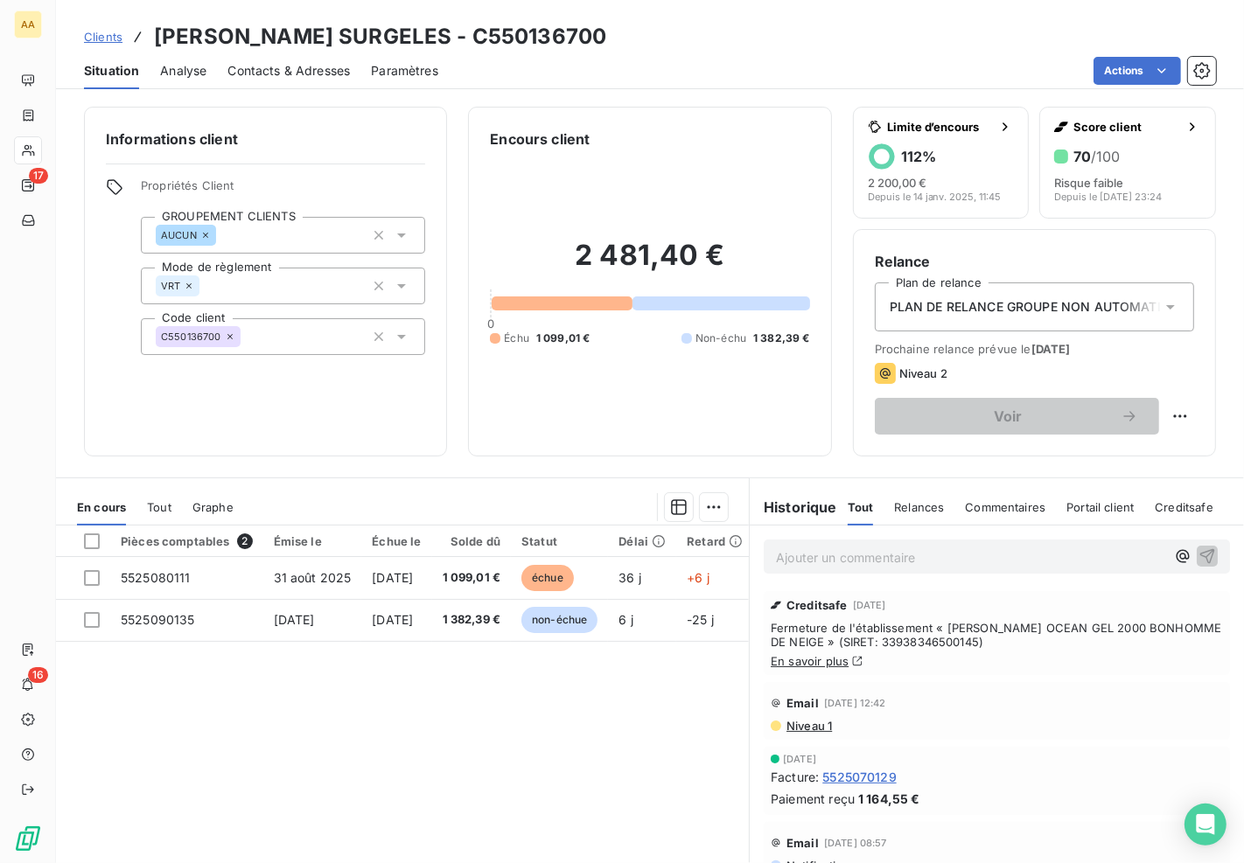
click at [196, 64] on span "Analyse" at bounding box center [183, 70] width 46 height 17
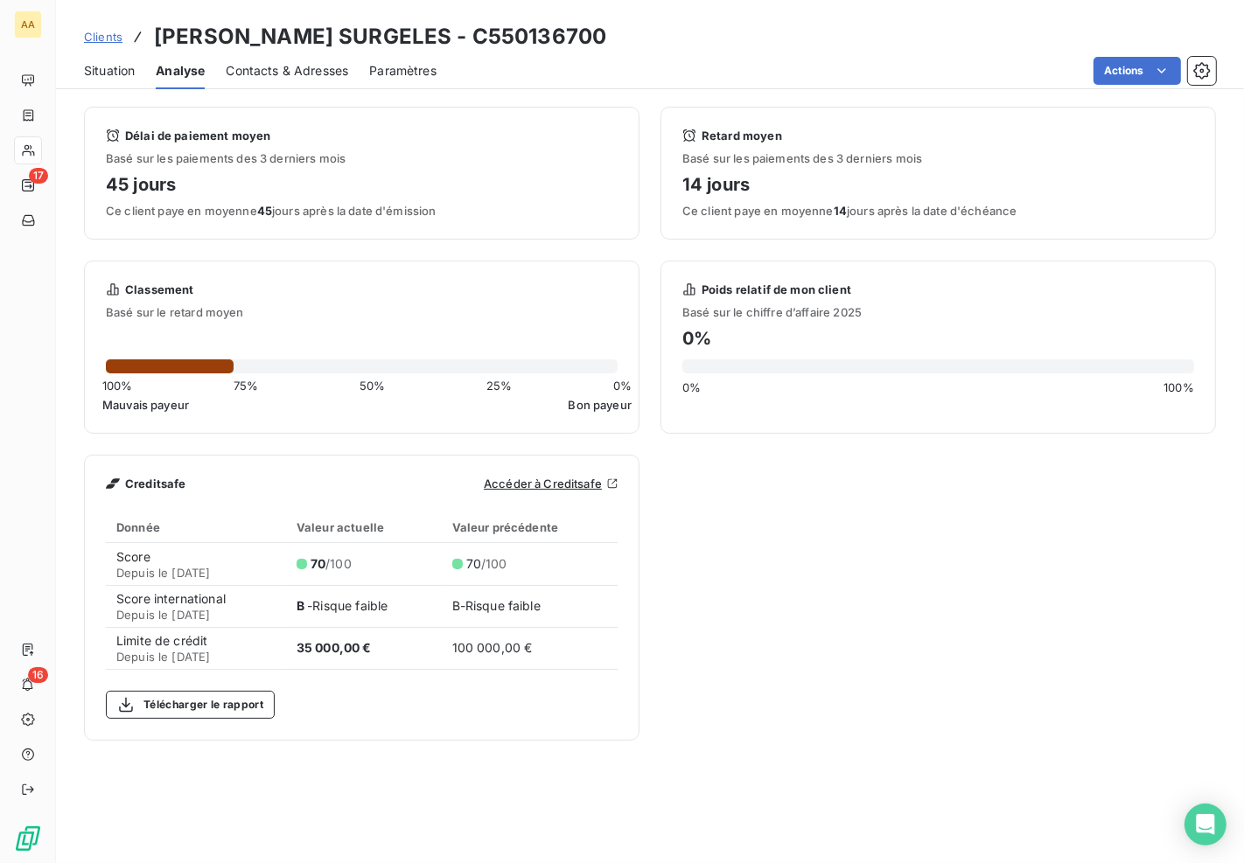
click at [318, 73] on span "Contacts & Adresses" at bounding box center [287, 70] width 122 height 17
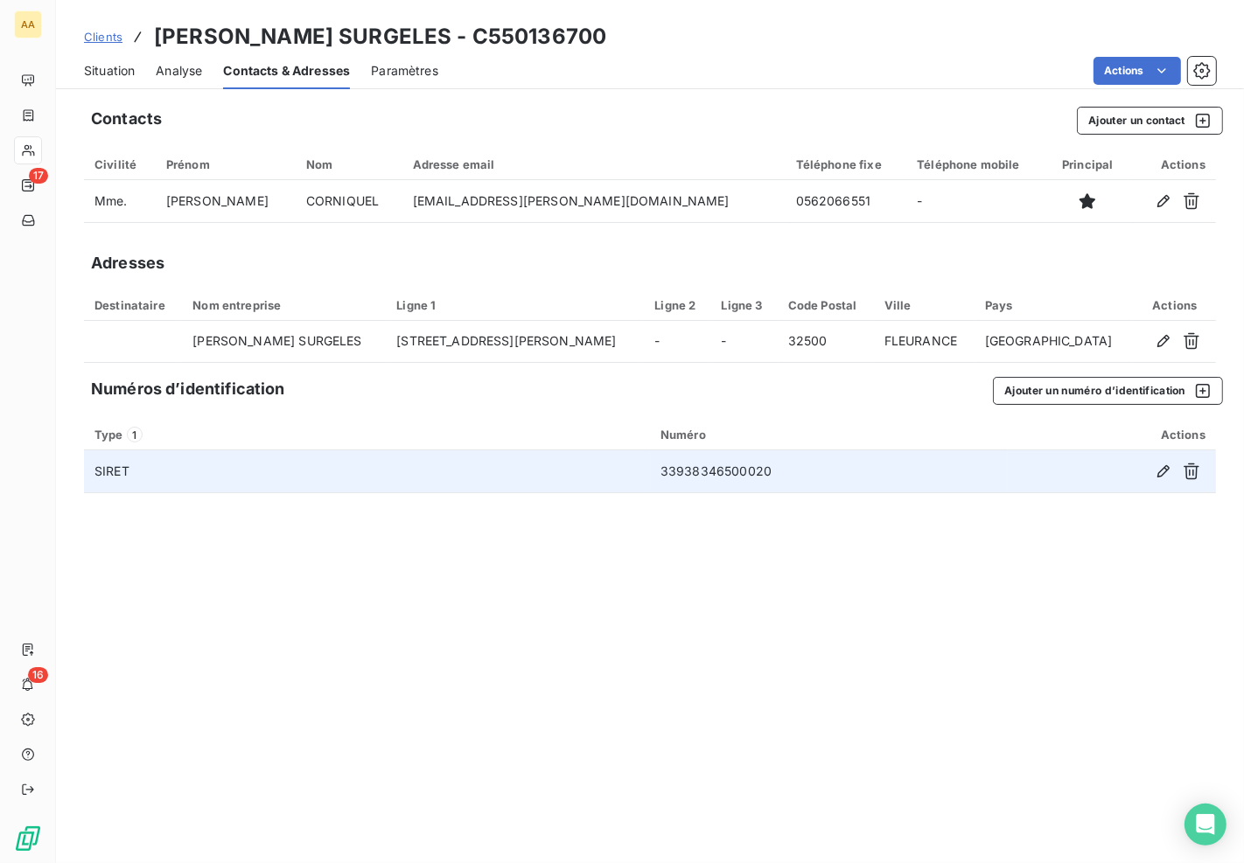
click at [704, 463] on td "33938346500020" at bounding box center [829, 471] width 358 height 42
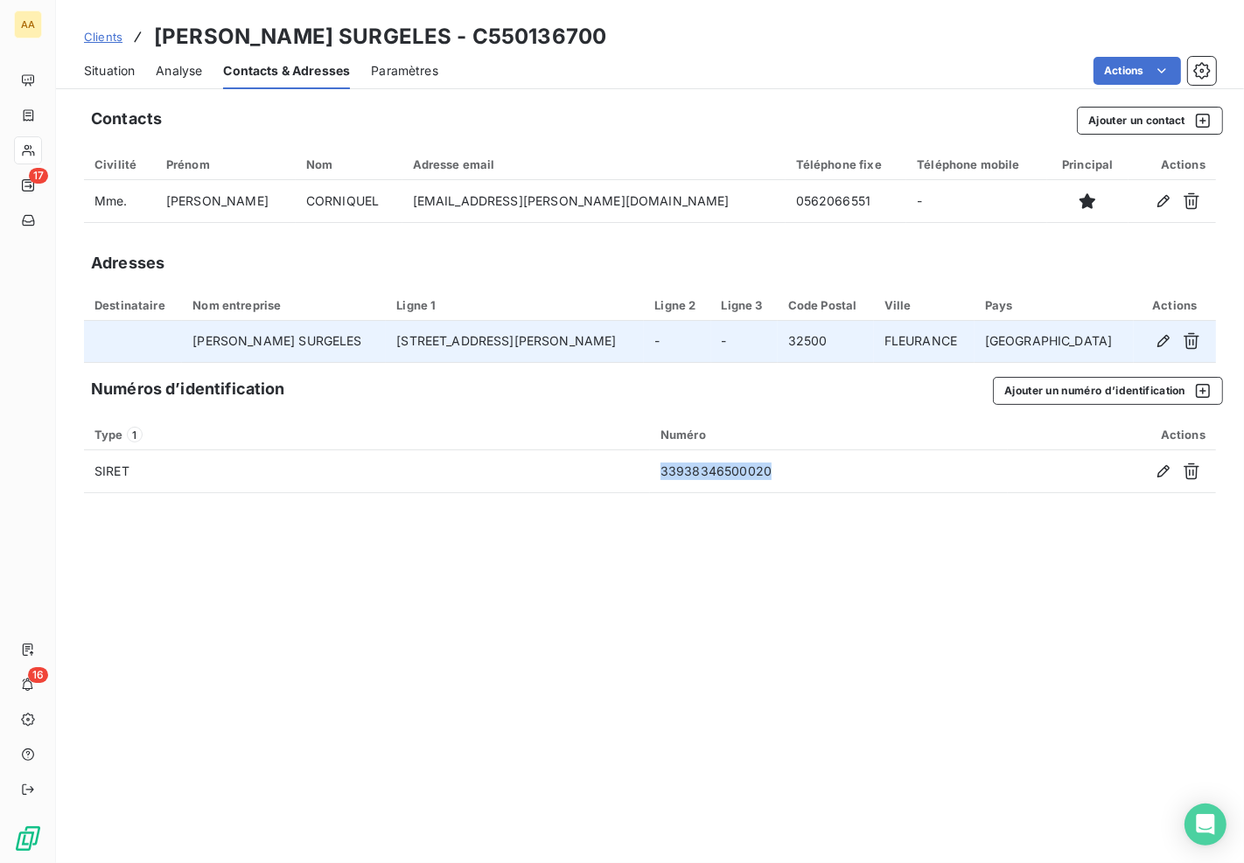
copy td "33938346500020"
